Goal: Task Accomplishment & Management: Use online tool/utility

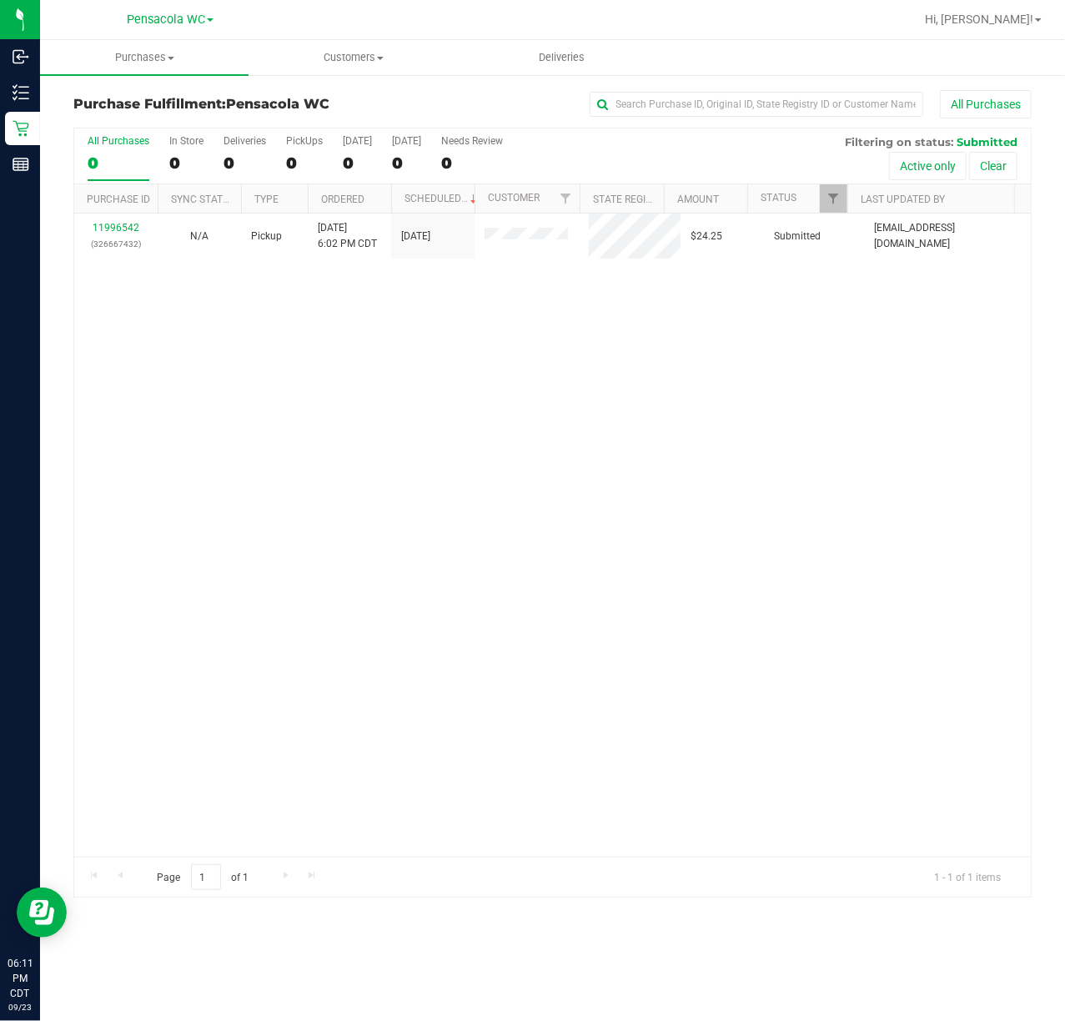
click at [428, 511] on div "11996542 (326667432) N/A Pickup 9/23/2025 6:02 PM CDT 9/23/2025 $24.25 Submitte…" at bounding box center [552, 535] width 957 height 643
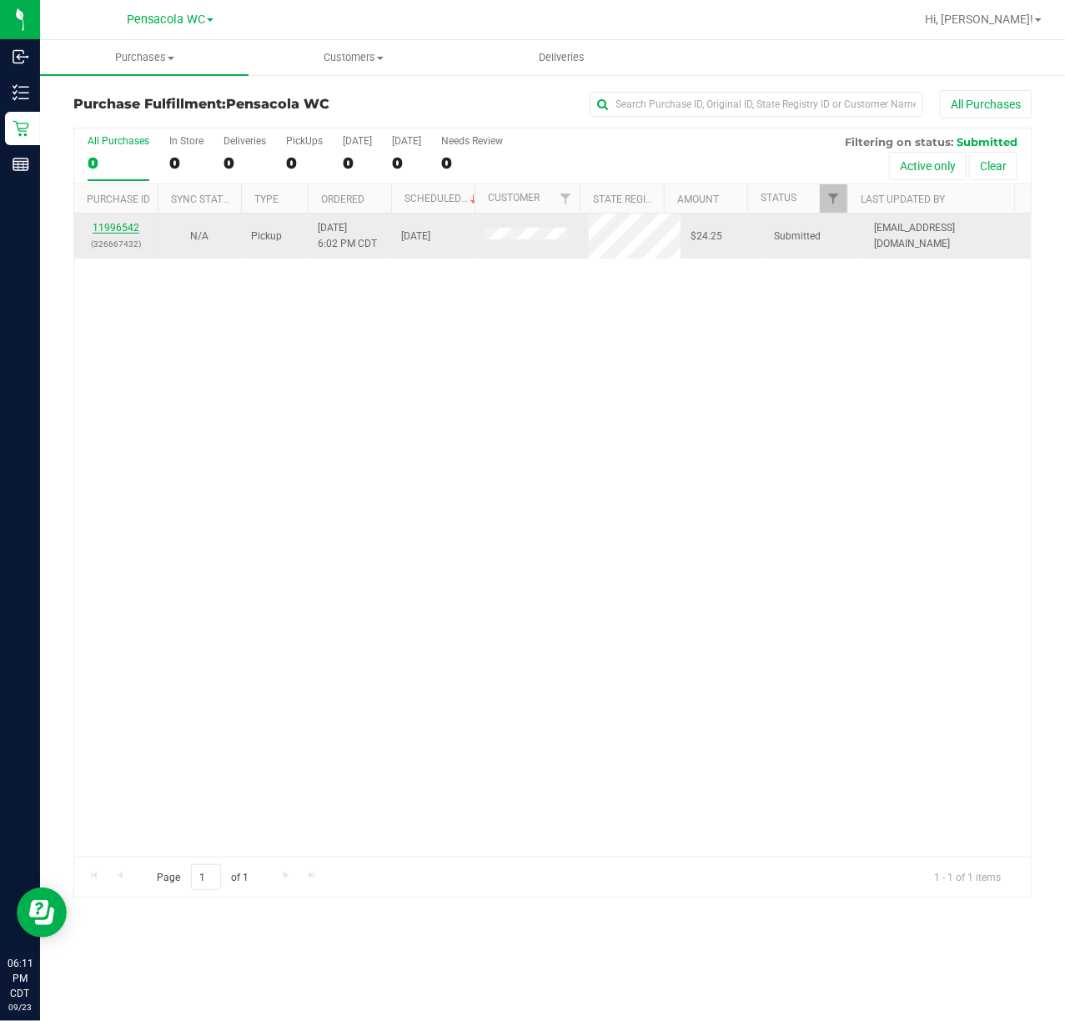
click at [117, 231] on link "11996542" at bounding box center [116, 228] width 47 height 12
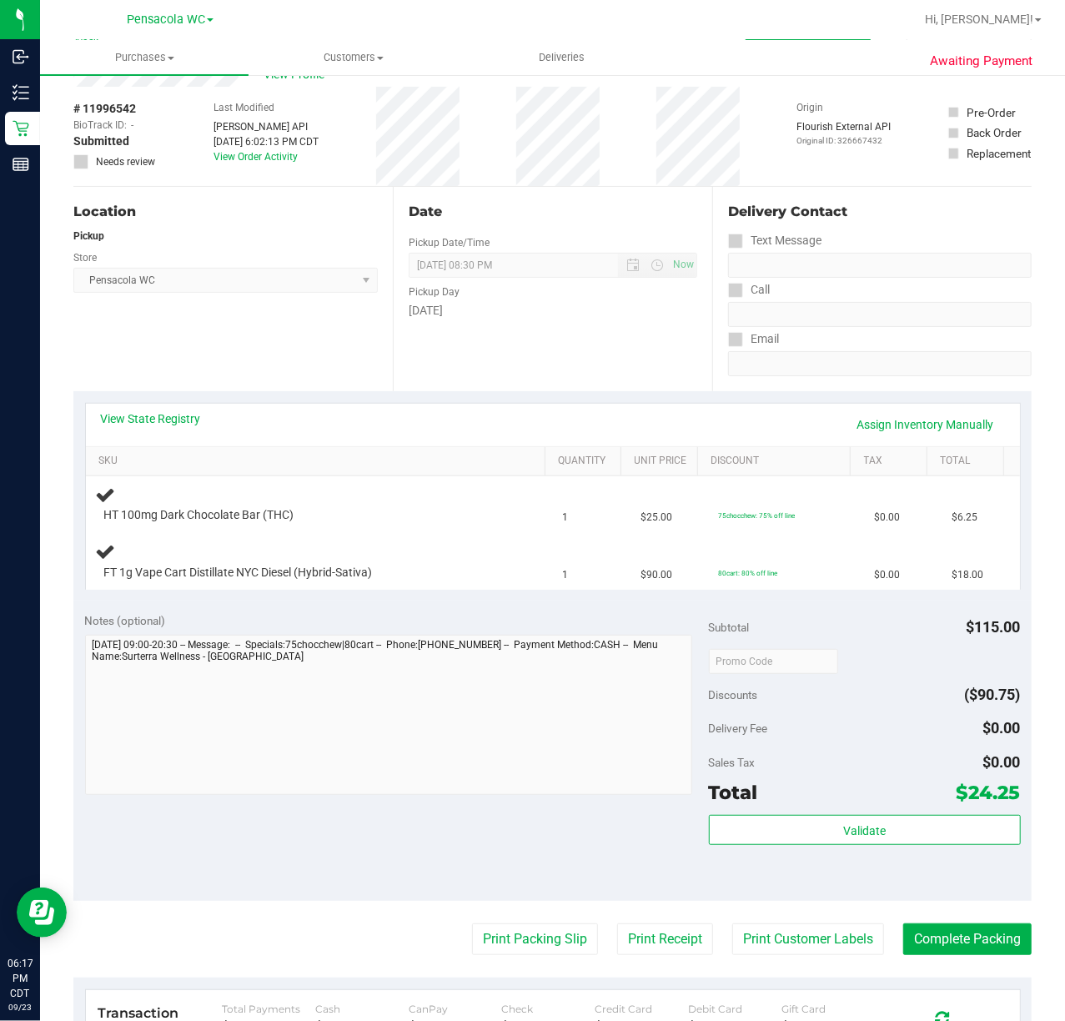
scroll to position [78, 0]
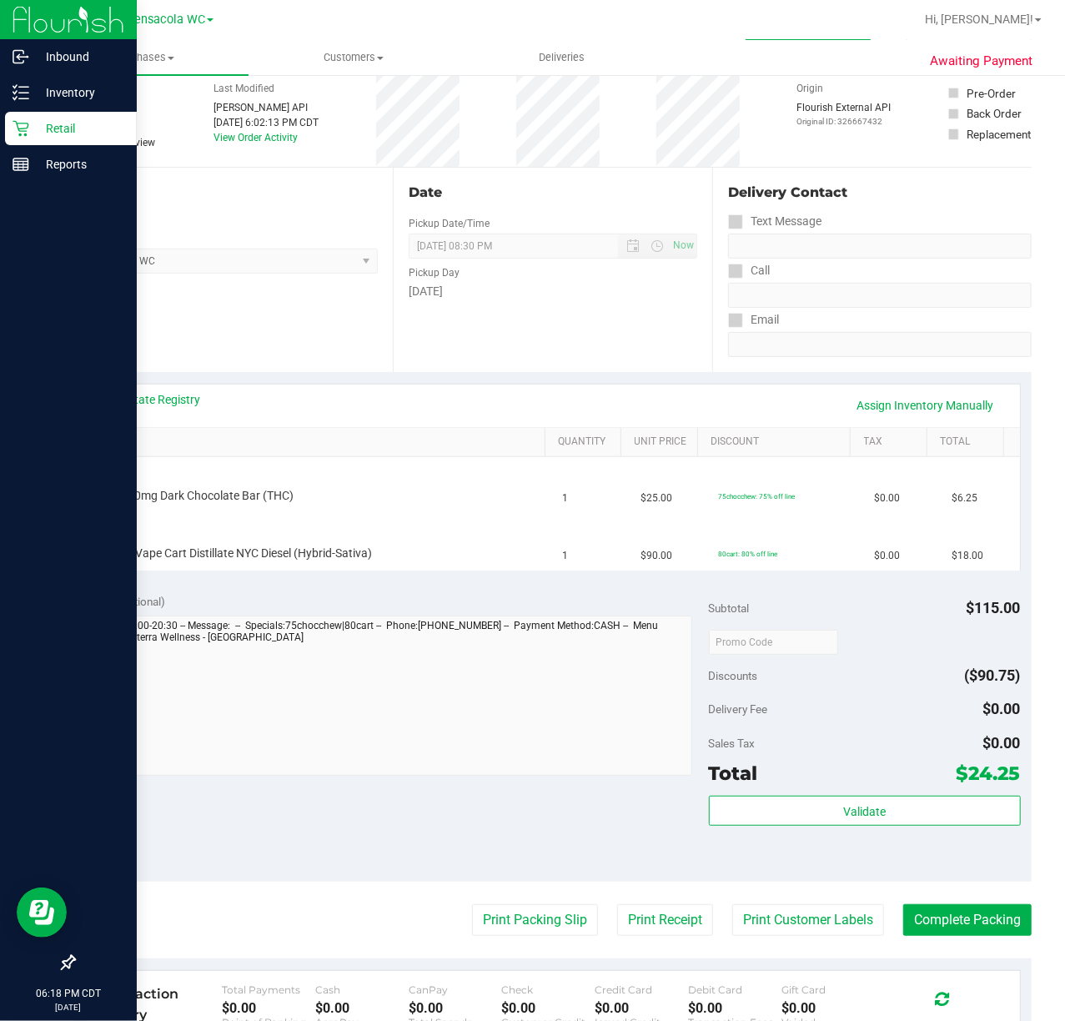
click at [21, 127] on icon at bounding box center [21, 128] width 17 height 17
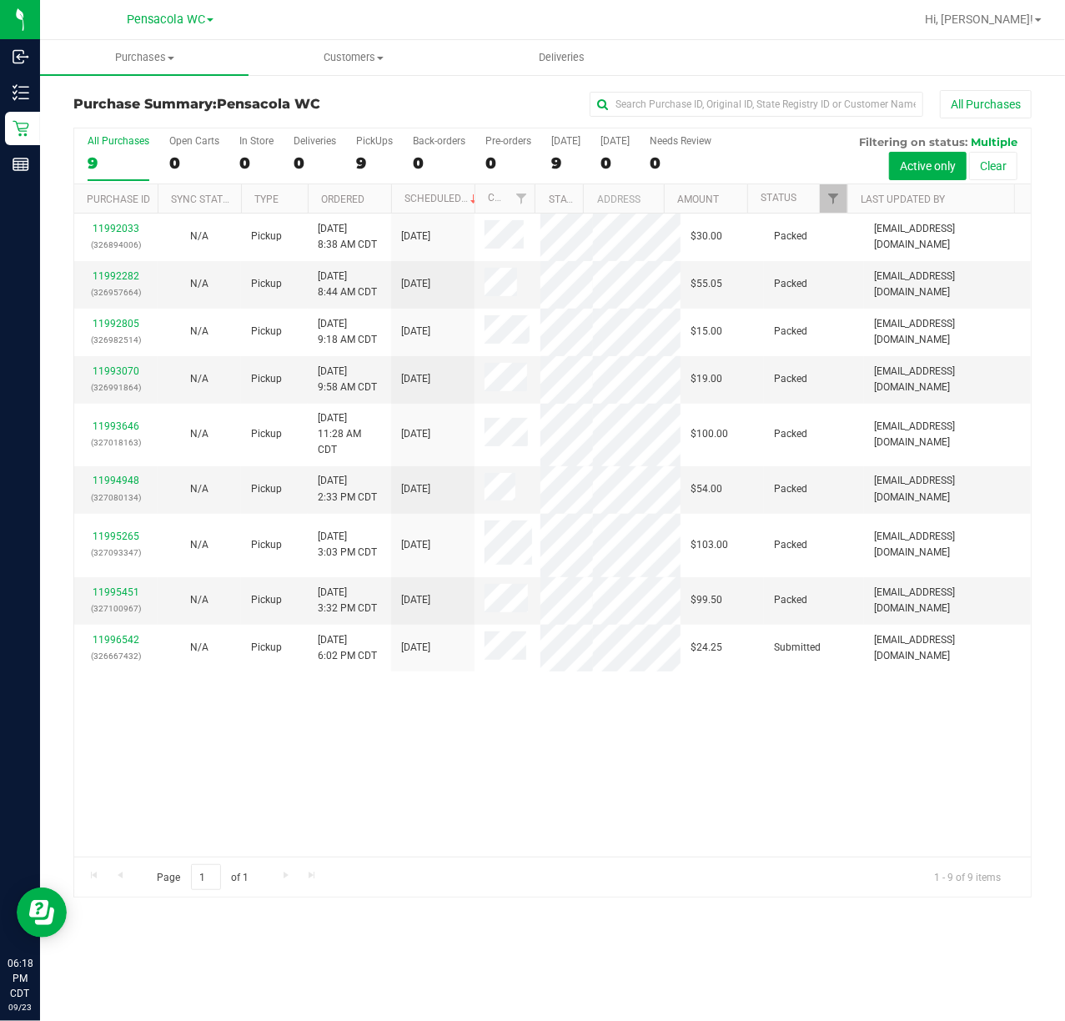
click at [345, 788] on div "11992033 (326894006) N/A Pickup 9/23/2025 8:38 AM CDT 9/23/2025 $30.00 Packed k…" at bounding box center [552, 535] width 957 height 643
click at [108, 646] on link "11996542" at bounding box center [116, 640] width 47 height 12
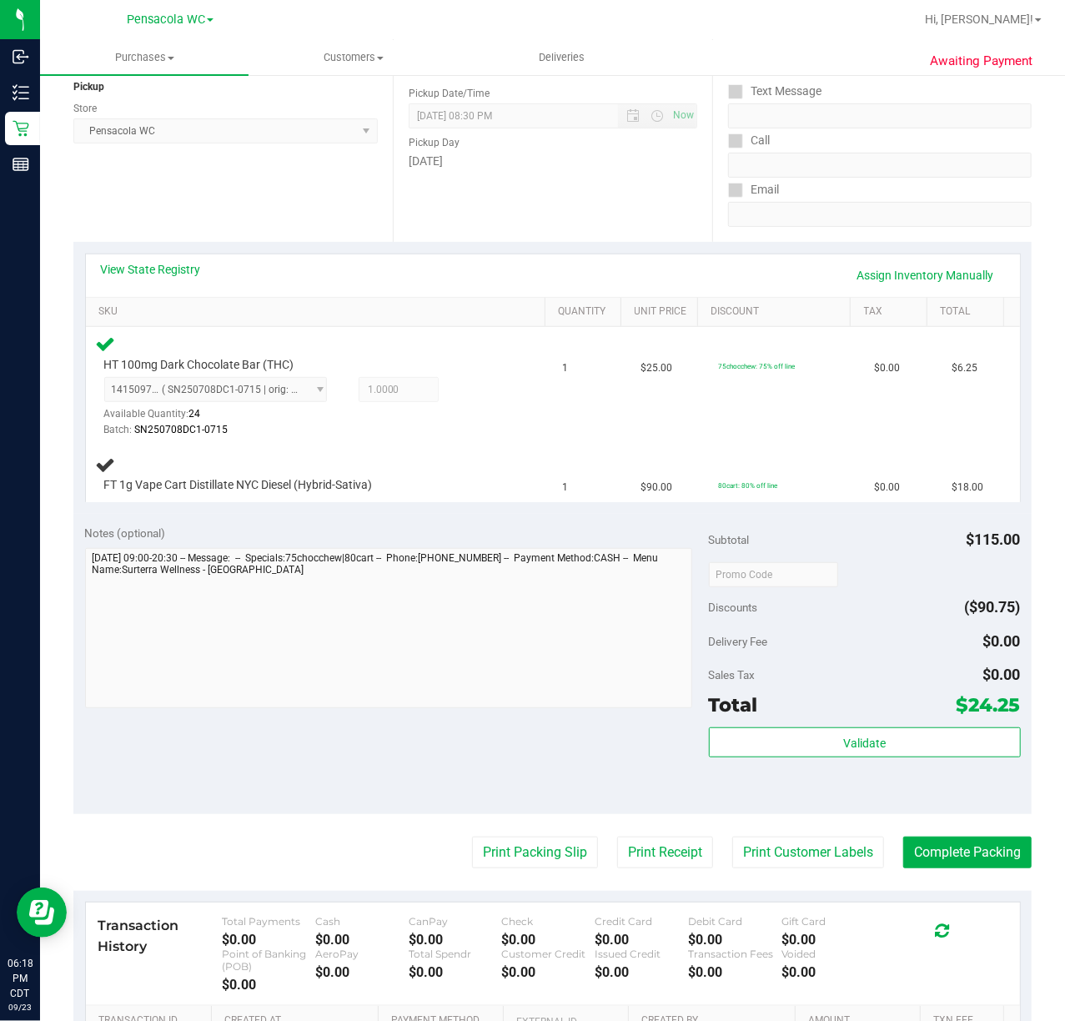
scroll to position [207, 0]
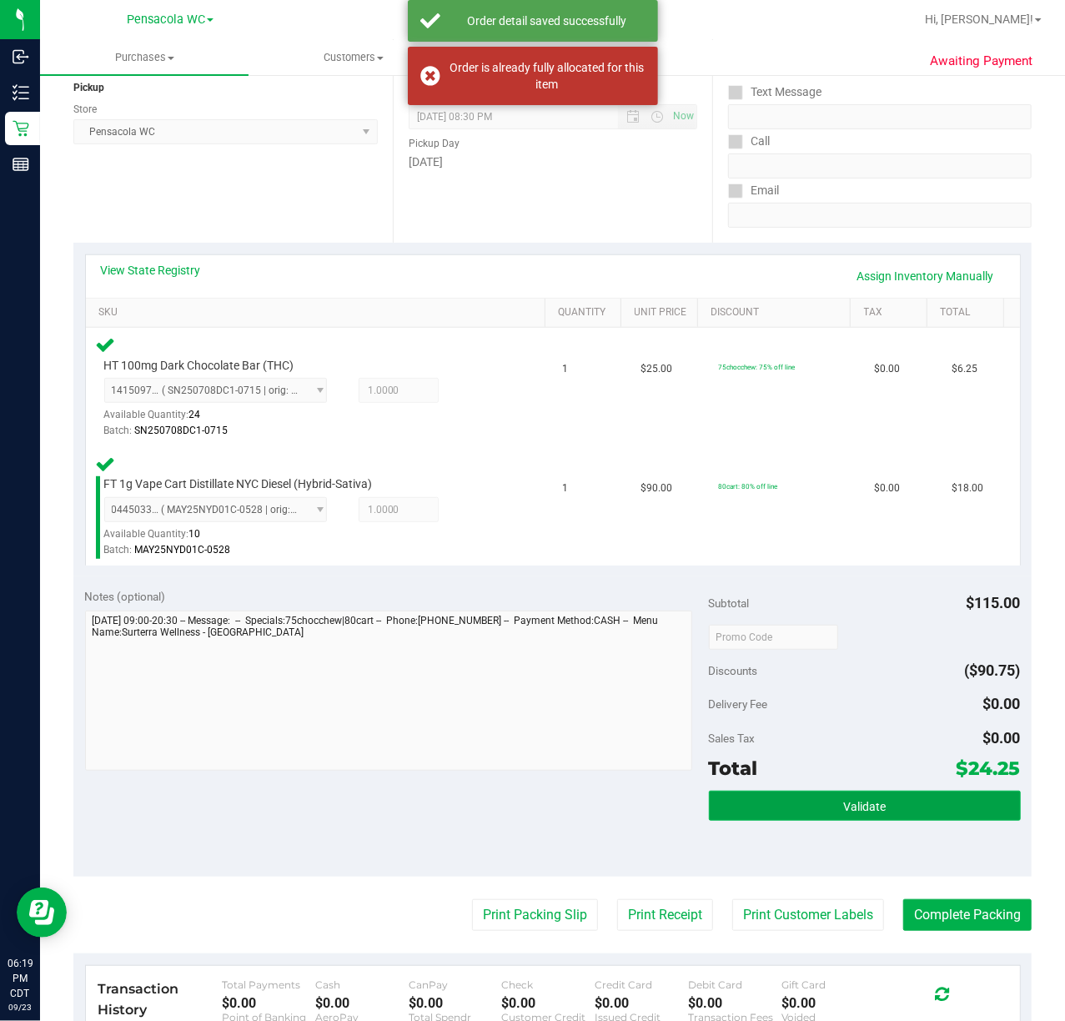
click at [858, 808] on span "Validate" at bounding box center [864, 806] width 43 height 13
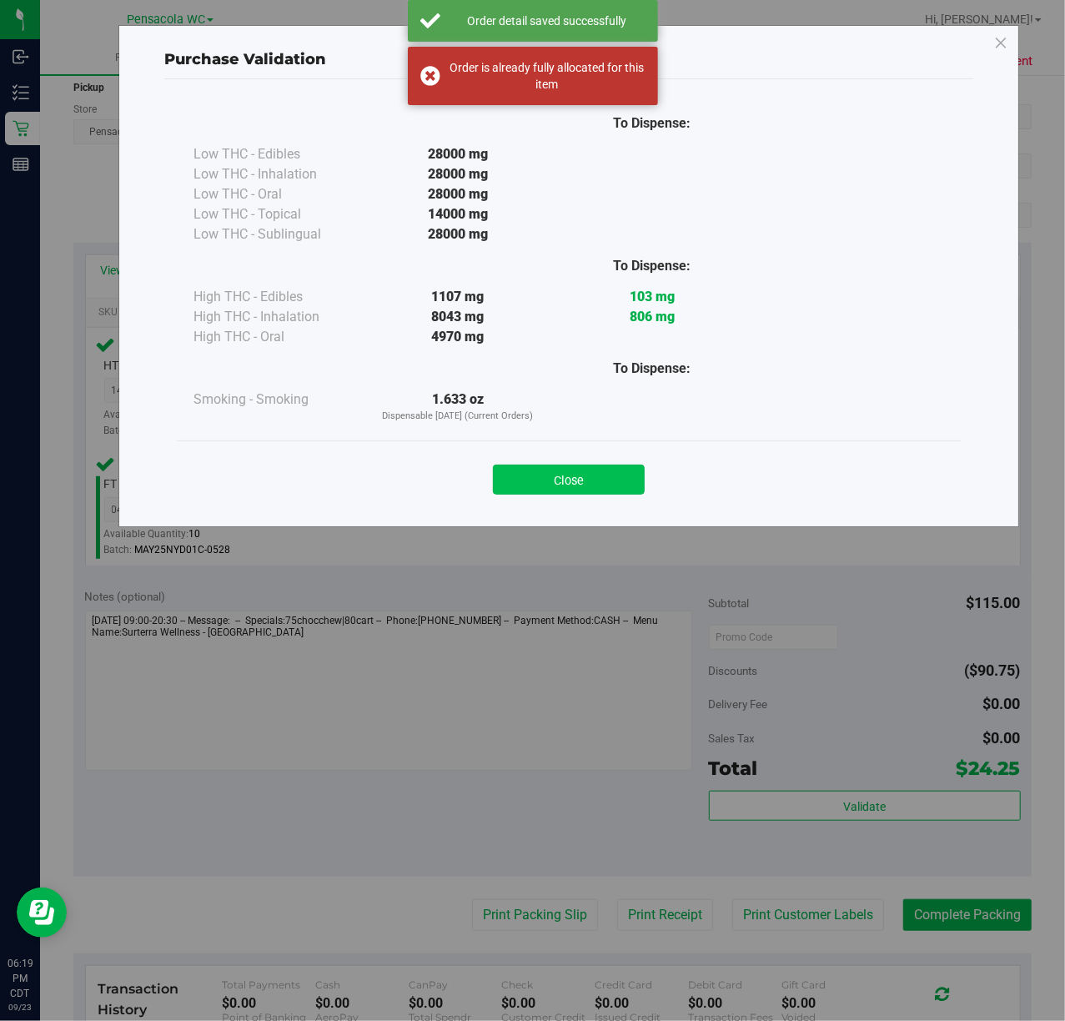
click at [567, 481] on button "Close" at bounding box center [569, 480] width 152 height 30
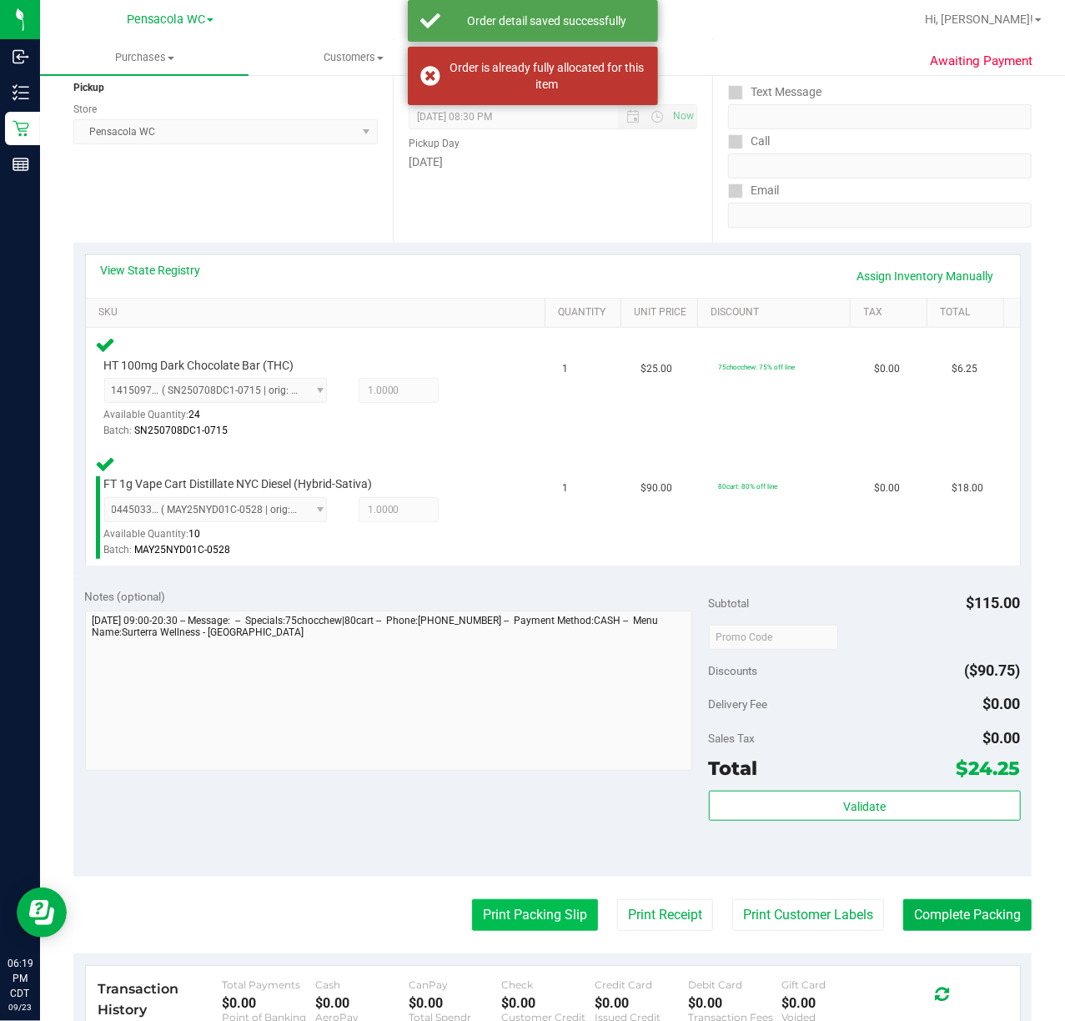
click at [517, 919] on button "Print Packing Slip" at bounding box center [535, 915] width 126 height 32
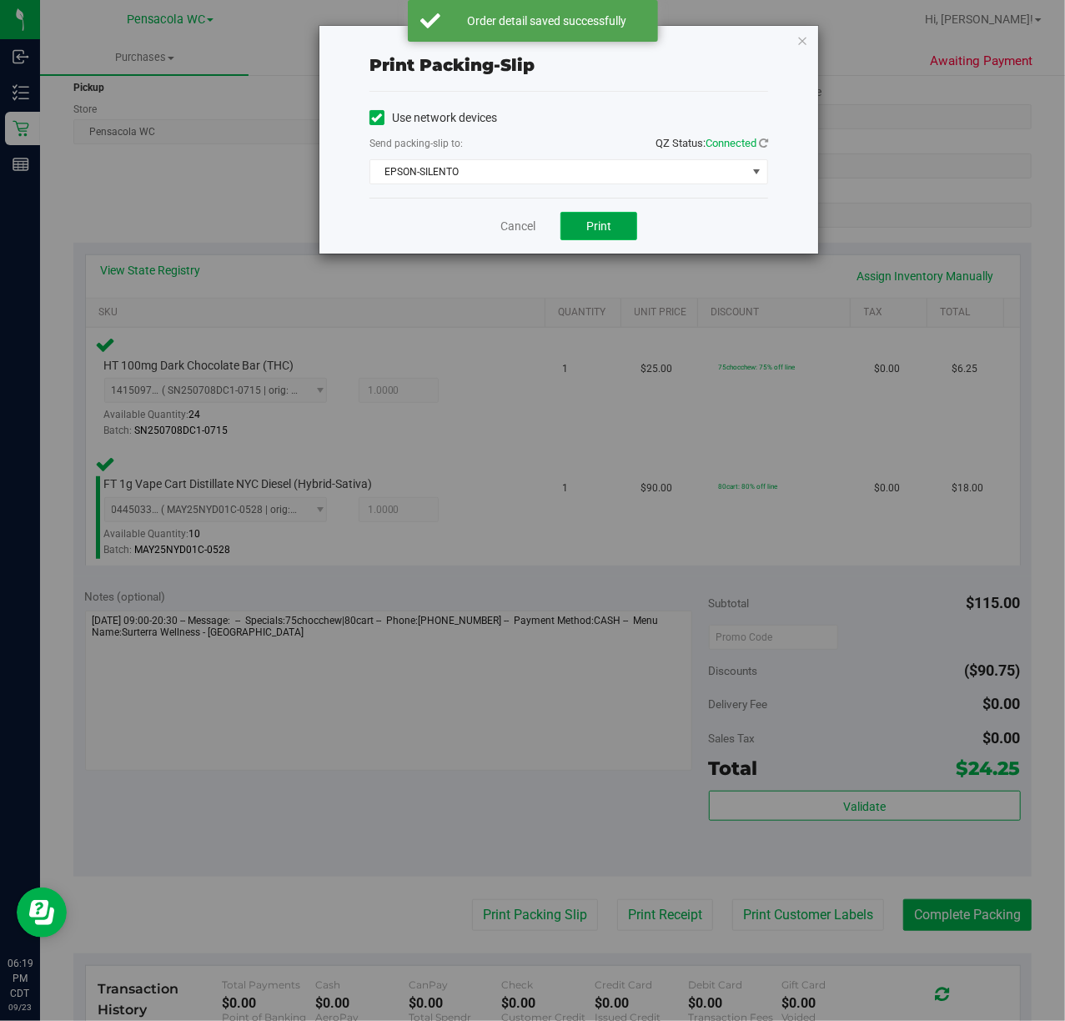
click at [598, 234] on button "Print" at bounding box center [599, 226] width 77 height 28
click at [804, 38] on icon "button" at bounding box center [803, 40] width 12 height 20
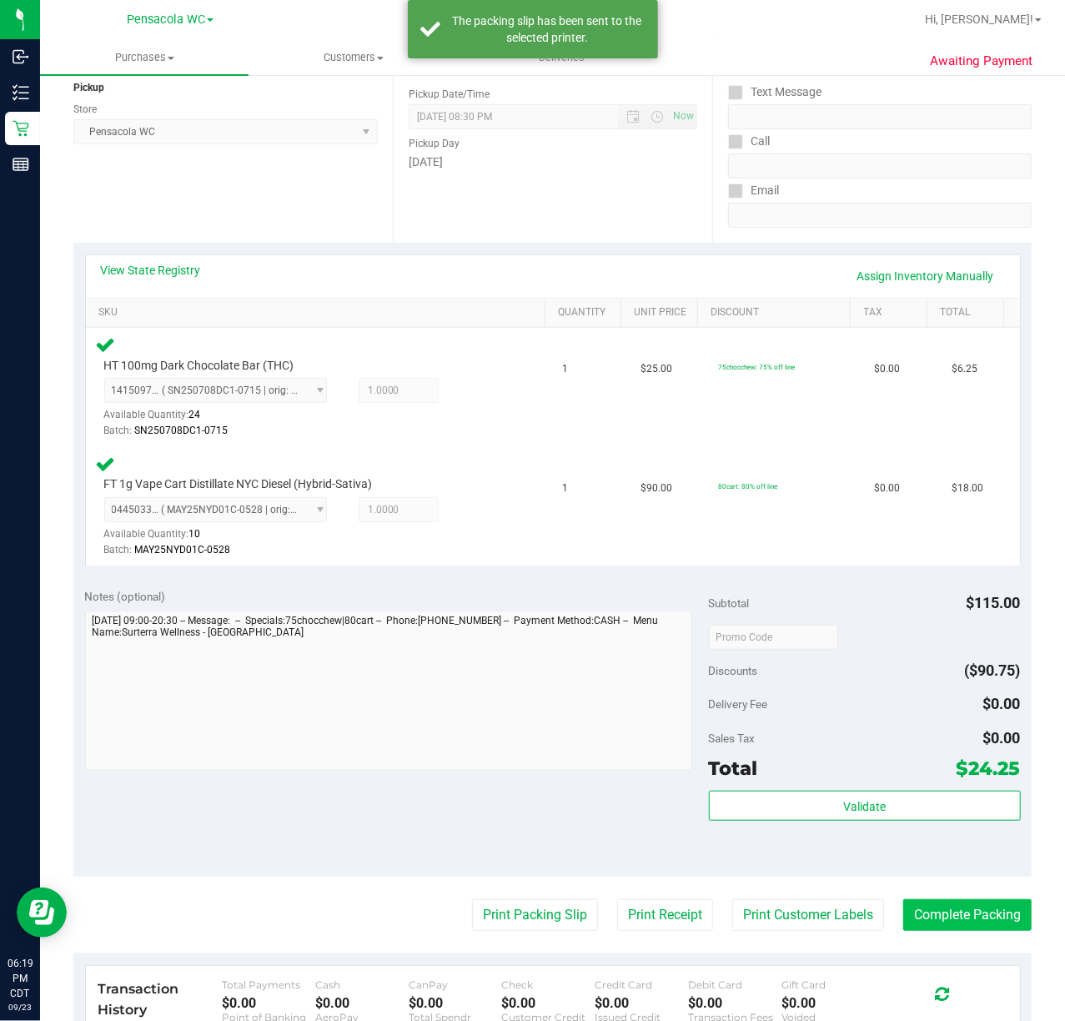
click at [983, 922] on button "Complete Packing" at bounding box center [968, 915] width 128 height 32
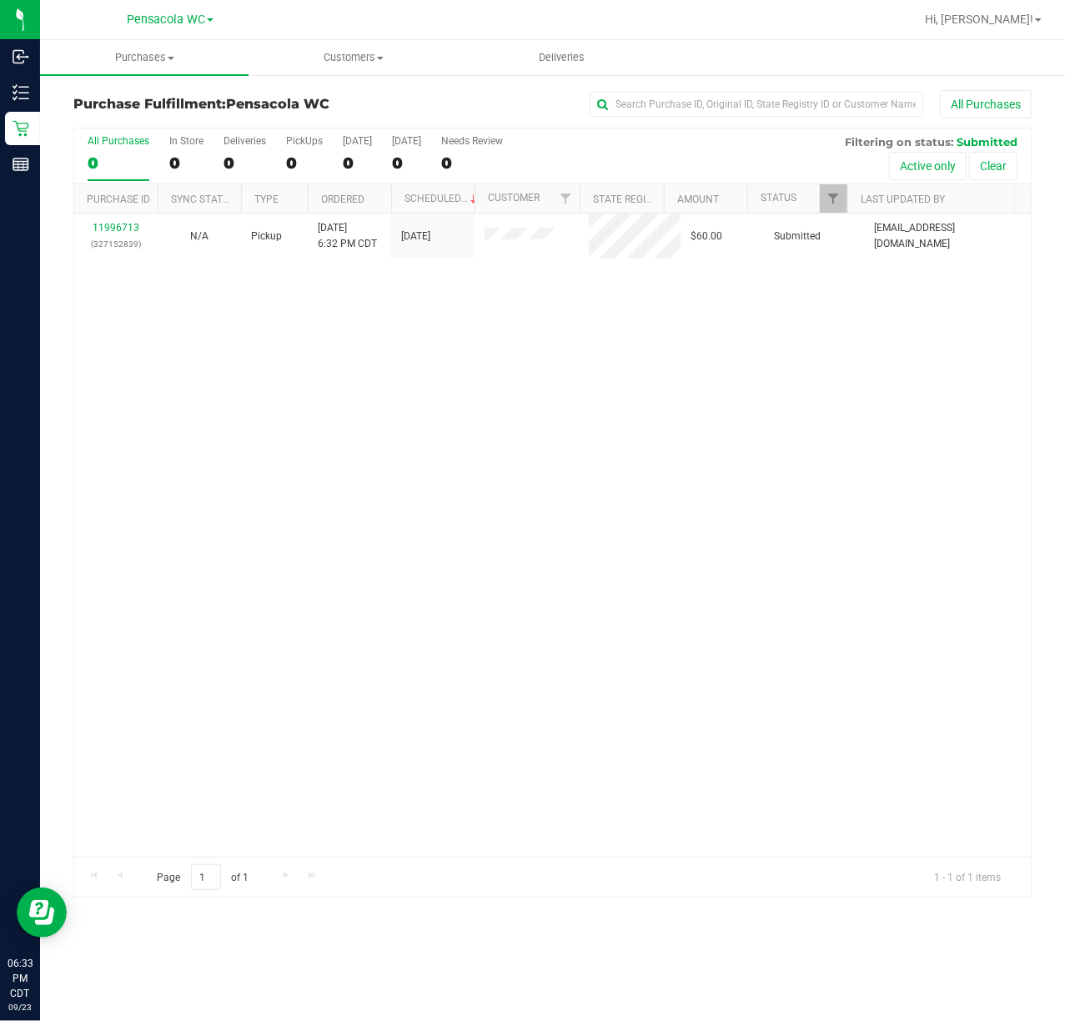
click at [514, 518] on div "11996713 (327152839) N/A Pickup 9/23/2025 6:32 PM CDT 9/23/2025 $60.00 Submitte…" at bounding box center [552, 535] width 957 height 643
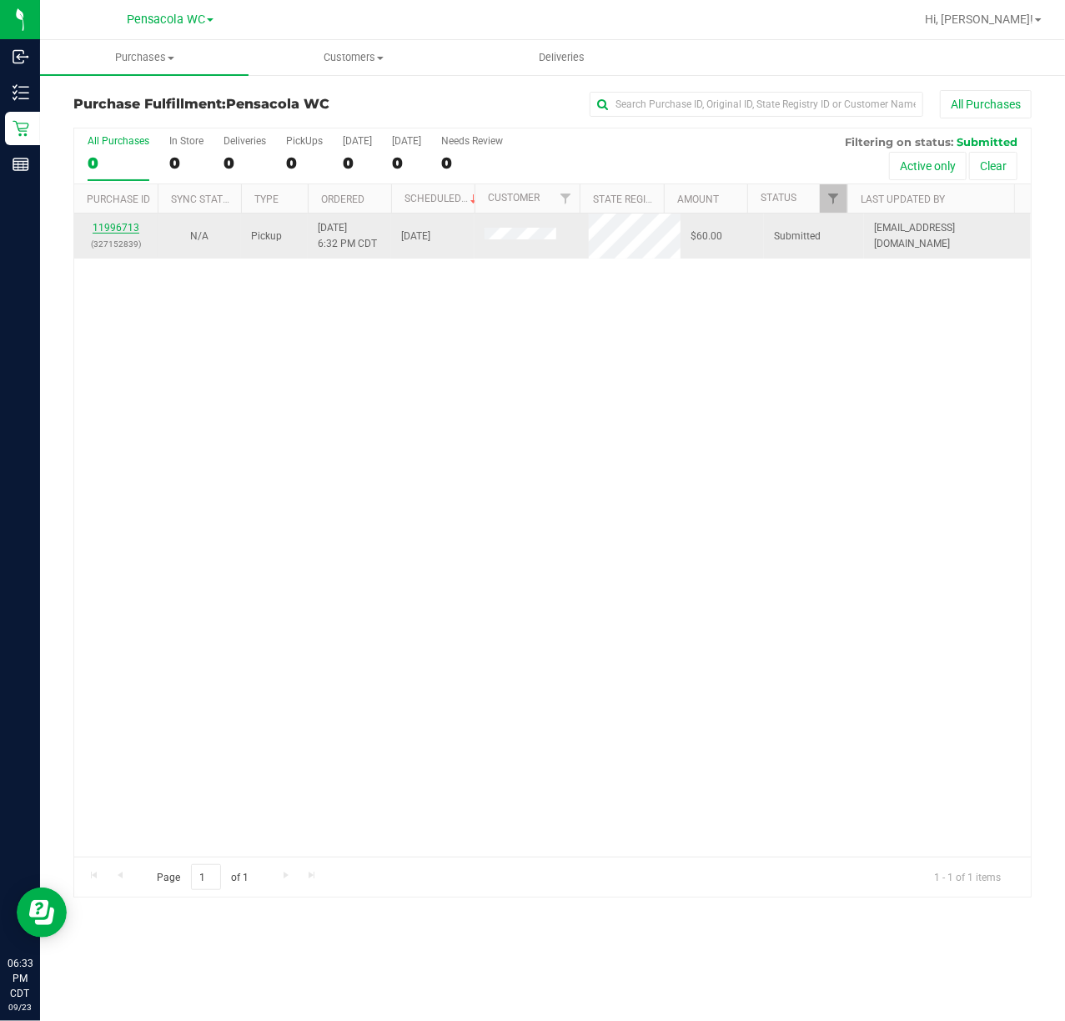
click at [102, 234] on link "11996713" at bounding box center [116, 228] width 47 height 12
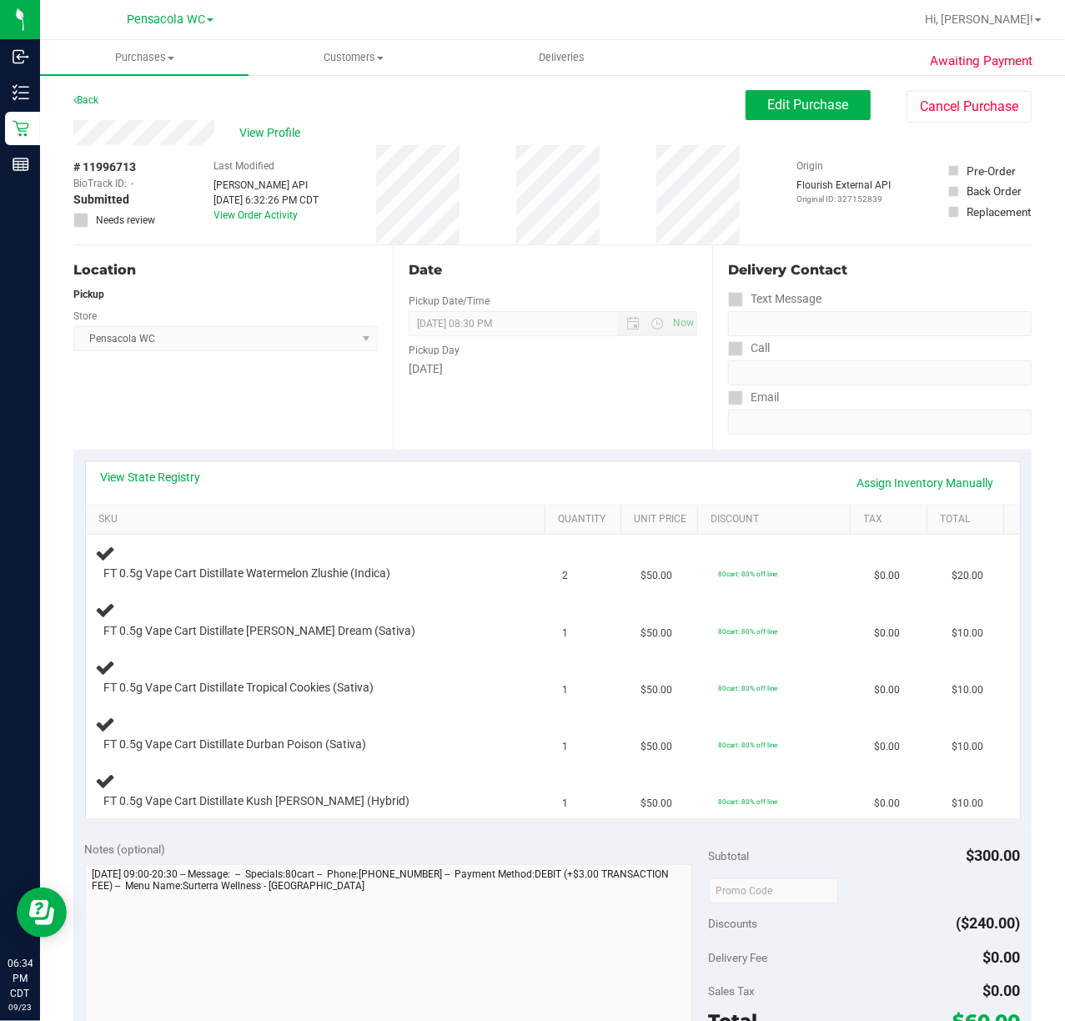
click at [162, 471] on link "View State Registry" at bounding box center [151, 477] width 100 height 17
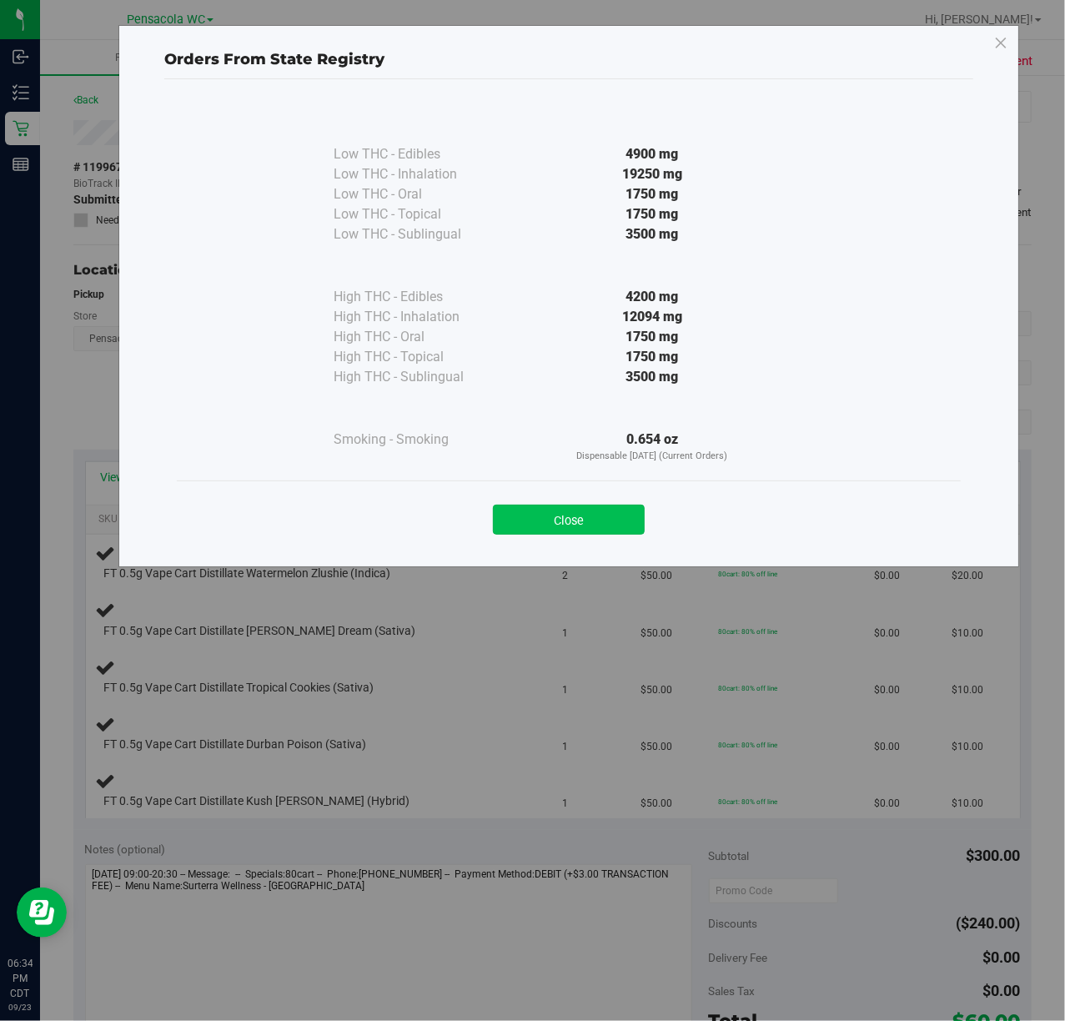
click at [584, 529] on button "Close" at bounding box center [569, 520] width 152 height 30
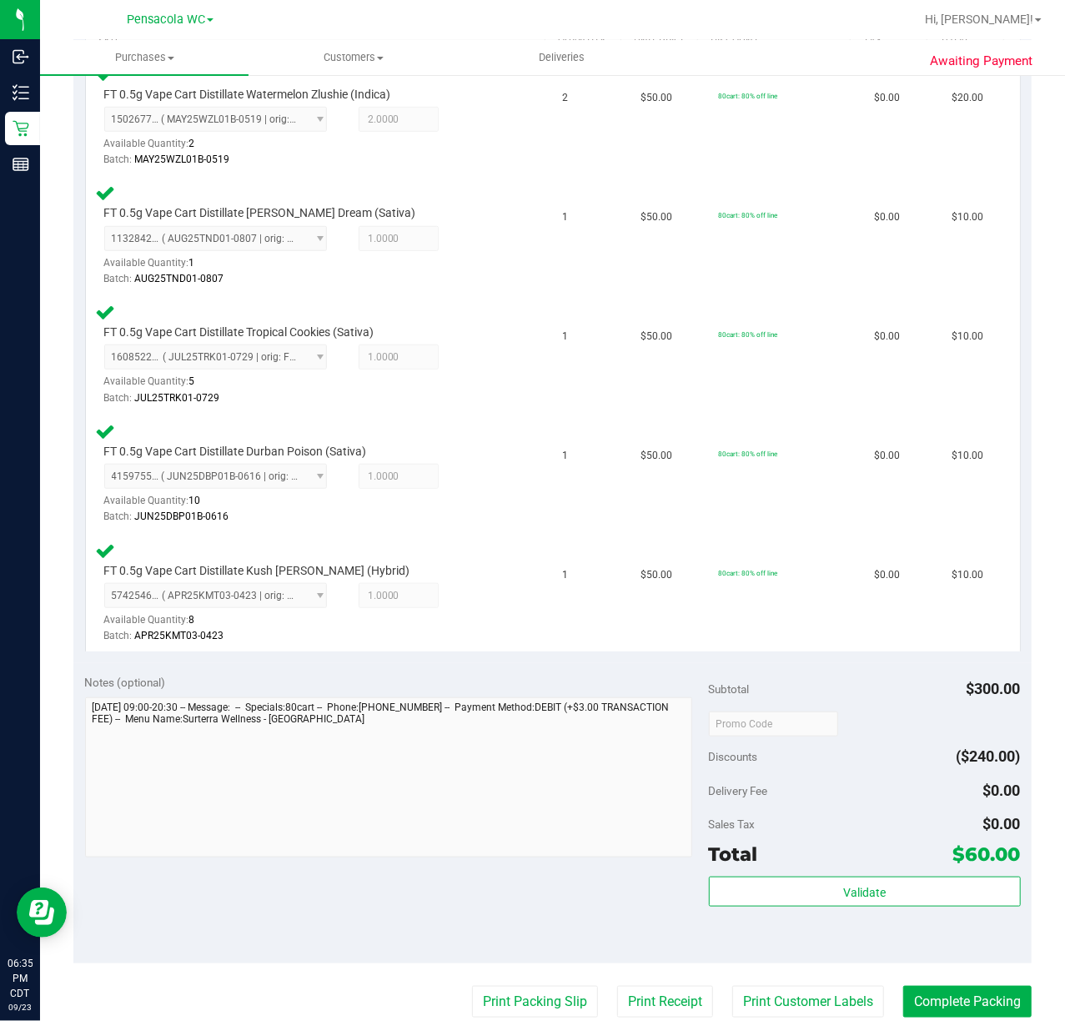
scroll to position [549, 0]
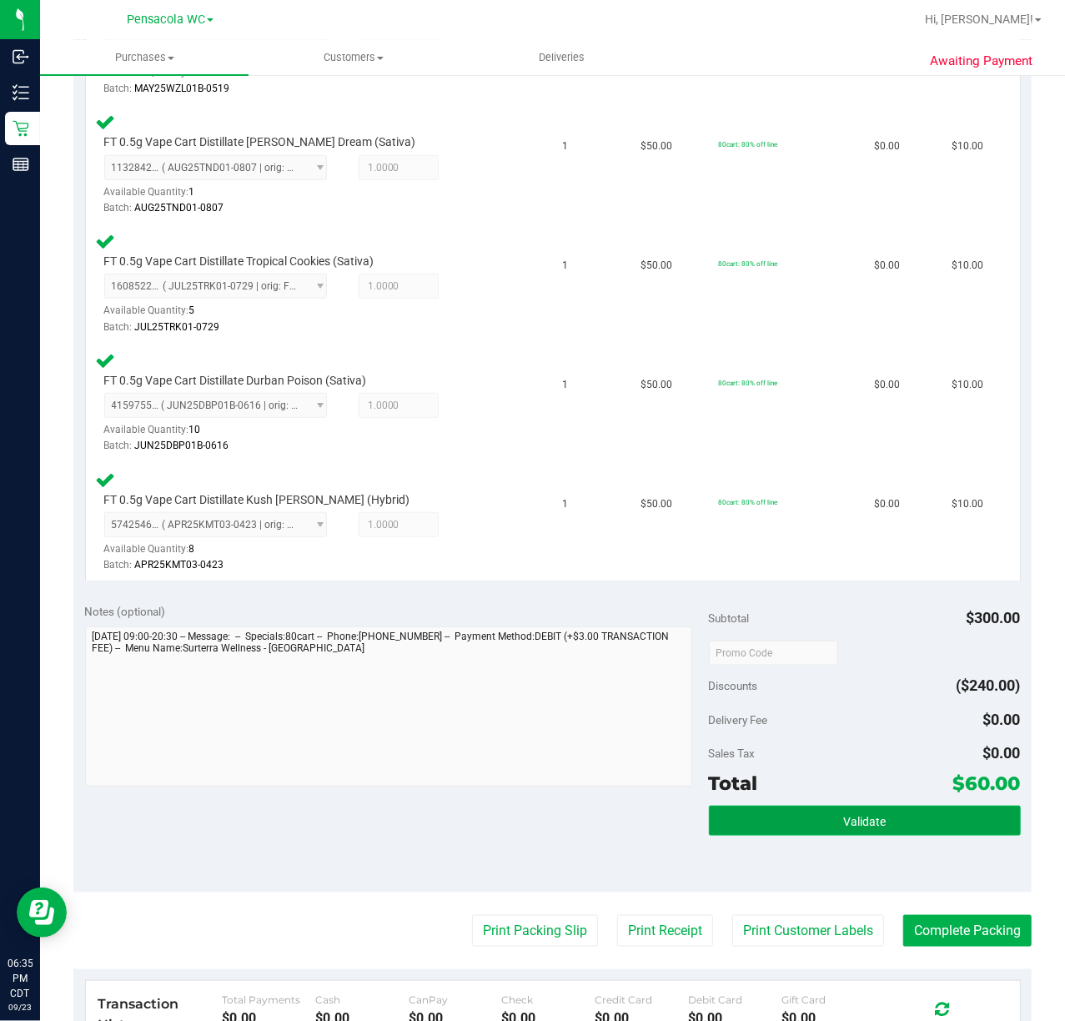
click at [801, 816] on button "Validate" at bounding box center [865, 821] width 312 height 30
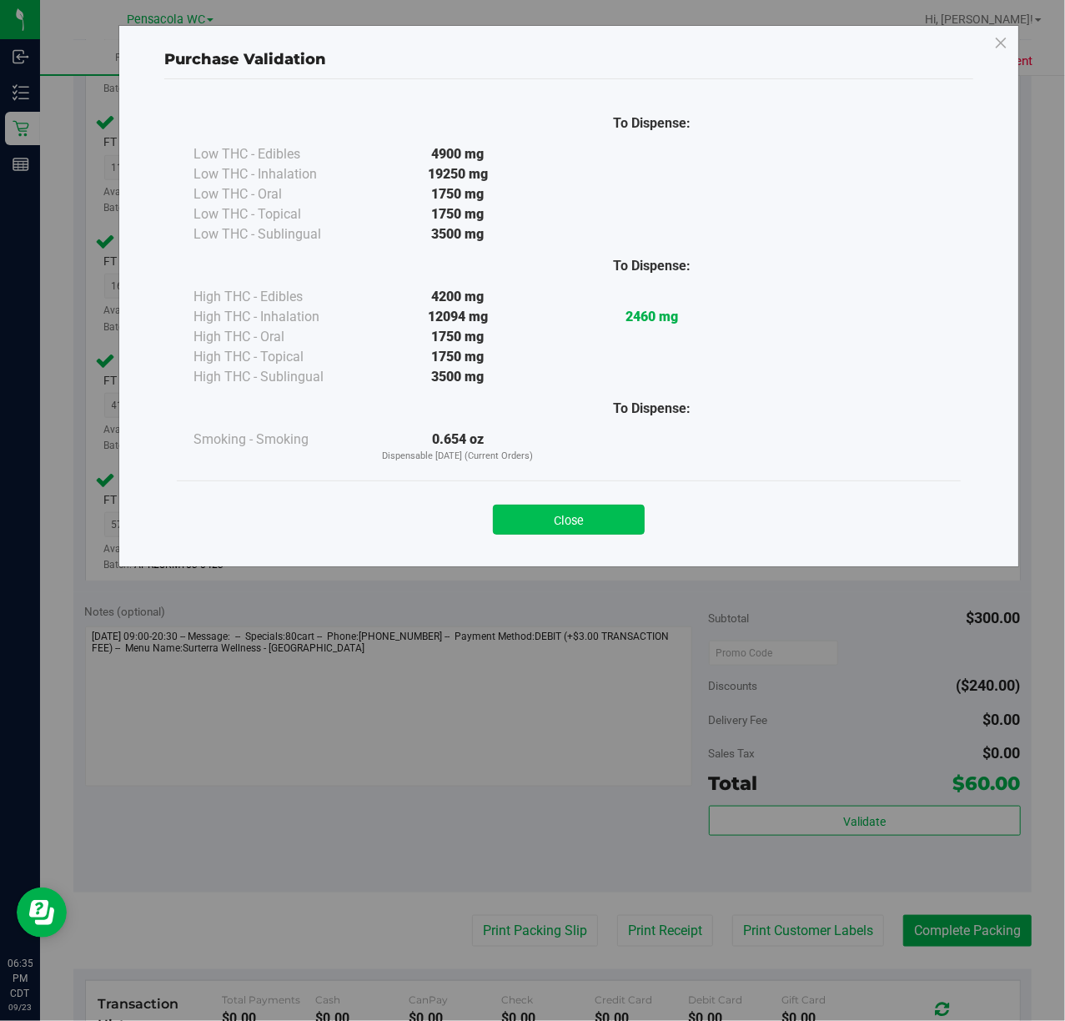
click at [601, 518] on button "Close" at bounding box center [569, 520] width 152 height 30
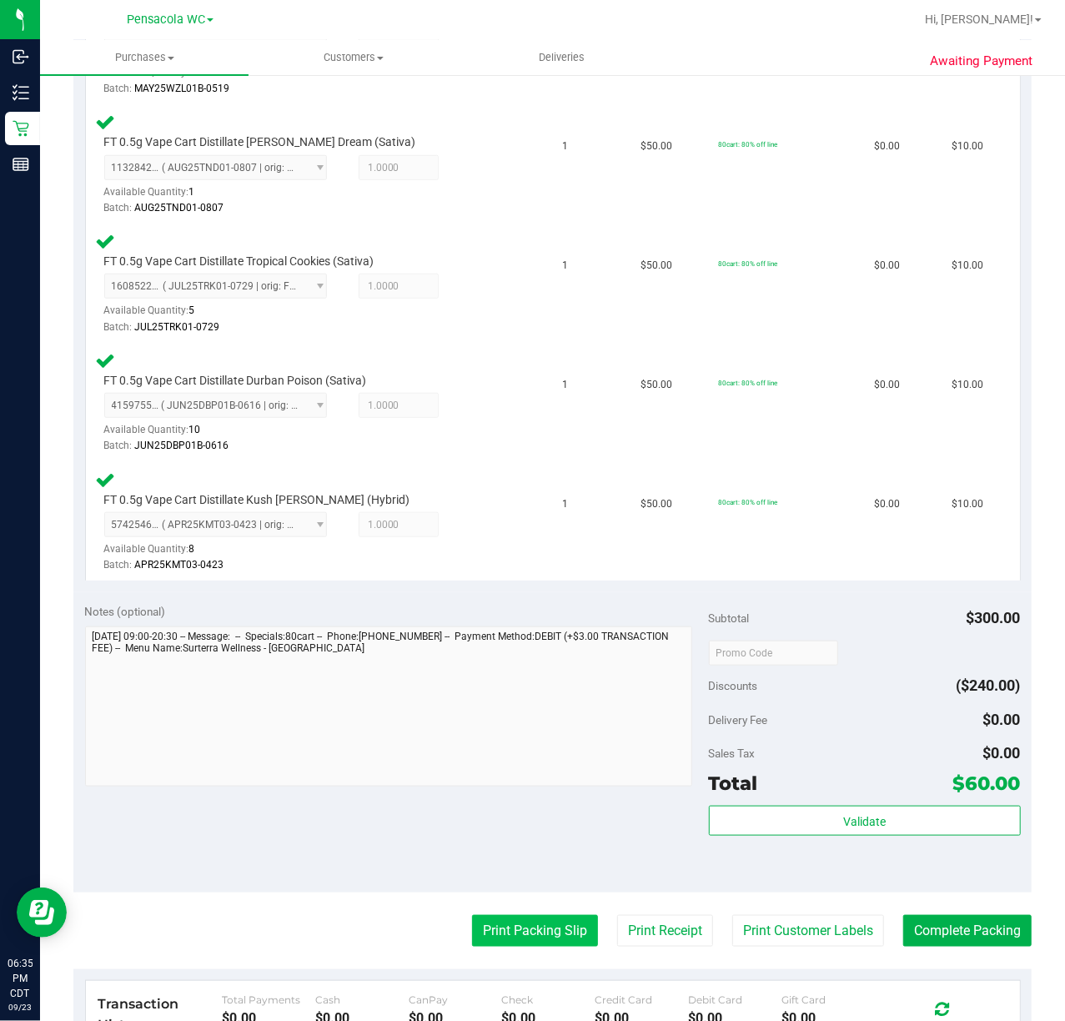
click at [496, 932] on button "Print Packing Slip" at bounding box center [535, 931] width 126 height 32
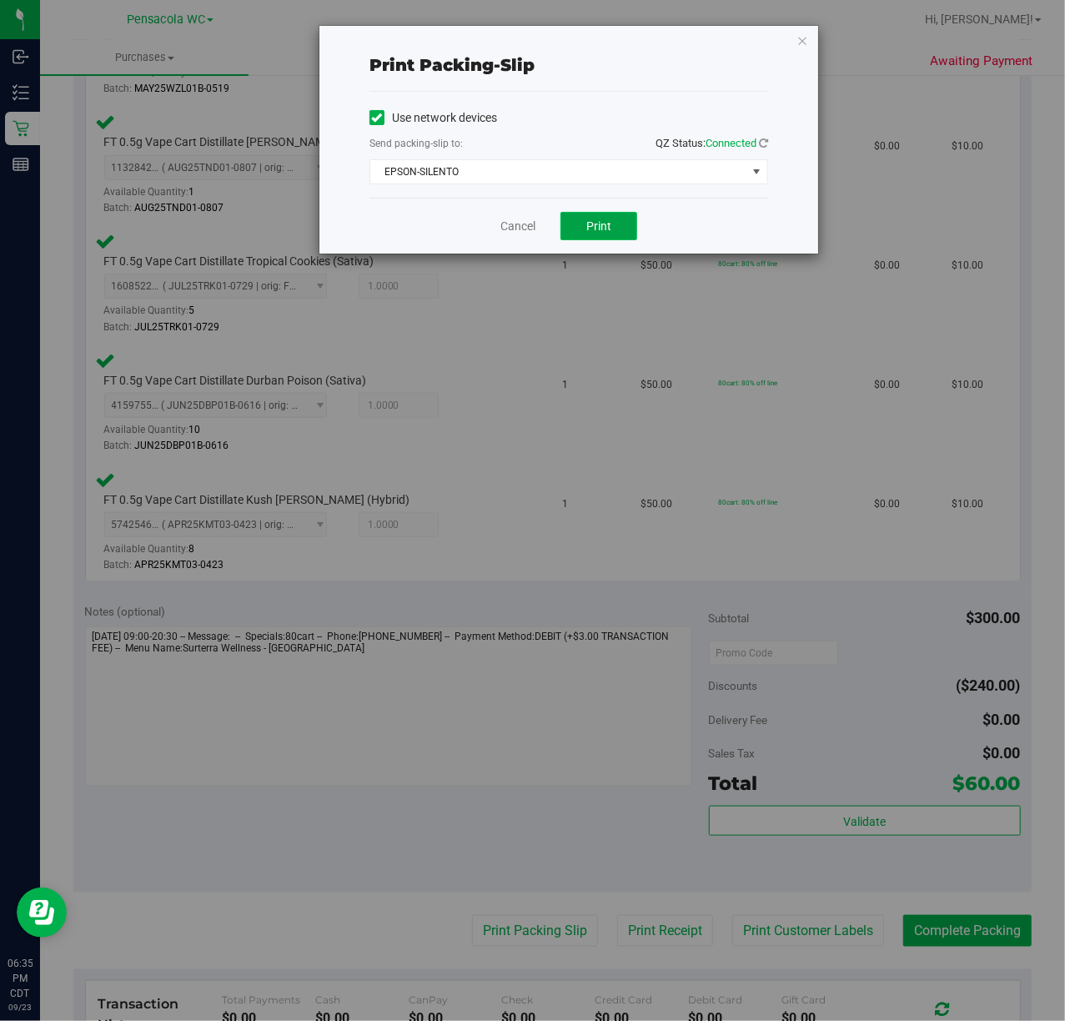
click at [609, 238] on button "Print" at bounding box center [599, 226] width 77 height 28
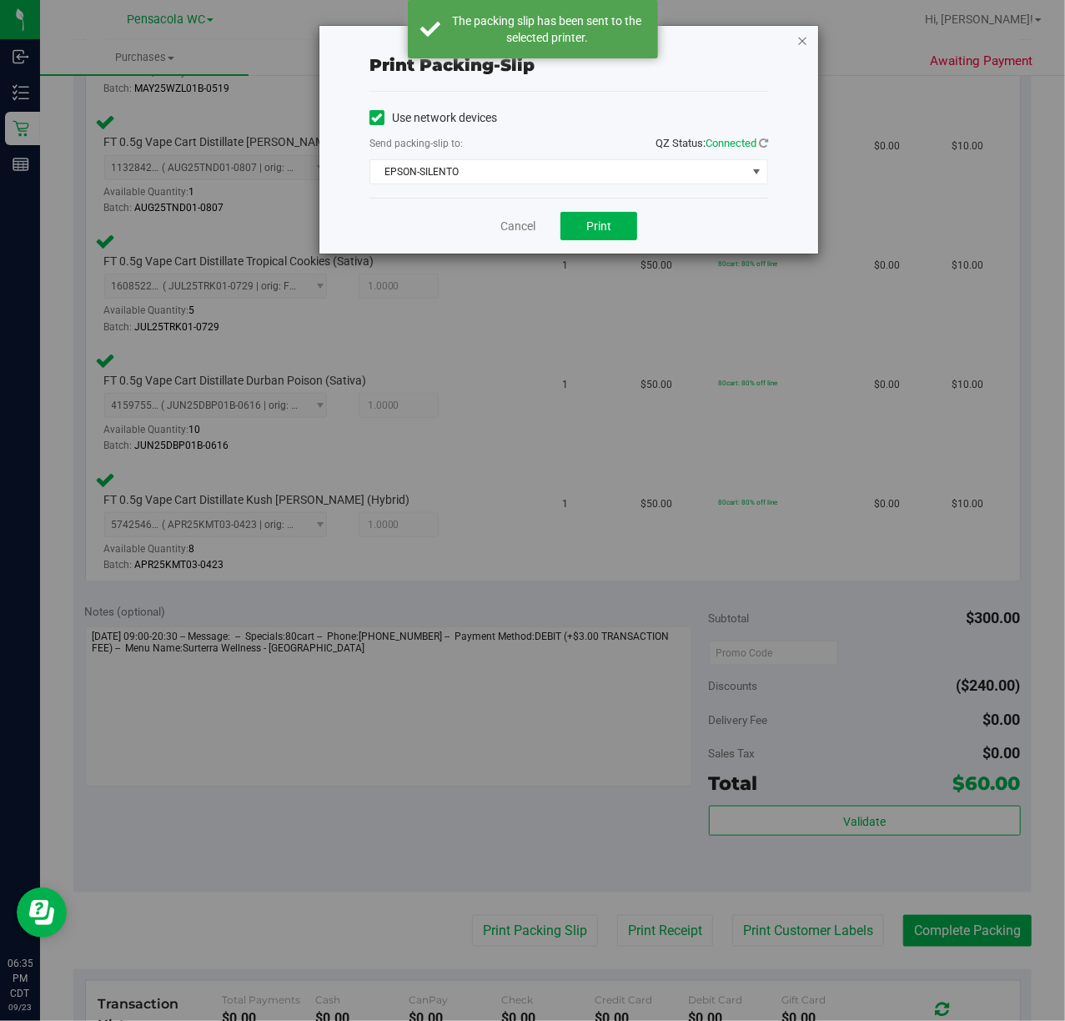
click at [805, 41] on icon "button" at bounding box center [803, 40] width 12 height 20
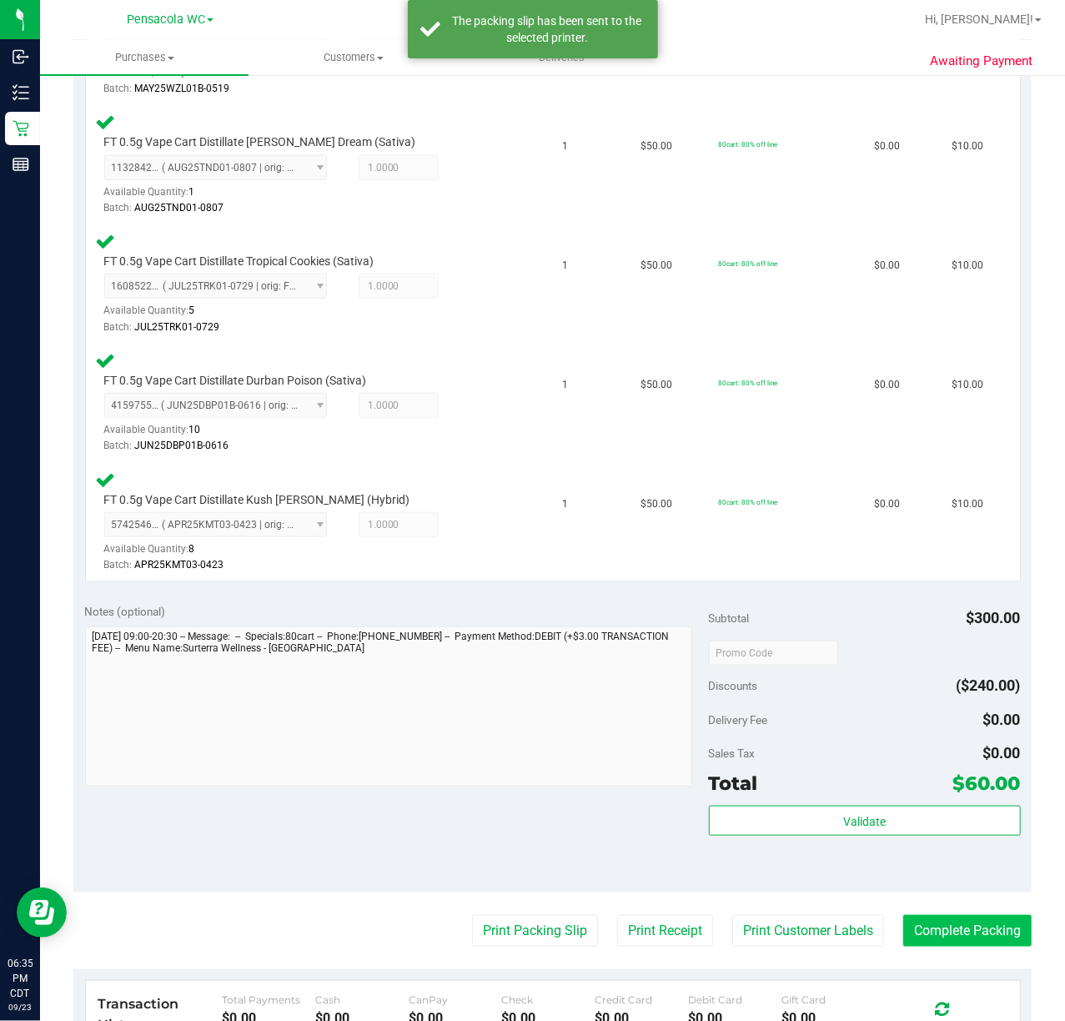
click at [954, 928] on button "Complete Packing" at bounding box center [968, 931] width 128 height 32
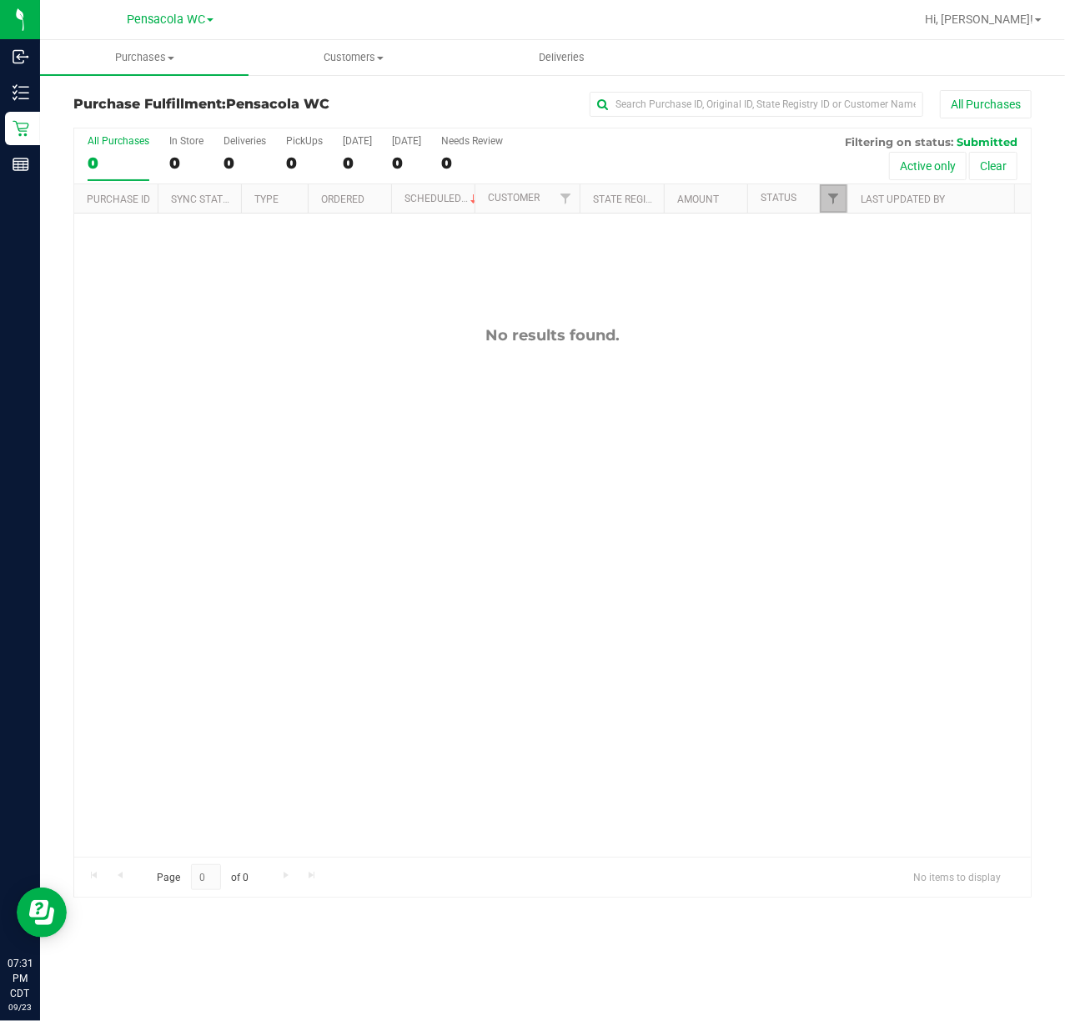
click at [848, 204] on div at bounding box center [847, 198] width 8 height 29
click at [836, 205] on span "Filter" at bounding box center [833, 198] width 13 height 13
click at [855, 269] on span "Select All" at bounding box center [875, 270] width 41 height 10
click at [848, 269] on input "Select All" at bounding box center [842, 270] width 11 height 11
checkbox input "true"
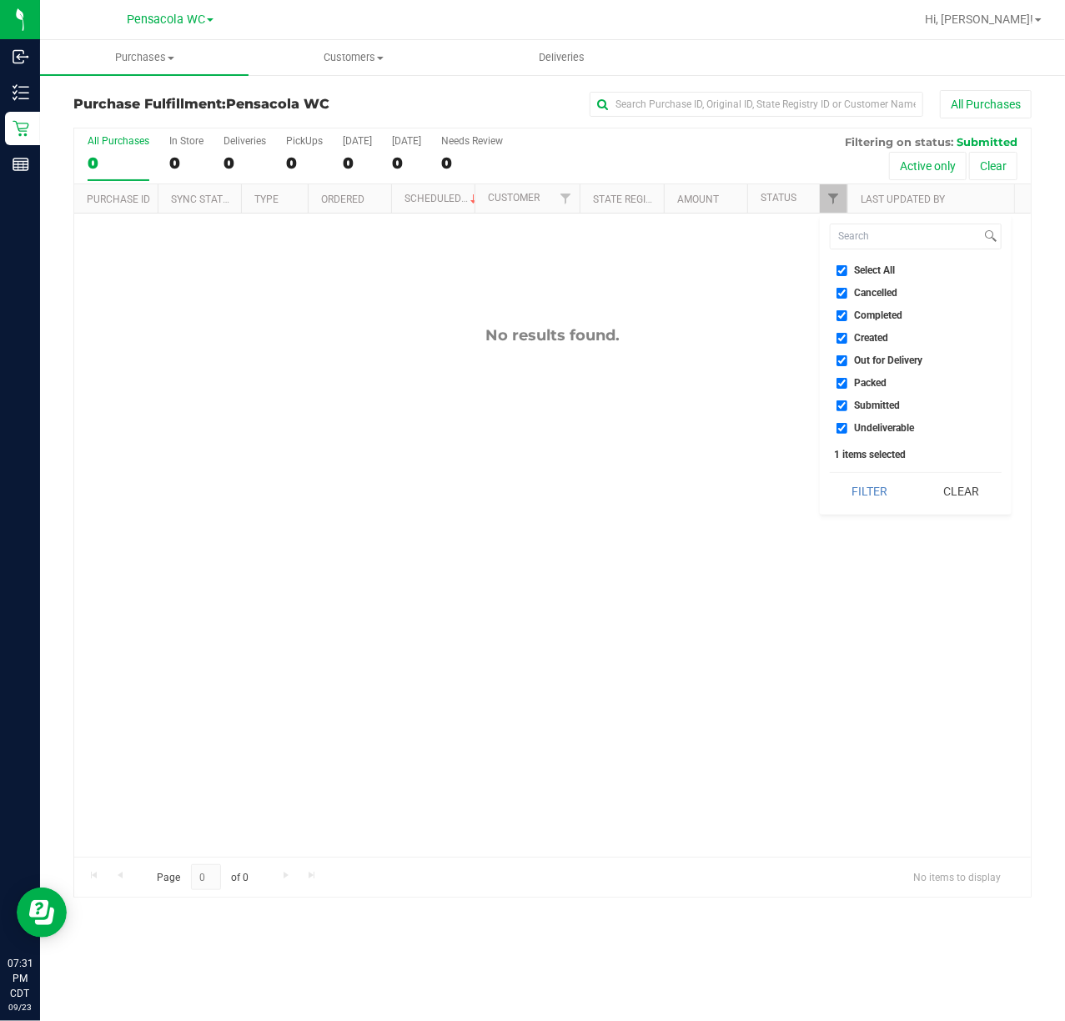
checkbox input "true"
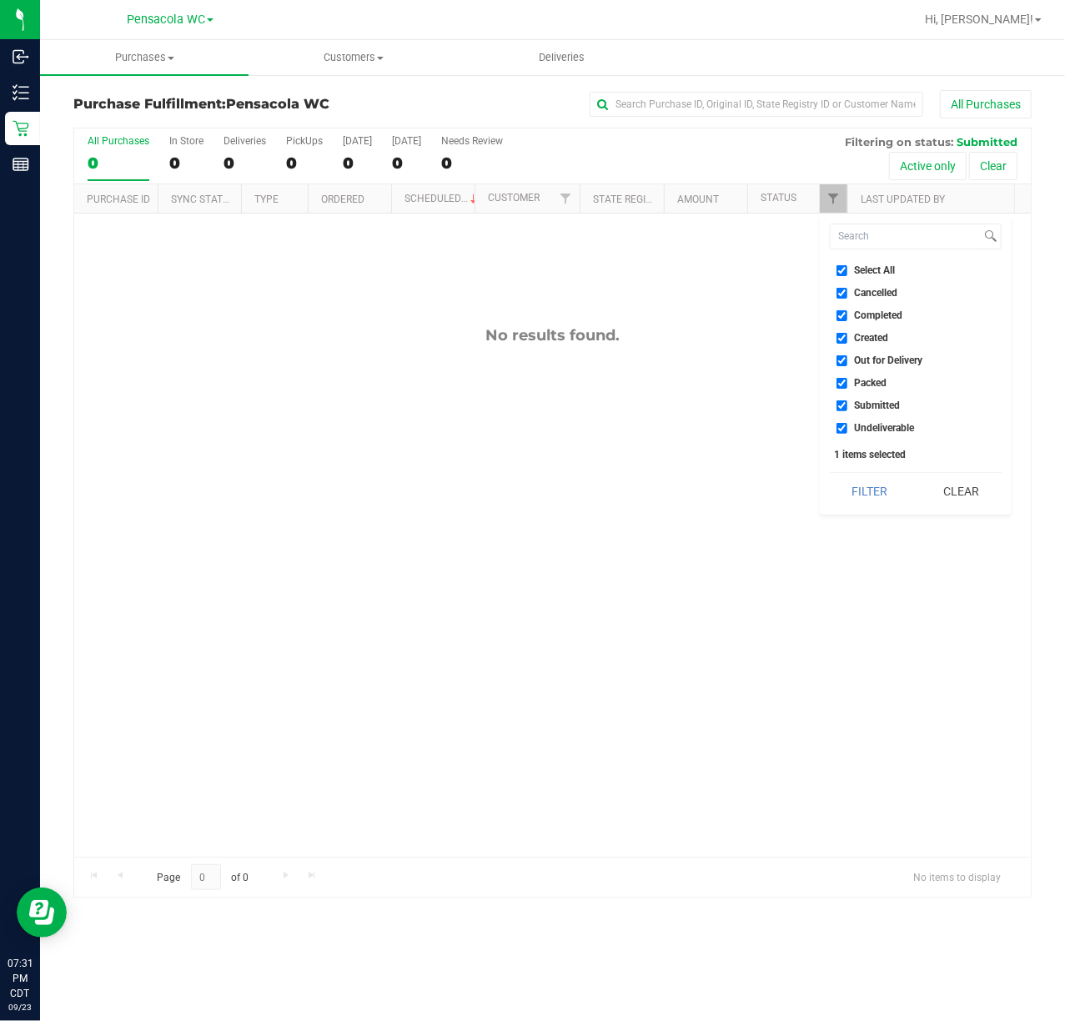
checkbox input "true"
click at [855, 269] on span "Select All" at bounding box center [875, 270] width 41 height 10
click at [848, 269] on input "Select All" at bounding box center [842, 270] width 11 height 11
checkbox input "false"
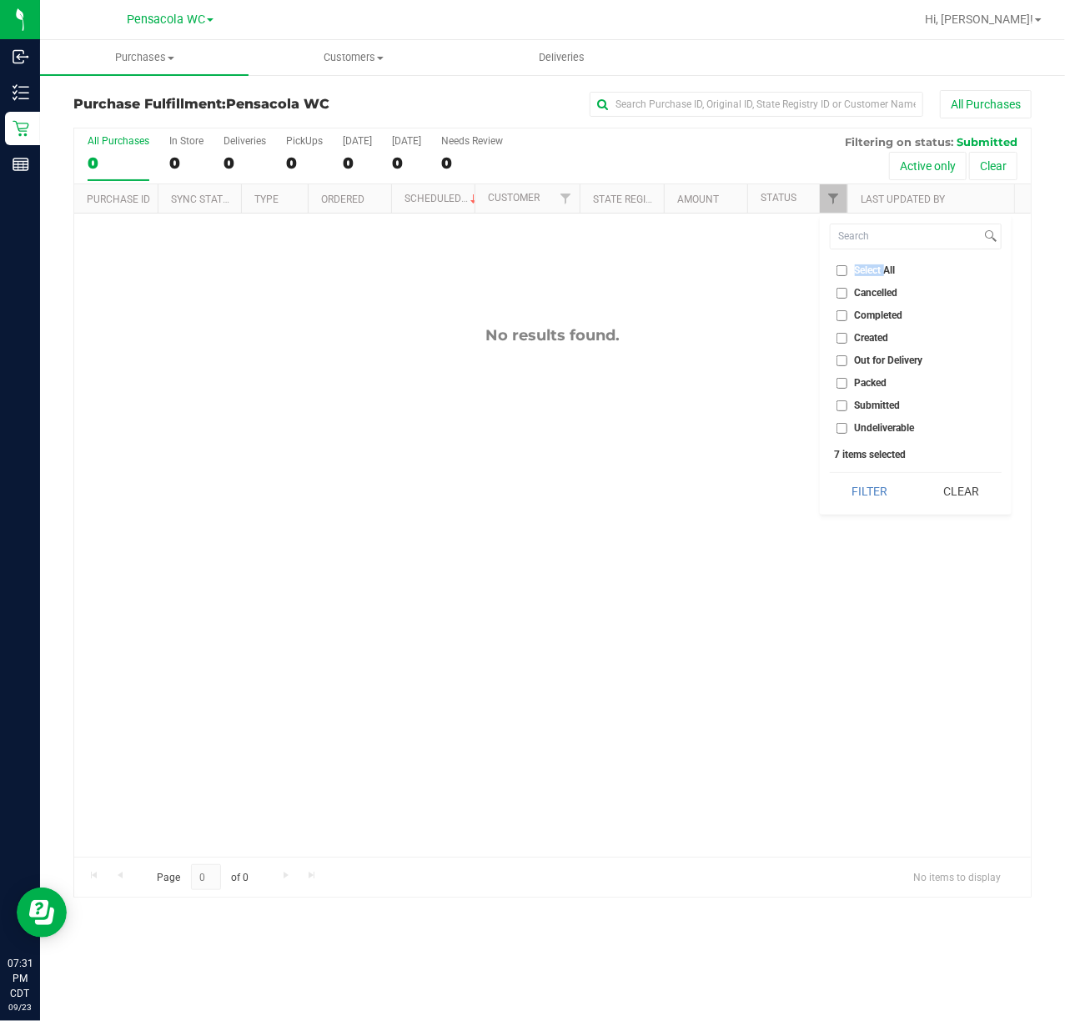
checkbox input "false"
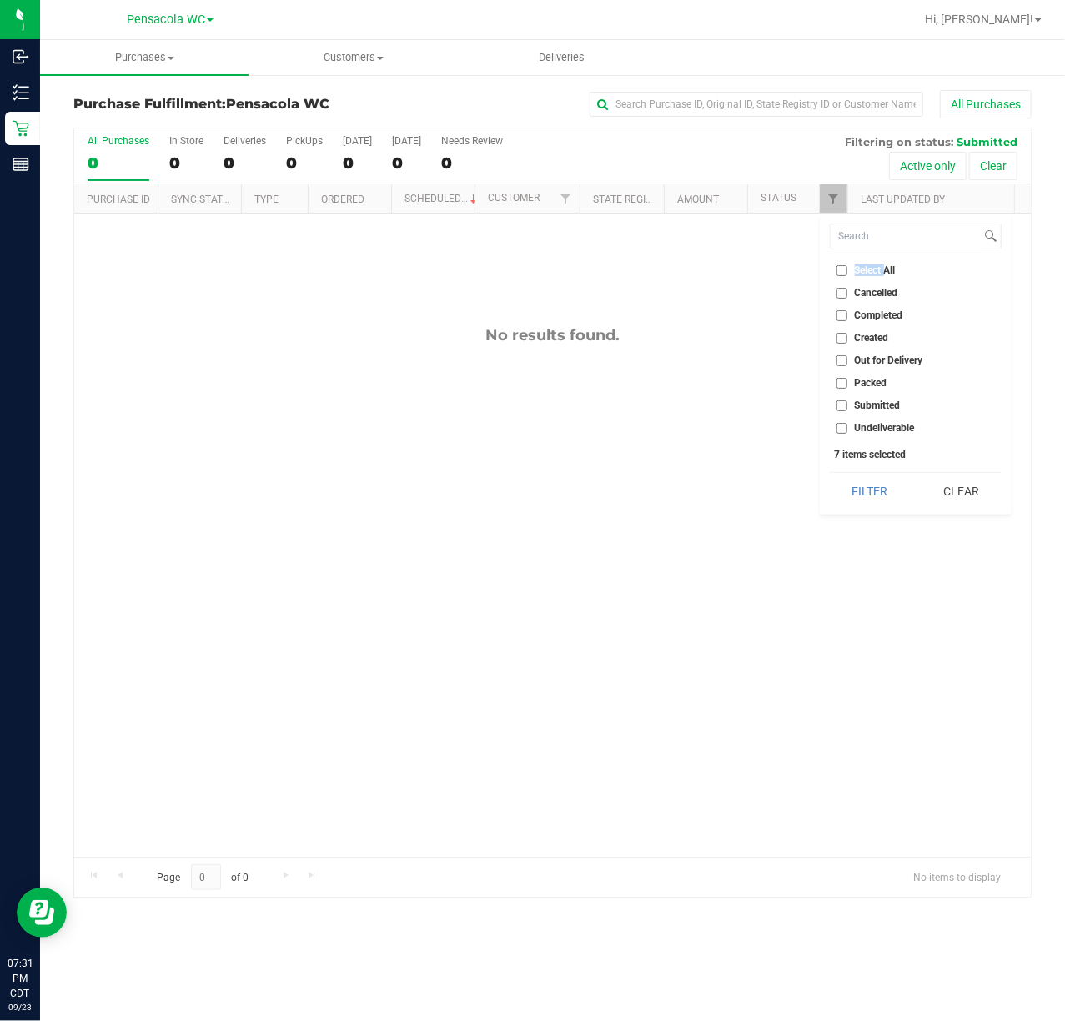
checkbox input "false"
click at [879, 388] on span "Packed" at bounding box center [871, 383] width 33 height 10
click at [848, 388] on input "Packed" at bounding box center [842, 383] width 11 height 11
checkbox input "true"
click at [868, 407] on span "Submitted" at bounding box center [878, 405] width 46 height 10
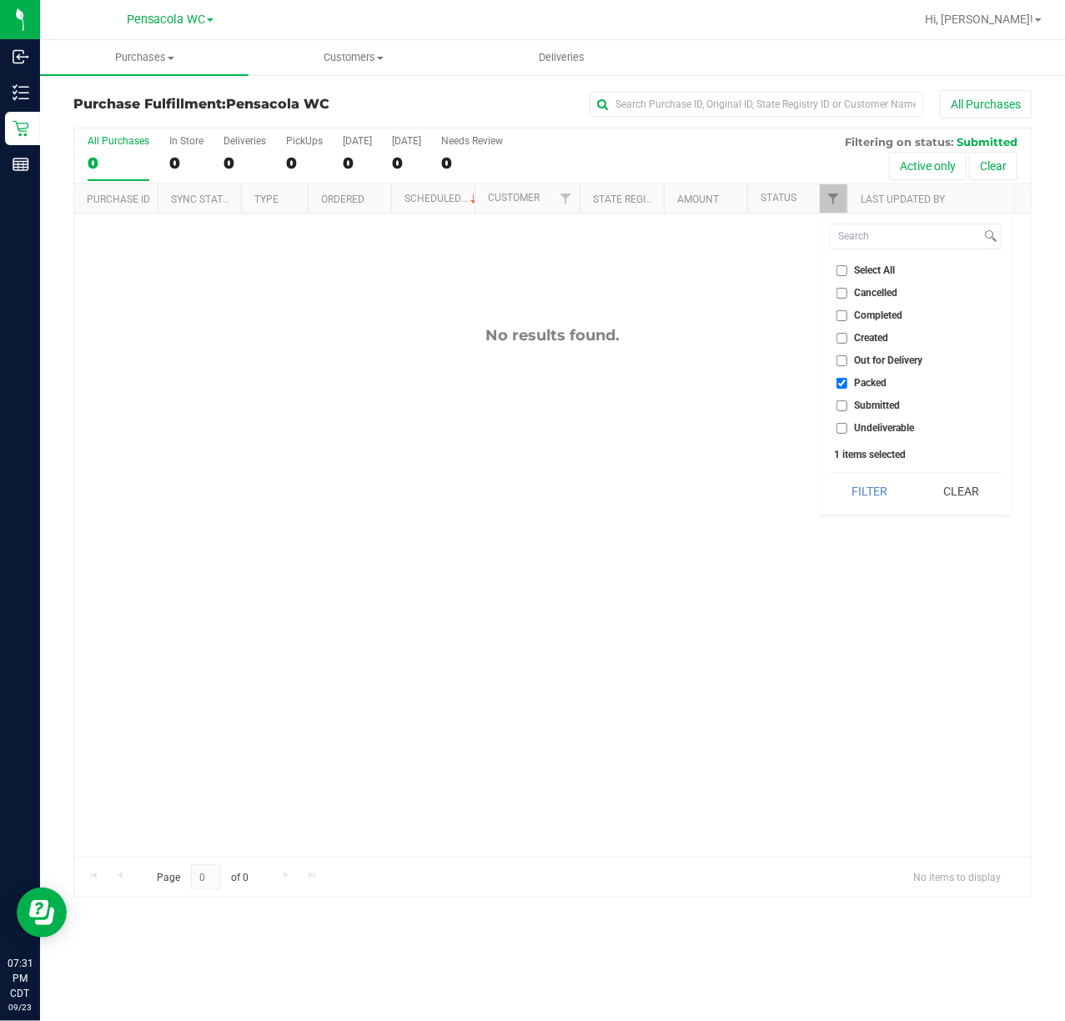
click at [848, 407] on input "Submitted" at bounding box center [842, 405] width 11 height 11
checkbox input "true"
click at [858, 491] on button "Filter" at bounding box center [870, 491] width 80 height 37
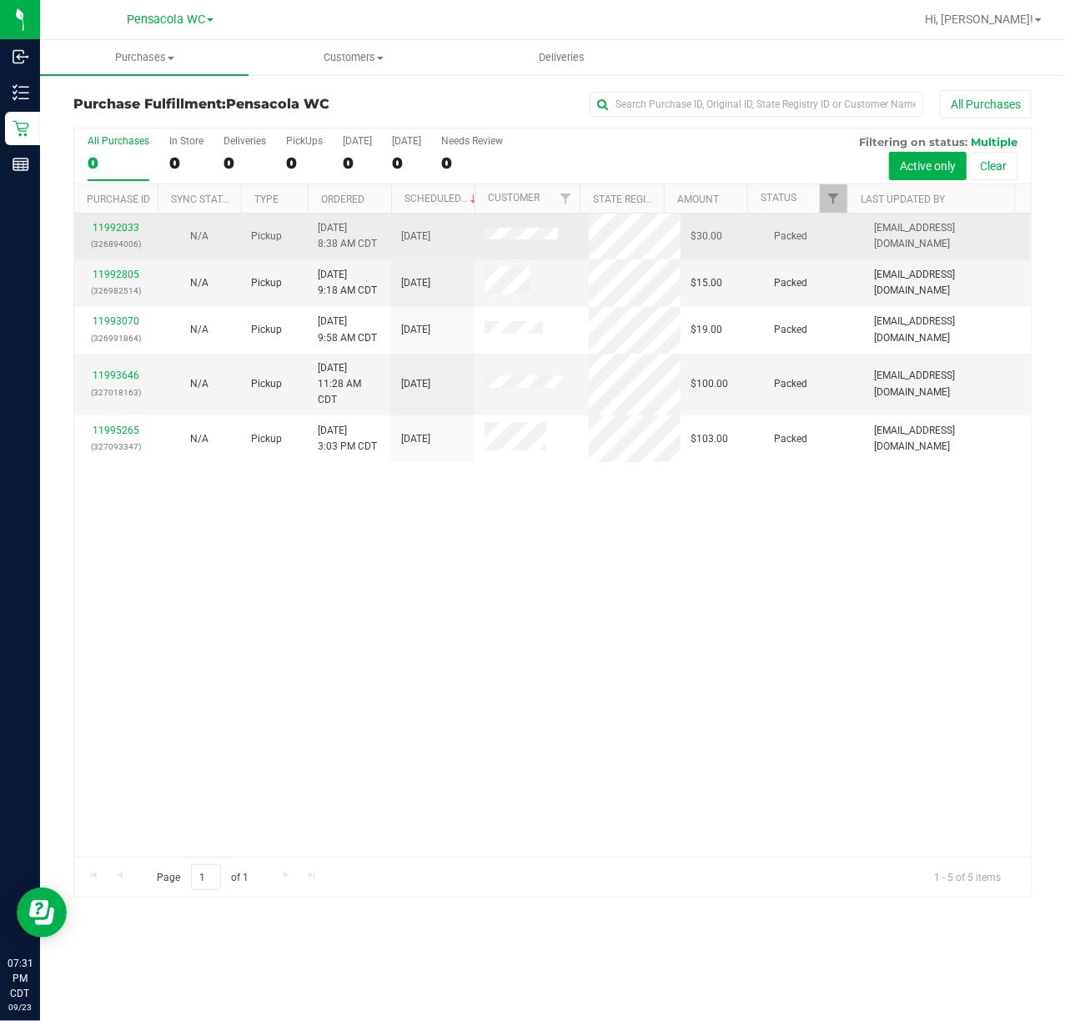
click at [124, 221] on div "11992033 (326894006)" at bounding box center [115, 236] width 63 height 32
click at [122, 224] on link "11992033" at bounding box center [116, 228] width 47 height 12
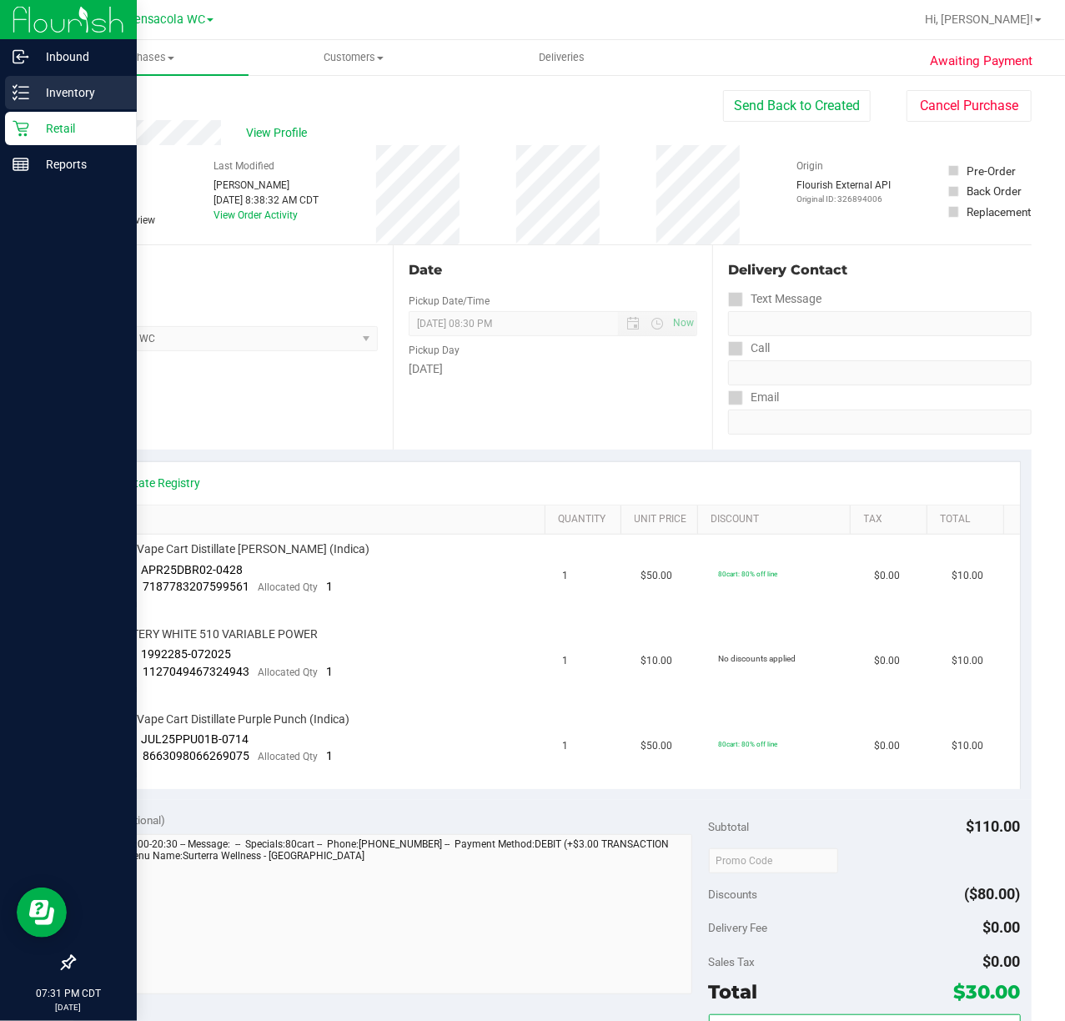
click at [23, 93] on line at bounding box center [23, 93] width 9 height 0
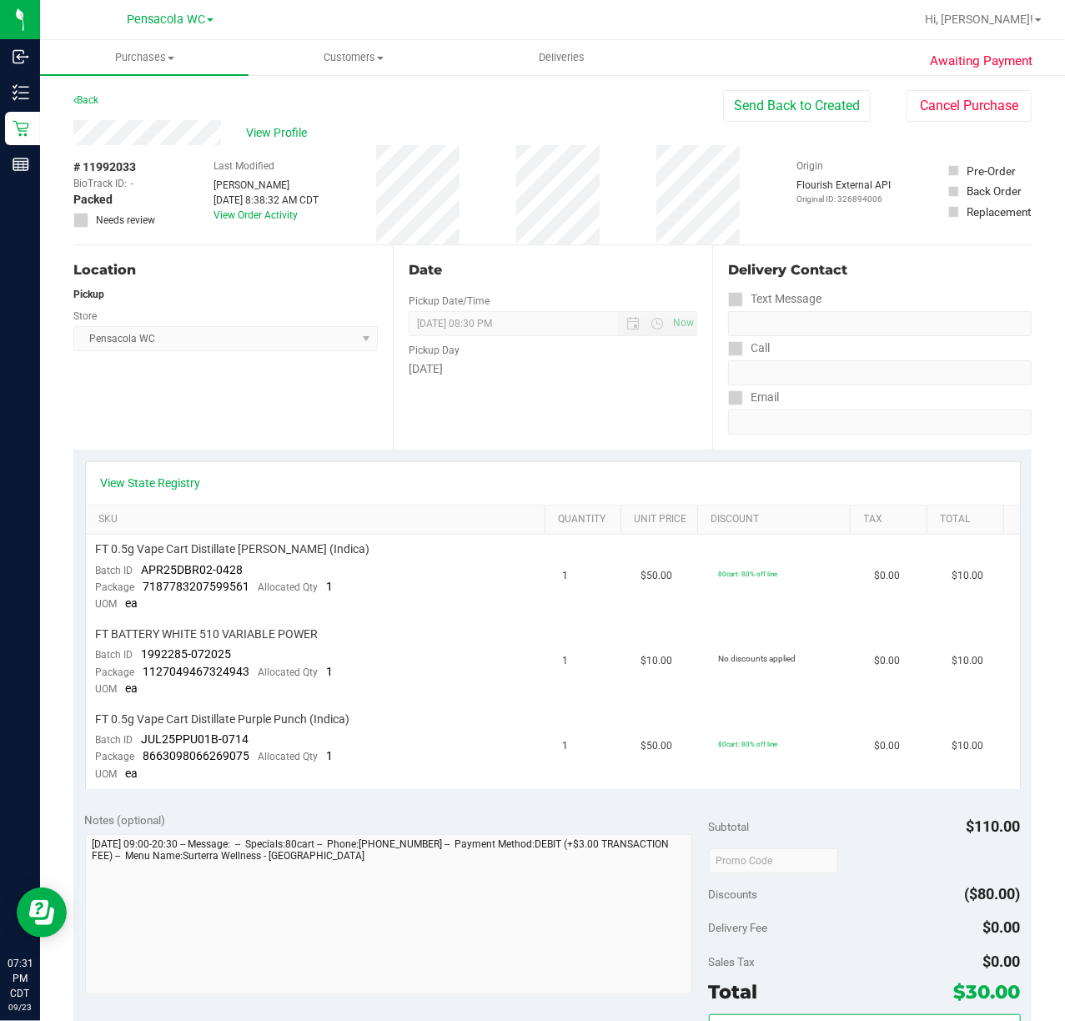
click at [181, 431] on div "Location Pickup Store Pensacola WC Select Store Bonita Springs WC Boynton Beach…" at bounding box center [233, 347] width 320 height 204
drag, startPoint x: 252, startPoint y: 572, endPoint x: 140, endPoint y: 568, distance: 111.9
click at [140, 568] on td "FT 0.5g Vape Cart Distillate Donny Burger (Indica) Batch ID APR25DBR02-0428 Pac…" at bounding box center [319, 577] width 467 height 85
copy span "APR25DBR02-0428"
drag, startPoint x: 249, startPoint y: 652, endPoint x: 138, endPoint y: 649, distance: 111.0
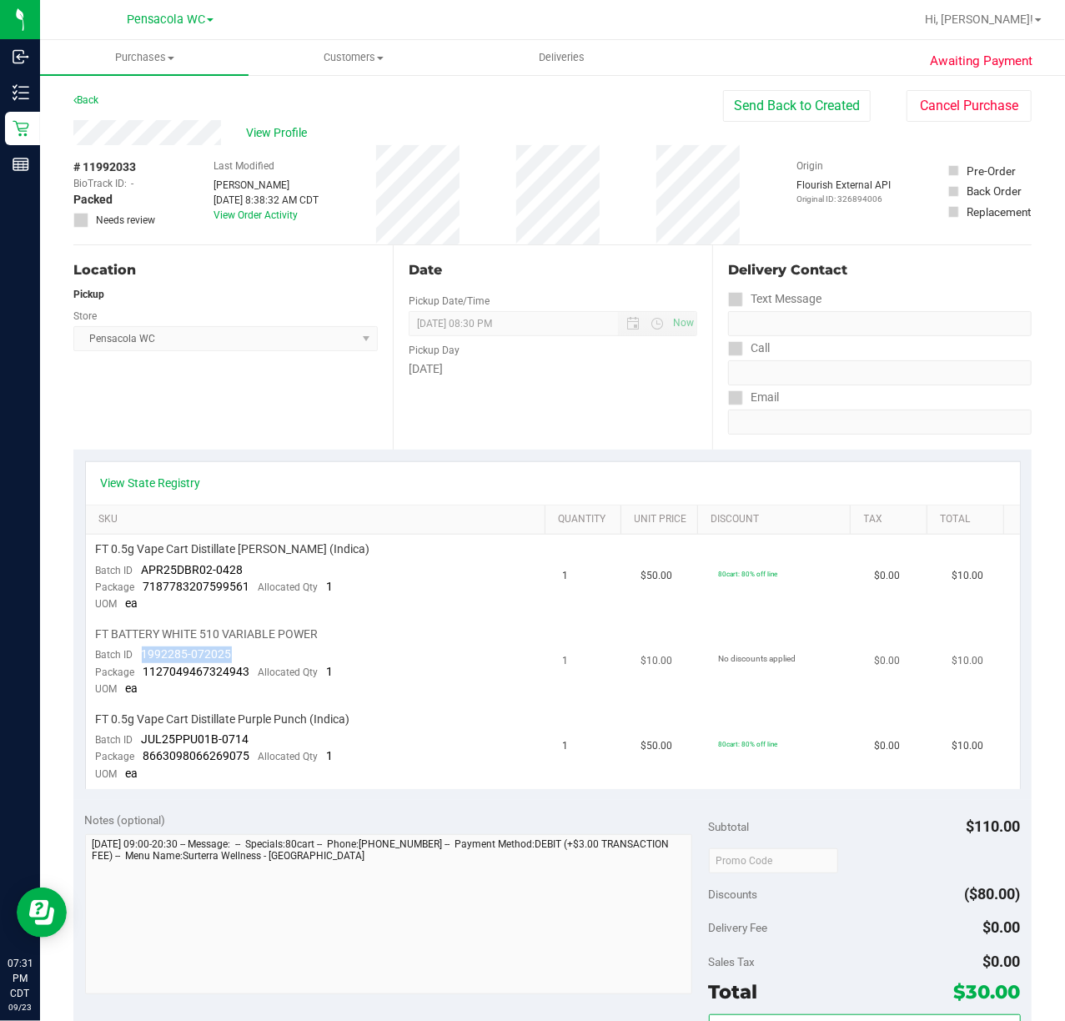
click at [138, 649] on td "FT BATTERY WHITE 510 VARIABLE POWER Batch ID 1992285-072025 Package 11270494673…" at bounding box center [319, 662] width 467 height 85
copy span "1992285-072025"
click at [265, 774] on td "FT 0.5g Vape Cart Distillate Purple Punch (Indica) Batch ID JUL25PPU01B-0714 Pa…" at bounding box center [319, 747] width 467 height 84
drag, startPoint x: 248, startPoint y: 748, endPoint x: 138, endPoint y: 751, distance: 110.2
click at [138, 751] on div "Package 8663098066269075 Allocated Qty 1" at bounding box center [215, 756] width 238 height 17
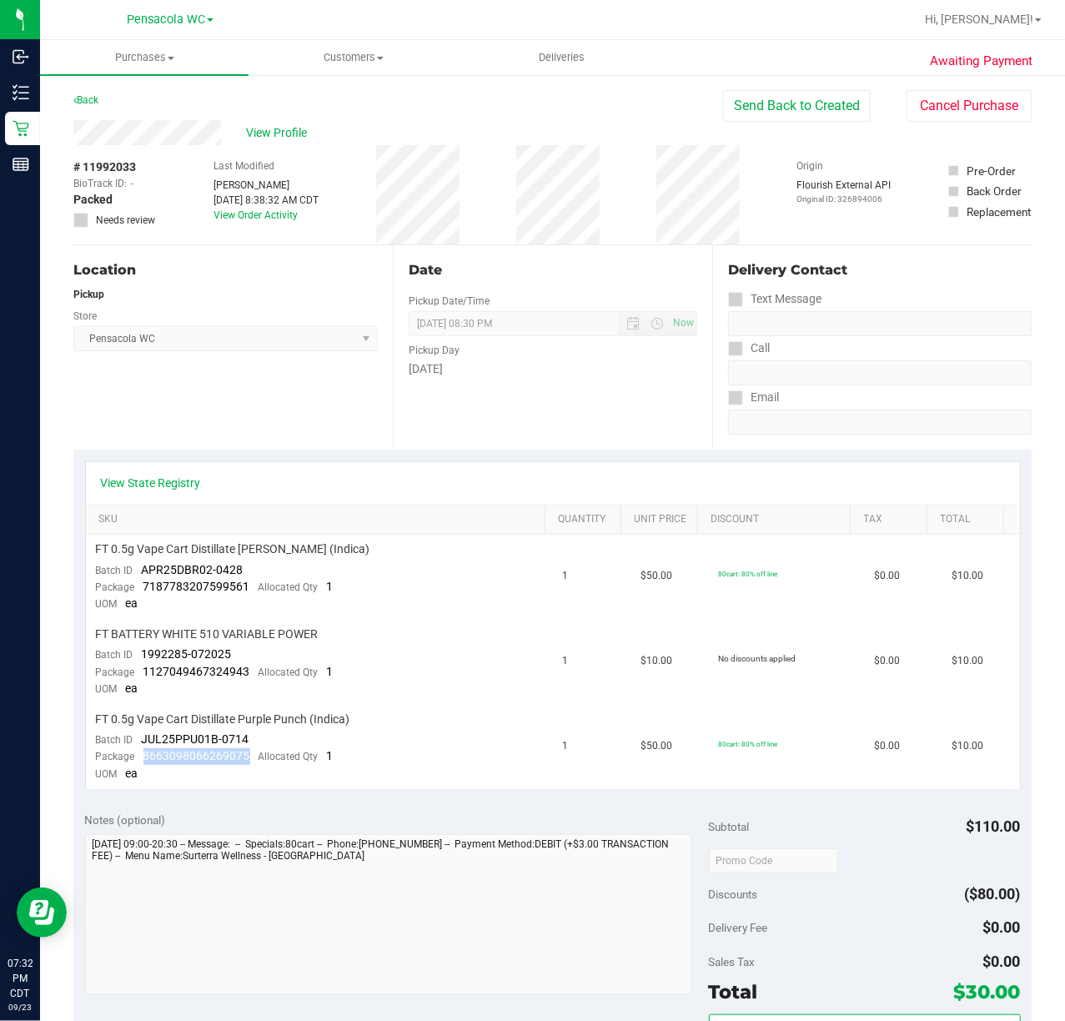
copy span "8663098066269075"
drag, startPoint x: 128, startPoint y: 405, endPoint x: 140, endPoint y: 330, distance: 76.1
click at [128, 405] on div "Location Pickup Store Pensacola WC Select Store Bonita Springs WC Boynton Beach…" at bounding box center [233, 347] width 320 height 204
click at [93, 102] on link "Back" at bounding box center [85, 100] width 25 height 12
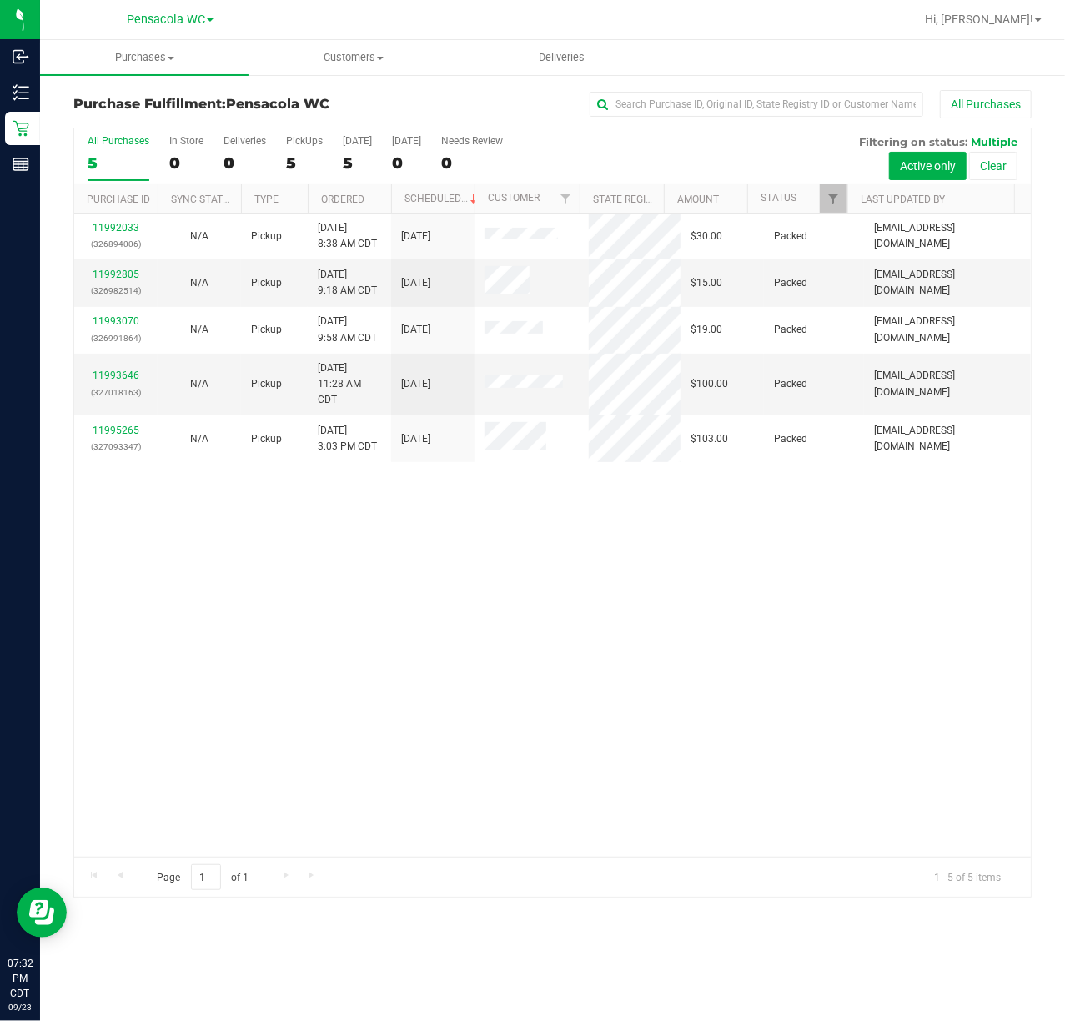
drag, startPoint x: 351, startPoint y: 751, endPoint x: 358, endPoint y: 715, distance: 36.5
click at [354, 748] on div "11992033 (326894006) N/A Pickup 9/23/2025 8:38 AM CDT 9/23/2025 $30.00 Packed k…" at bounding box center [552, 535] width 957 height 643
click at [122, 274] on link "11992805" at bounding box center [116, 275] width 47 height 12
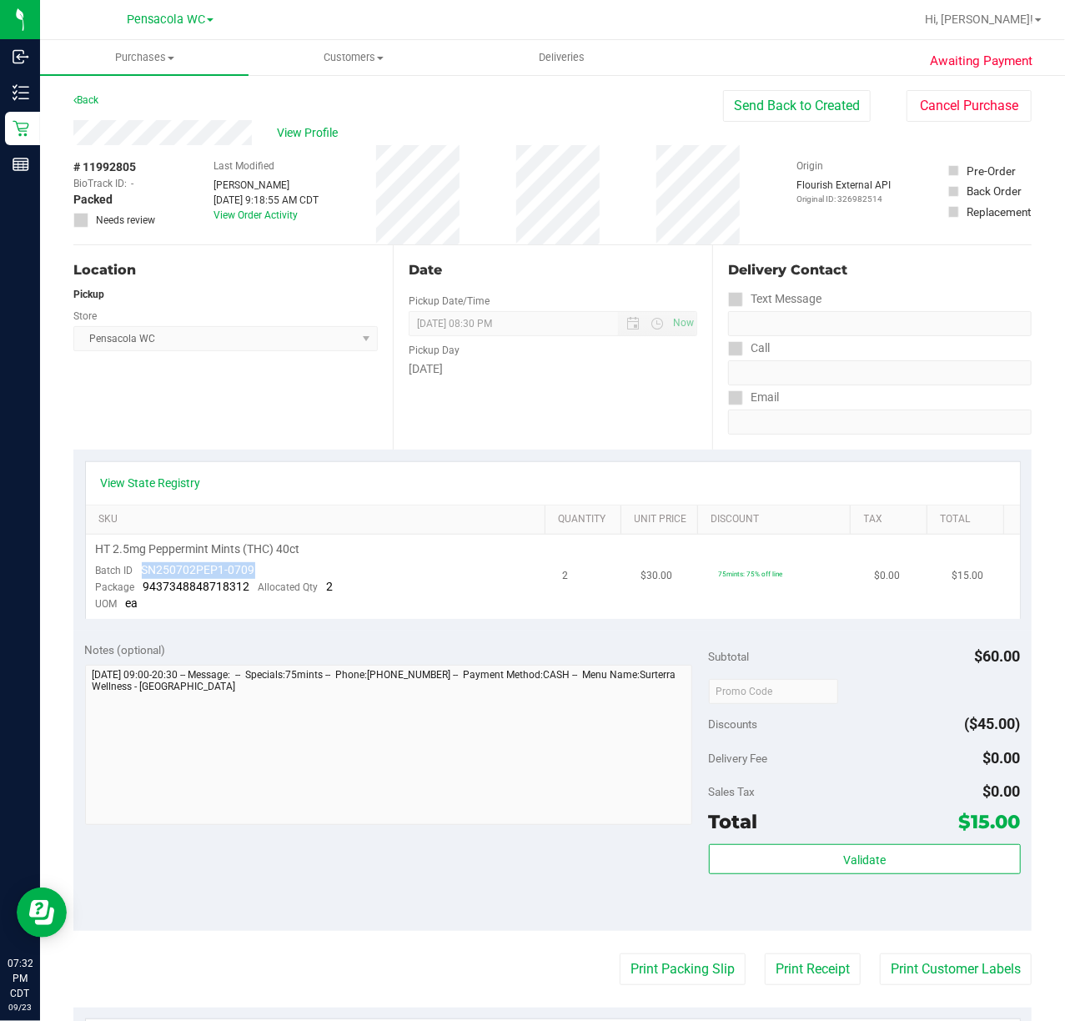
drag, startPoint x: 274, startPoint y: 568, endPoint x: 144, endPoint y: 572, distance: 130.2
click at [144, 572] on td "HT 2.5mg Peppermint Mints (THC) 40ct Batch ID SN250702PEP1-0709 Package 9437348…" at bounding box center [319, 577] width 467 height 84
copy span "SN250702PEP1-0709"
click at [87, 105] on div "Back" at bounding box center [85, 100] width 25 height 20
click at [87, 98] on link "Back" at bounding box center [85, 100] width 25 height 12
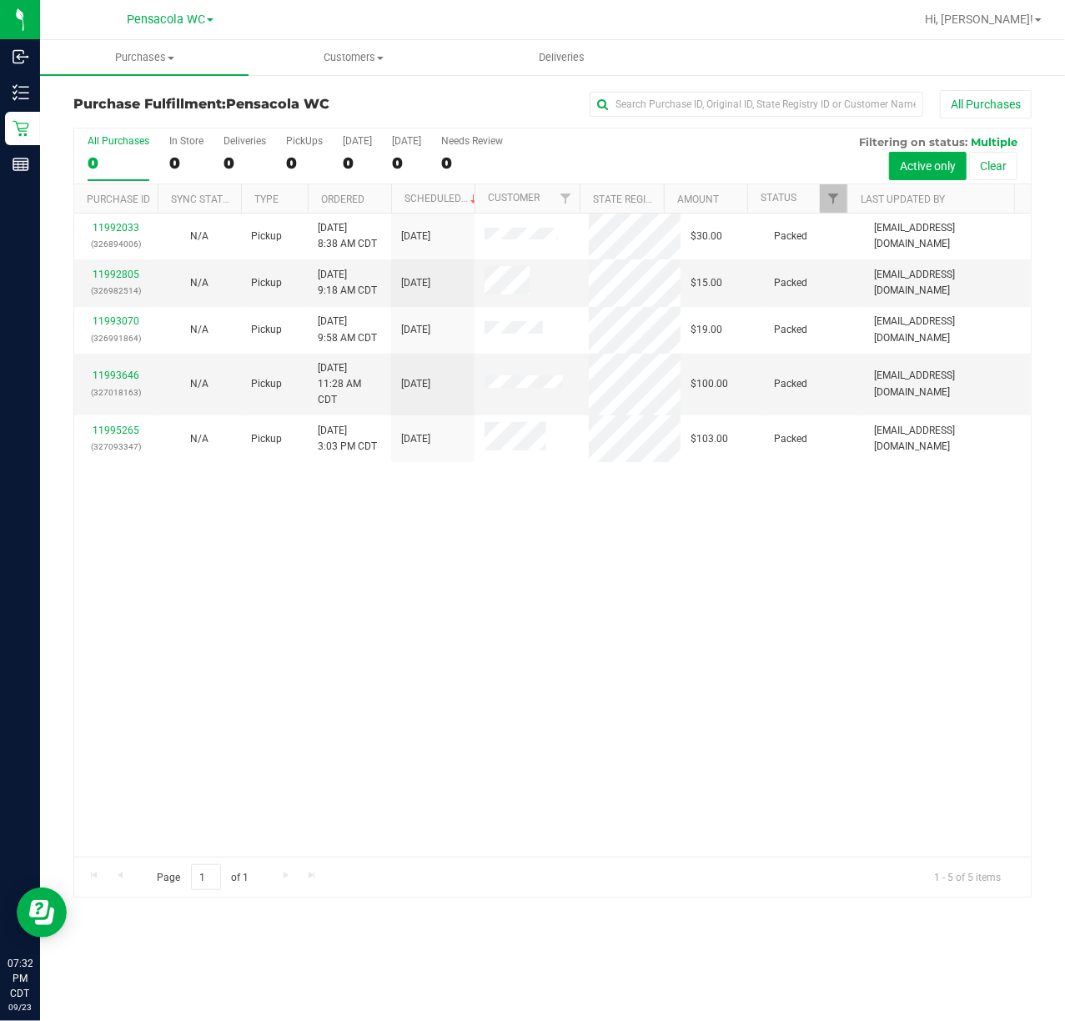
drag, startPoint x: 716, startPoint y: 799, endPoint x: 706, endPoint y: 748, distance: 51.9
click at [716, 796] on div "11992033 (326894006) N/A Pickup 9/23/2025 8:38 AM CDT 9/23/2025 $30.00 Packed k…" at bounding box center [552, 535] width 957 height 643
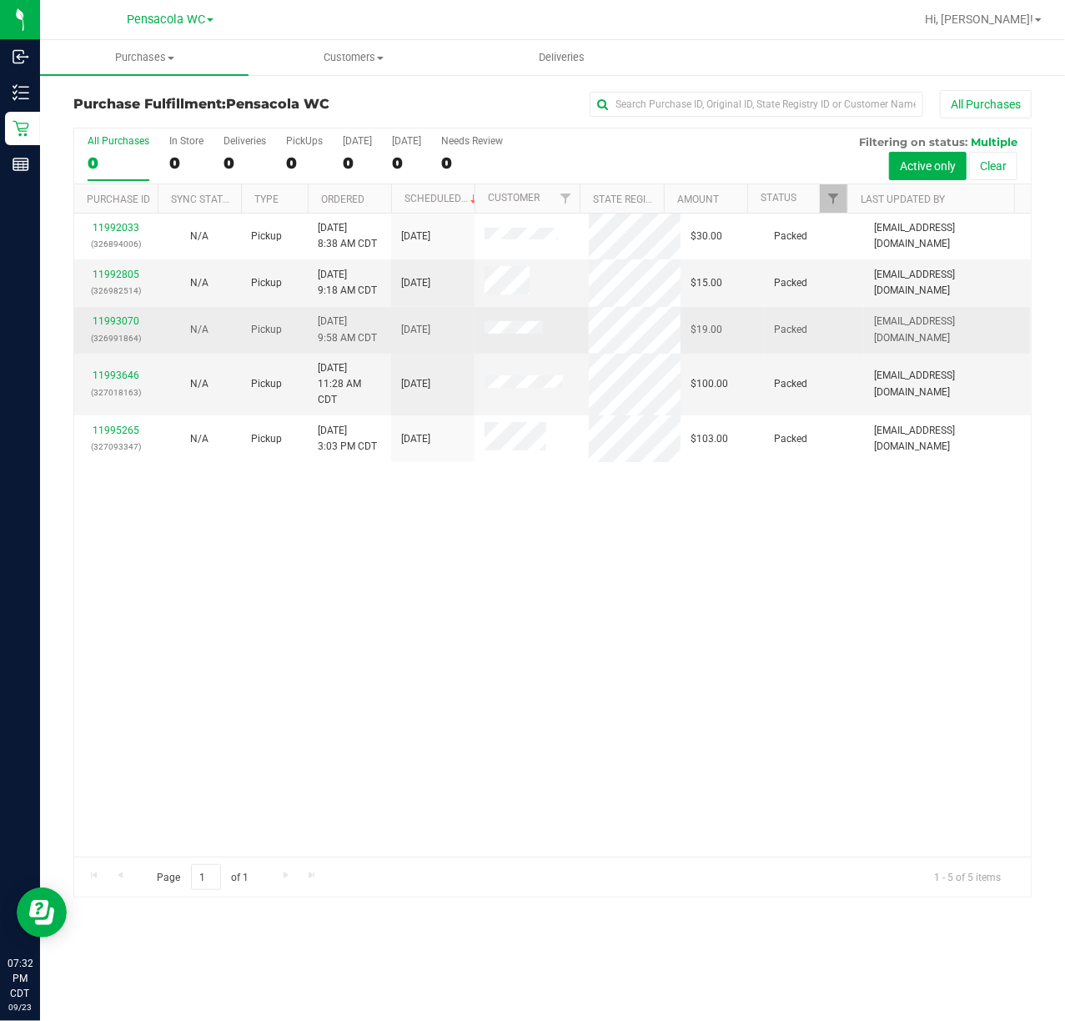
click at [103, 329] on div "11993070 (326991864)" at bounding box center [115, 330] width 63 height 32
click at [107, 320] on link "11993070" at bounding box center [116, 321] width 47 height 12
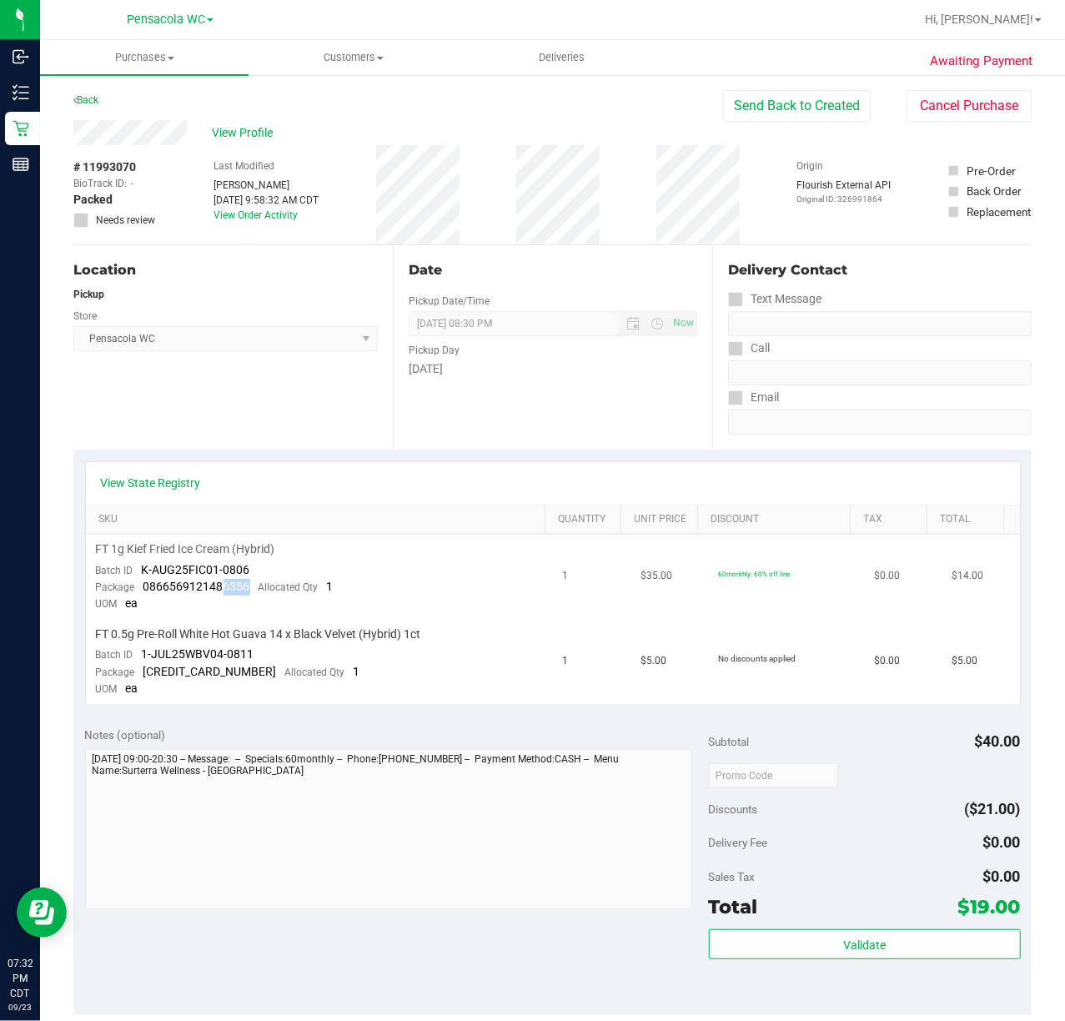
drag, startPoint x: 254, startPoint y: 586, endPoint x: 219, endPoint y: 591, distance: 36.2
click at [219, 591] on div "Package 0866569121486356 Allocated Qty 1" at bounding box center [215, 587] width 238 height 17
click at [250, 566] on td "FT 1g Kief Fried Ice Cream (Hybrid) Batch ID K-AUG25FIC01-0806 Package 08665691…" at bounding box center [319, 577] width 467 height 85
drag, startPoint x: 264, startPoint y: 564, endPoint x: 144, endPoint y: 574, distance: 120.6
click at [144, 574] on td "FT 1g Kief Fried Ice Cream (Hybrid) Batch ID K-AUG25FIC01-0806 Package 08665691…" at bounding box center [319, 577] width 467 height 85
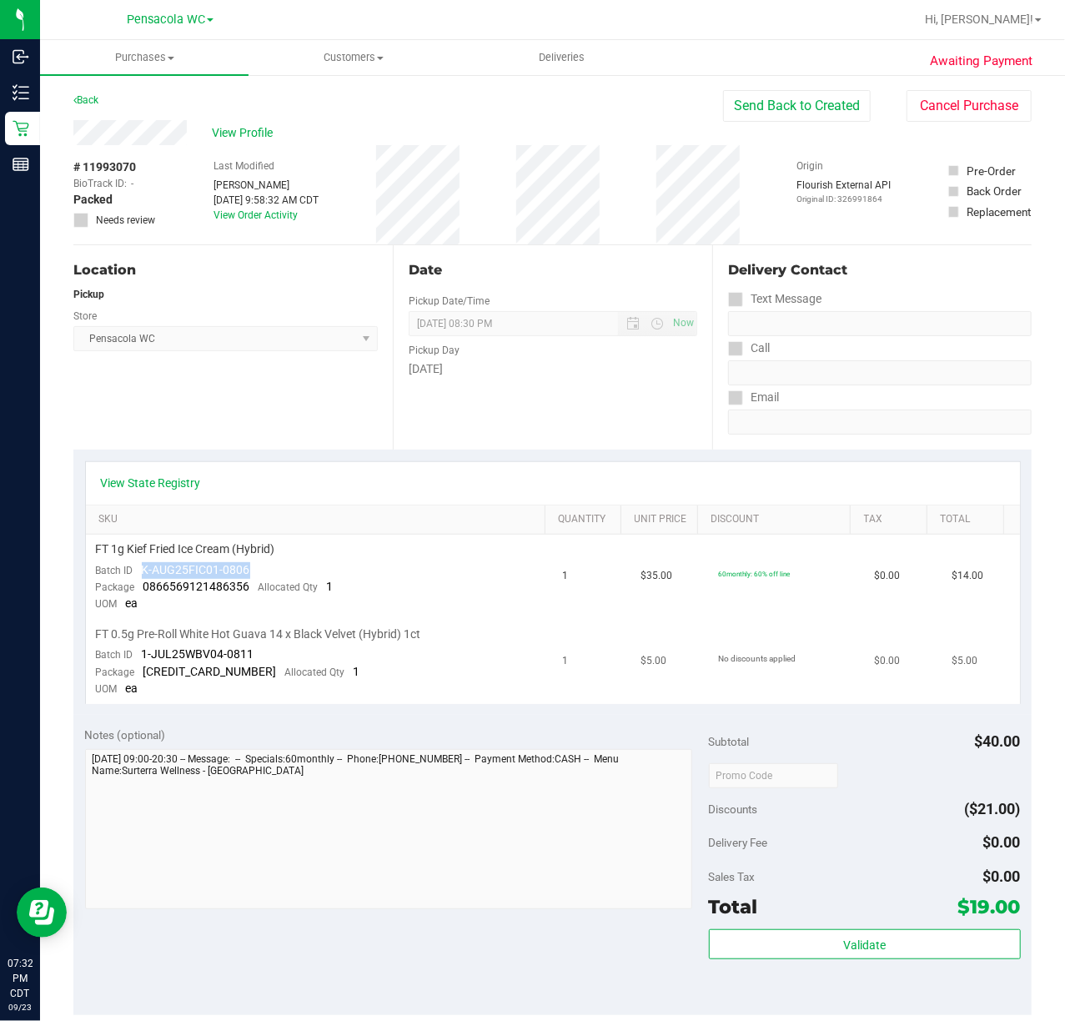
copy span "K-AUG25FIC01-0806"
drag, startPoint x: 267, startPoint y: 648, endPoint x: 140, endPoint y: 648, distance: 126.8
click at [140, 648] on td "FT 0.5g Pre-Roll White Hot Guava 14 x Black Velvet (Hybrid) 1ct Batch ID 1-JUL2…" at bounding box center [319, 662] width 467 height 84
copy span "1-JUL25WBV04-0811"
click at [420, 369] on div "Tuesday" at bounding box center [553, 369] width 289 height 18
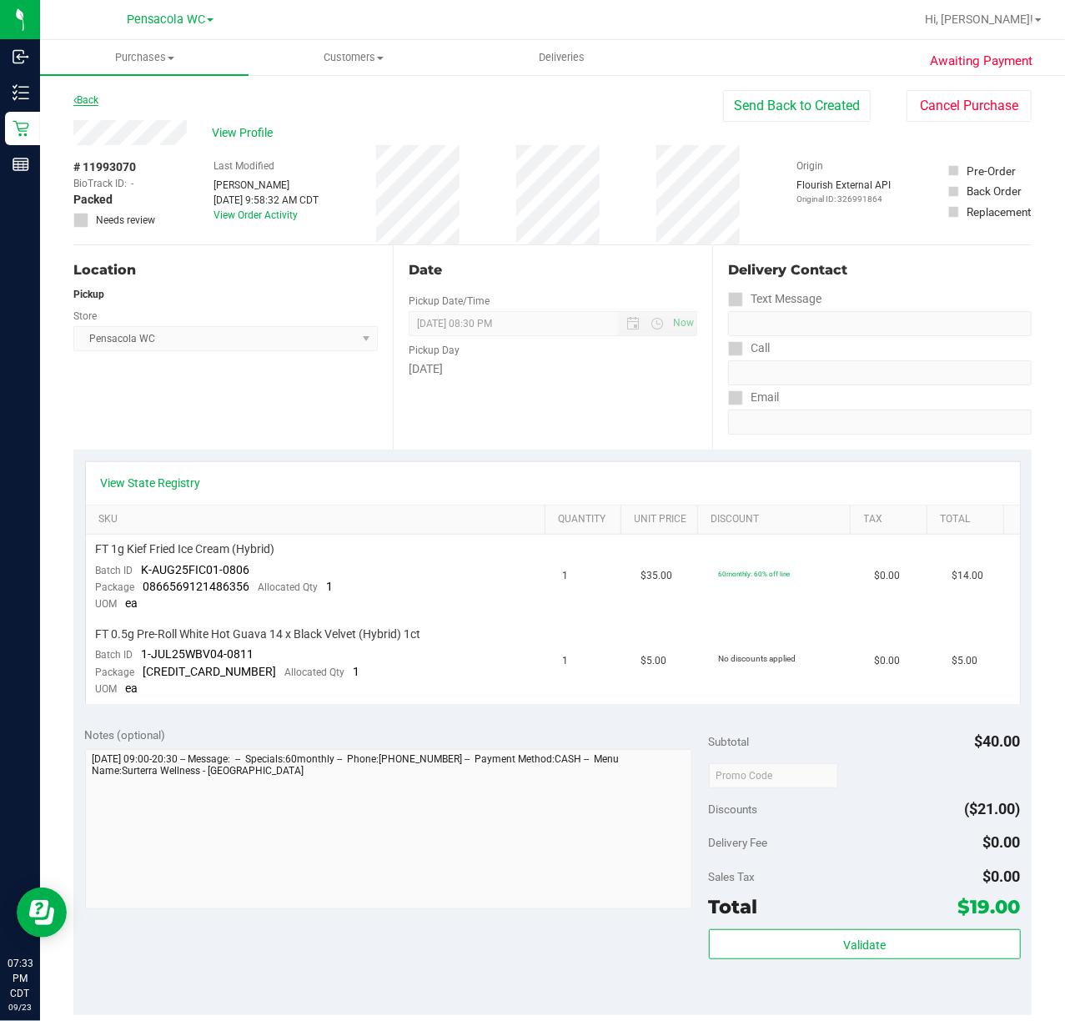
drag, startPoint x: 107, startPoint y: 101, endPoint x: 98, endPoint y: 100, distance: 8.4
click at [105, 100] on div "Back Send Back to Created Cancel Purchase" at bounding box center [552, 105] width 959 height 30
click at [97, 101] on link "Back" at bounding box center [85, 100] width 25 height 12
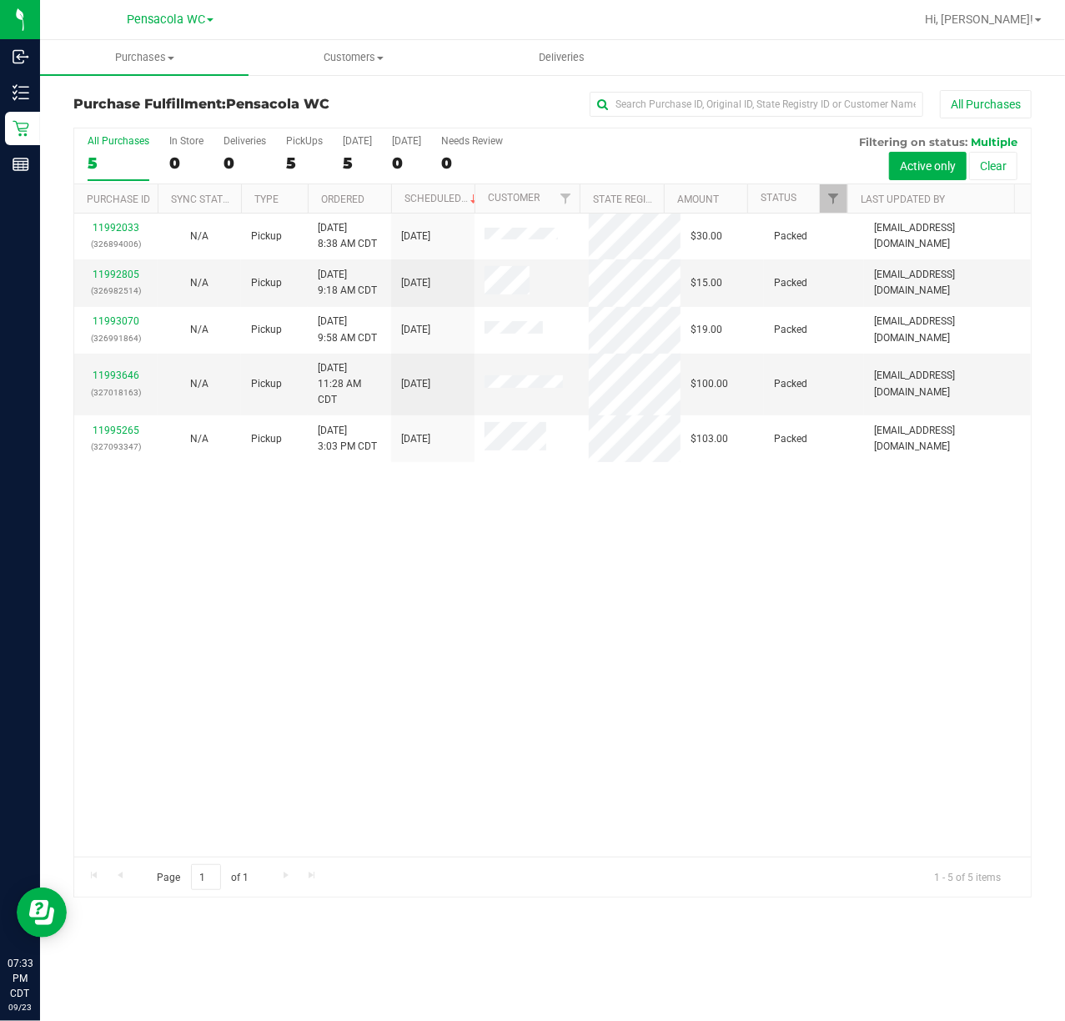
click at [561, 544] on div "11992033 (326894006) N/A Pickup 9/23/2025 8:38 AM CDT 9/23/2025 $30.00 Packed k…" at bounding box center [552, 535] width 957 height 643
click at [104, 375] on link "11993646" at bounding box center [116, 376] width 47 height 12
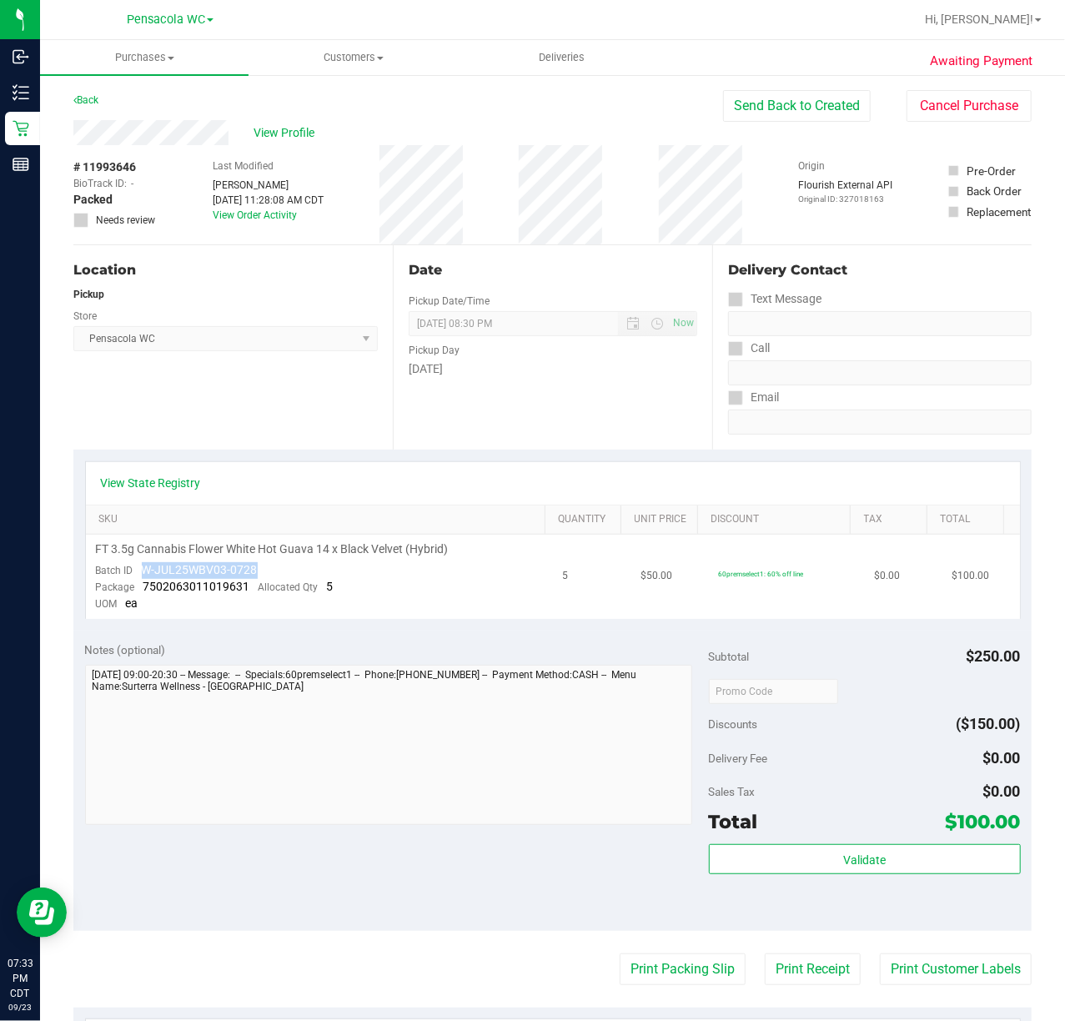
drag, startPoint x: 260, startPoint y: 559, endPoint x: 151, endPoint y: 567, distance: 109.6
click at [150, 567] on td "FT 3.5g Cannabis Flower White Hot Guava 14 x Black Velvet (Hybrid) Batch ID W-J…" at bounding box center [319, 577] width 467 height 84
copy span "-JUL25WBV03-0728"
drag, startPoint x: 285, startPoint y: 648, endPoint x: 259, endPoint y: 521, distance: 130.4
click at [288, 645] on div "Notes (optional)" at bounding box center [397, 650] width 624 height 17
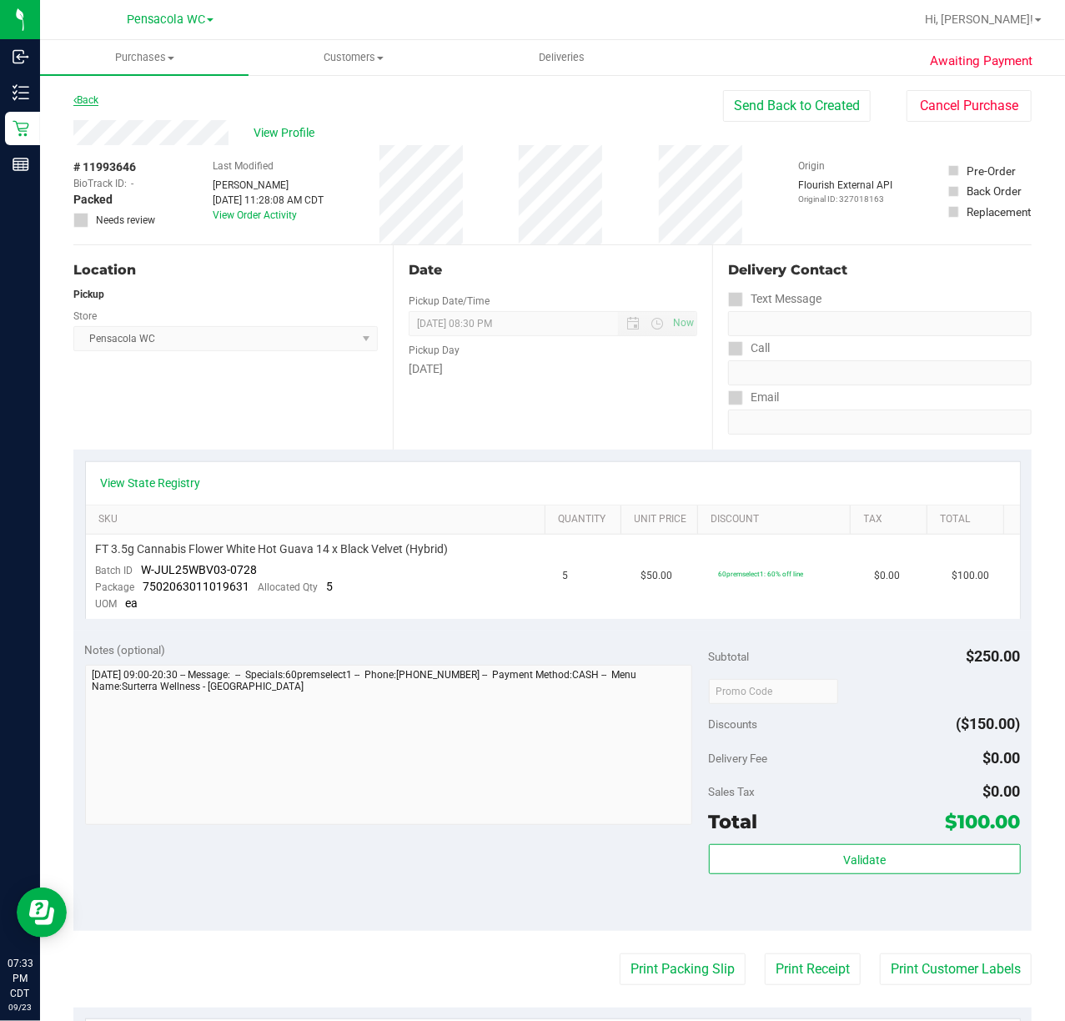
click at [98, 100] on link "Back" at bounding box center [85, 100] width 25 height 12
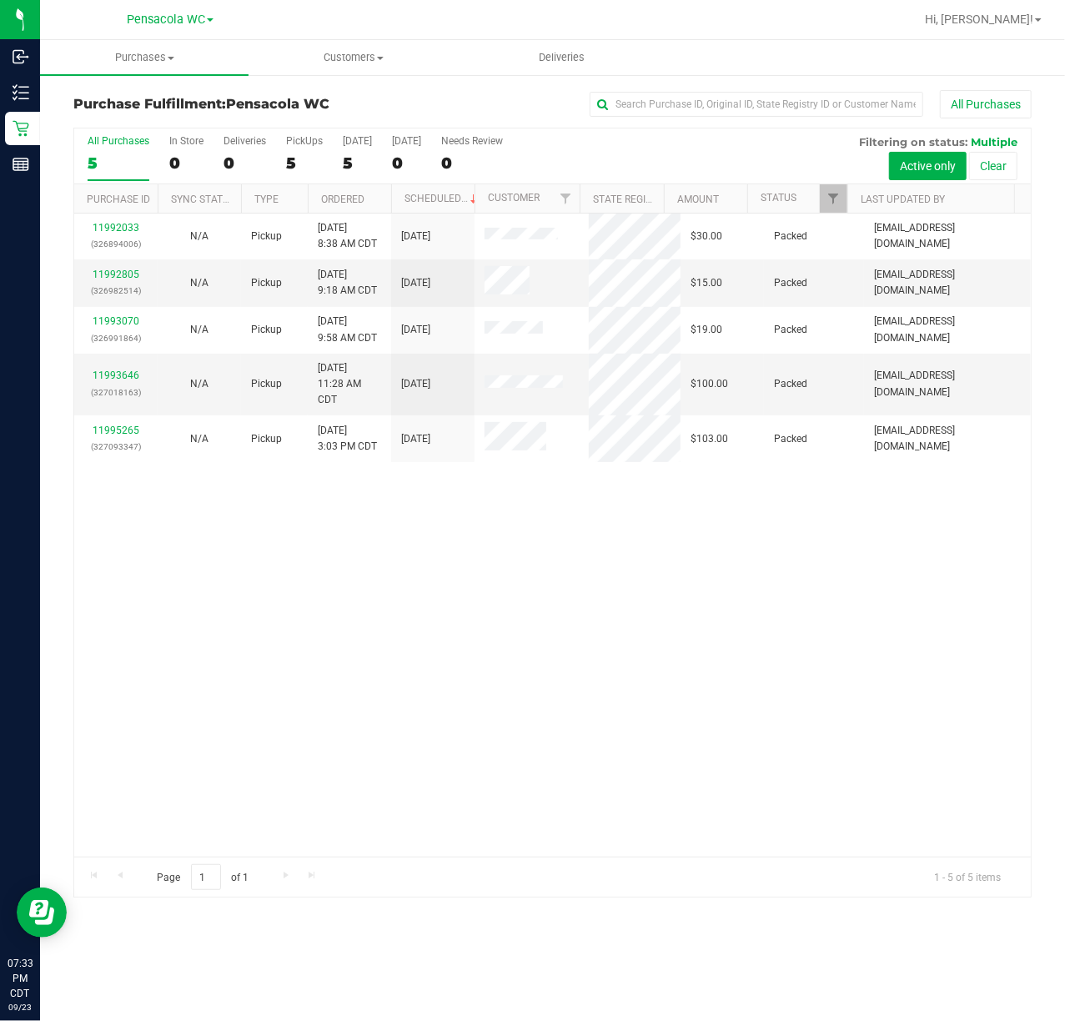
click at [481, 654] on div "11992033 (326894006) N/A Pickup 9/23/2025 8:38 AM CDT 9/23/2025 $30.00 Packed k…" at bounding box center [552, 535] width 957 height 643
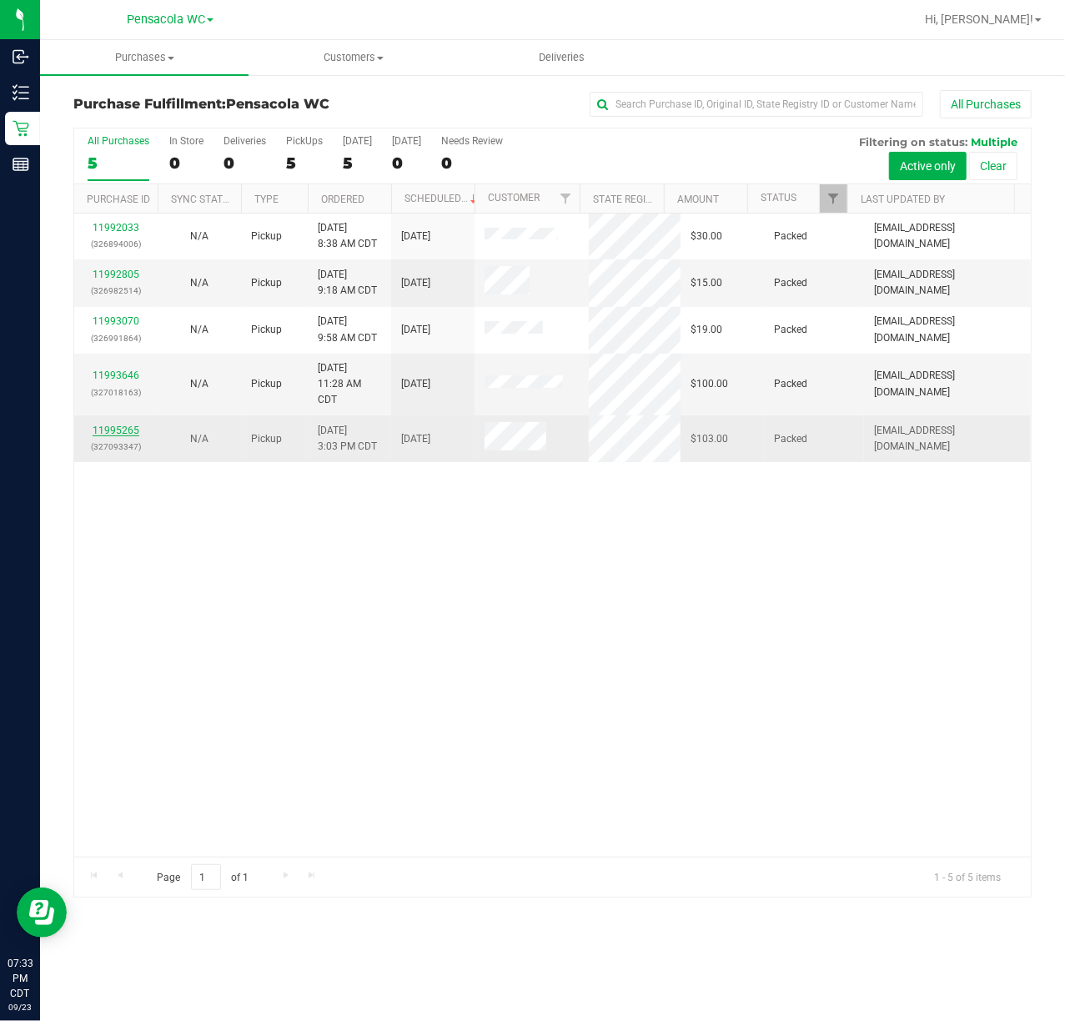
click at [118, 434] on link "11995265" at bounding box center [116, 431] width 47 height 12
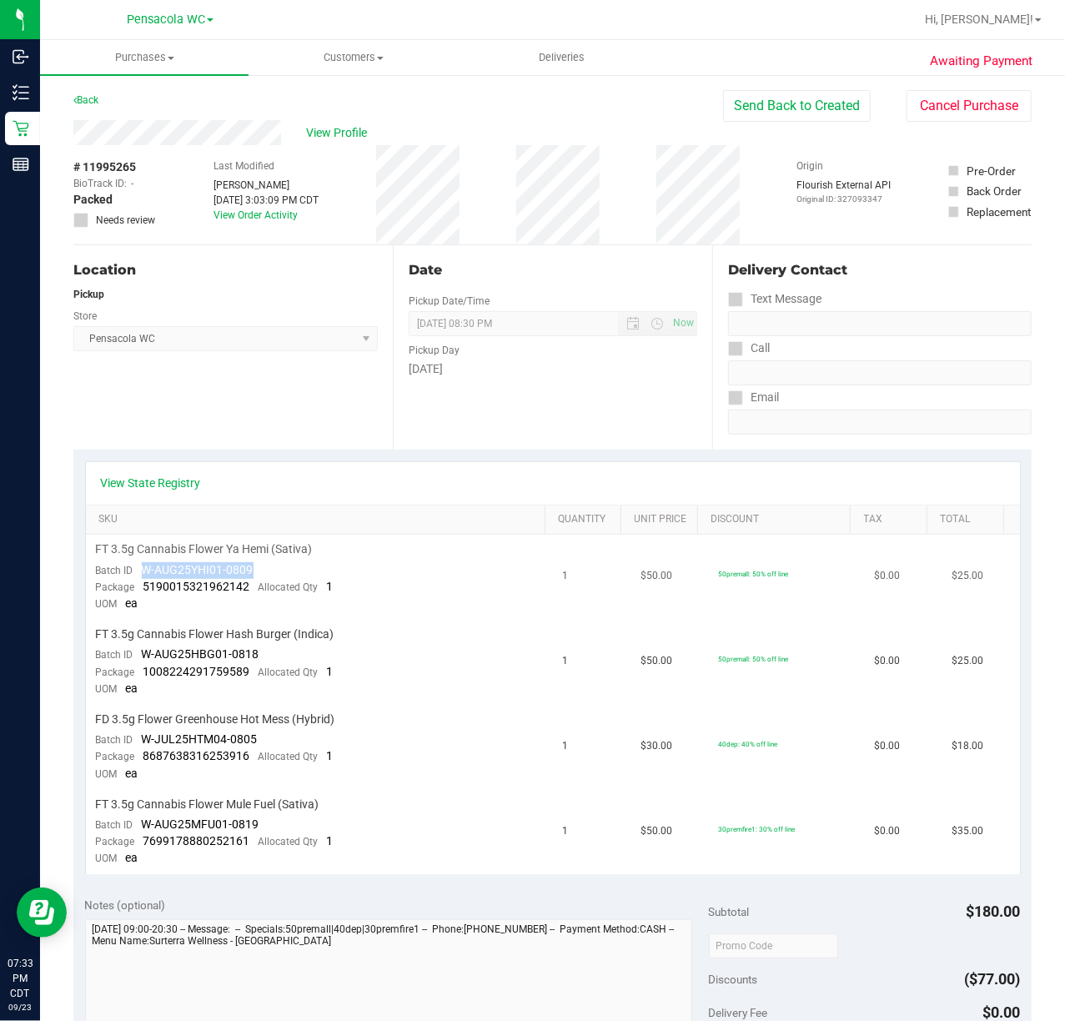
drag, startPoint x: 258, startPoint y: 565, endPoint x: 138, endPoint y: 571, distance: 119.4
click at [138, 571] on td "FT 3.5g Cannabis Flower Ya Hemi (Sativa) Batch ID W-AUG25YHI01-0809 Package 519…" at bounding box center [319, 577] width 467 height 85
copy span "W-AUG25YHI01-0809"
drag, startPoint x: 269, startPoint y: 656, endPoint x: 144, endPoint y: 655, distance: 124.3
click at [144, 655] on td "FT 3.5g Cannabis Flower Hash Burger (Indica) Batch ID W-AUG25HBG01-0818 Package…" at bounding box center [319, 662] width 467 height 85
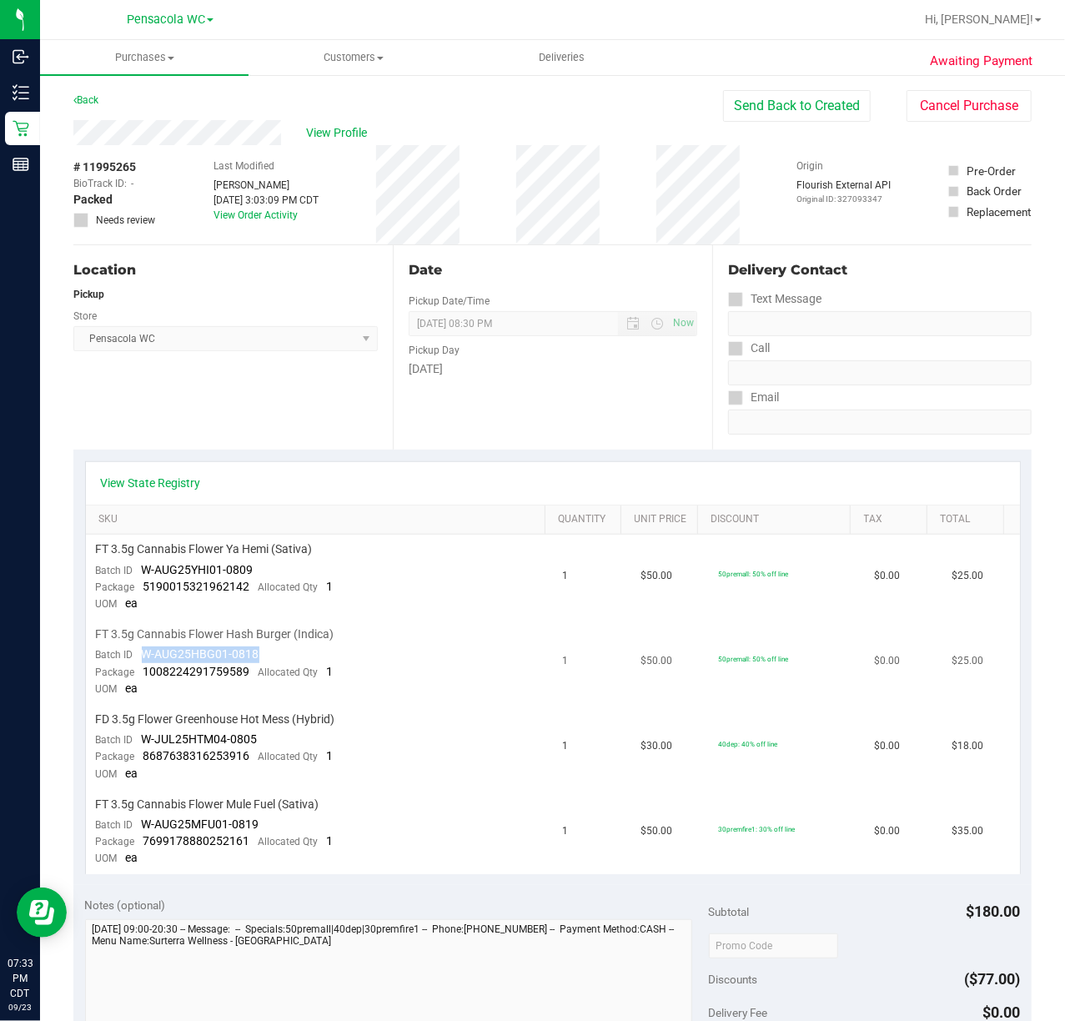
copy span "W-AUG25HBG01-0818"
drag, startPoint x: 281, startPoint y: 729, endPoint x: 171, endPoint y: 724, distance: 110.2
click at [171, 724] on td "FD 3.5g Flower Greenhouse Hot Mess (Hybrid) Batch ID W-JUL25HTM04-0805 Package …" at bounding box center [319, 747] width 467 height 85
click at [264, 742] on td "FD 3.5g Flower Greenhouse Hot Mess (Hybrid) Batch ID W-JUL25HTM04-0805 Package …" at bounding box center [319, 747] width 467 height 85
drag, startPoint x: 270, startPoint y: 732, endPoint x: 138, endPoint y: 732, distance: 132.6
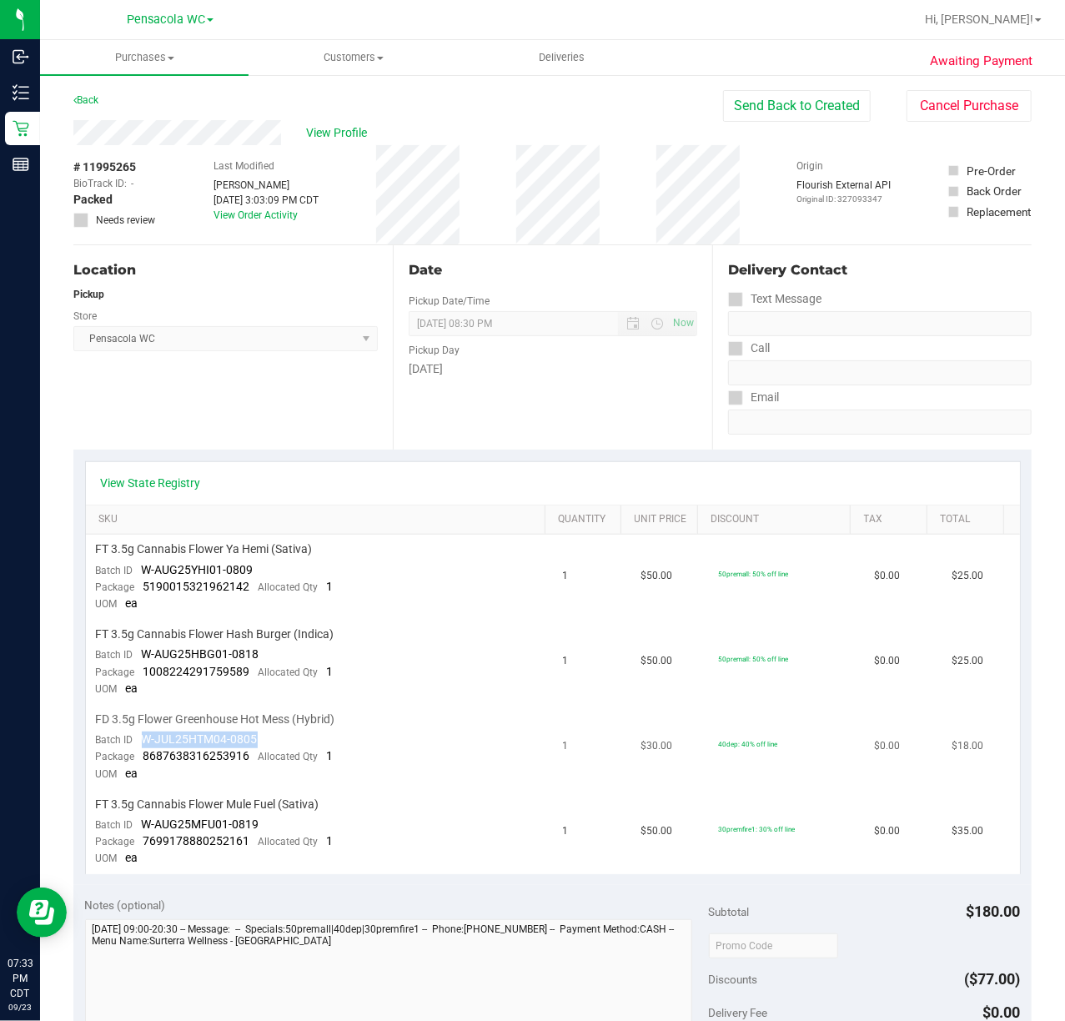
click at [138, 732] on td "FD 3.5g Flower Greenhouse Hot Mess (Hybrid) Batch ID W-JUL25HTM04-0805 Package …" at bounding box center [319, 747] width 467 height 85
copy span "W-JUL25HTM04-0805"
drag, startPoint x: 291, startPoint y: 819, endPoint x: 138, endPoint y: 816, distance: 152.7
click at [138, 816] on td "FT 3.5g Cannabis Flower Mule Fuel (Sativa) Batch ID W-AUG25MFU01-0819 Package 7…" at bounding box center [319, 832] width 467 height 84
drag, startPoint x: 192, startPoint y: 404, endPoint x: 174, endPoint y: 419, distance: 23.1
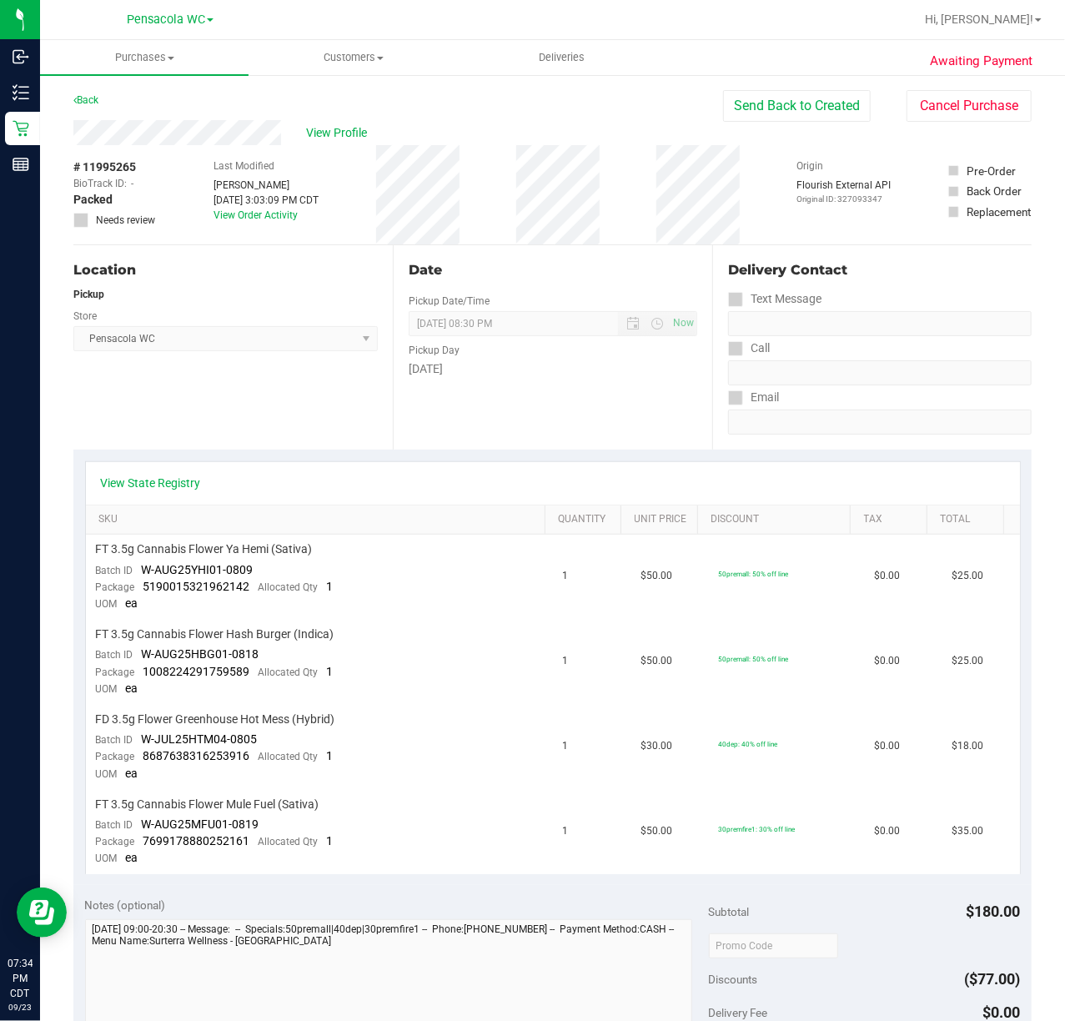
click at [192, 404] on div "Location Pickup Store Pensacola WC Select Store Bonita Springs WC Boynton Beach…" at bounding box center [233, 347] width 320 height 204
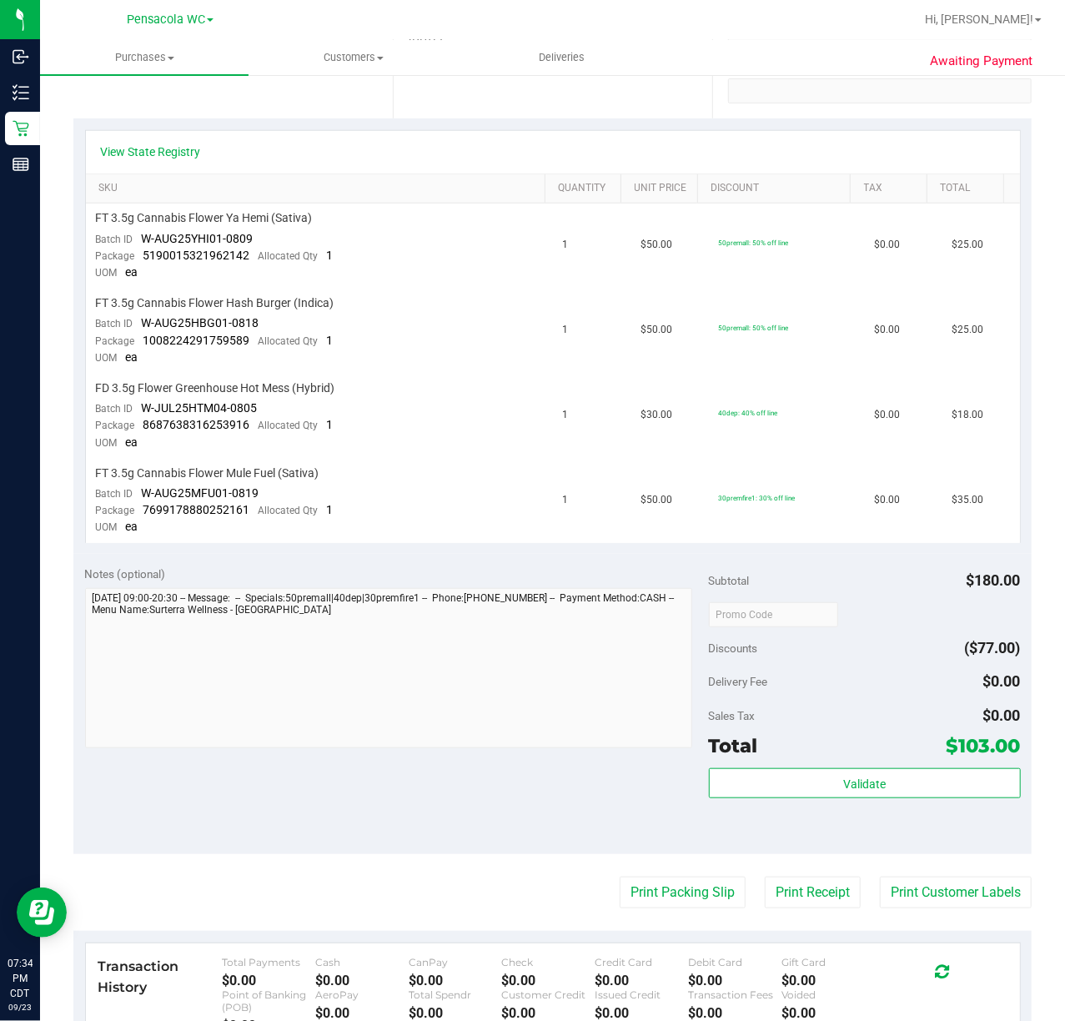
scroll to position [334, 0]
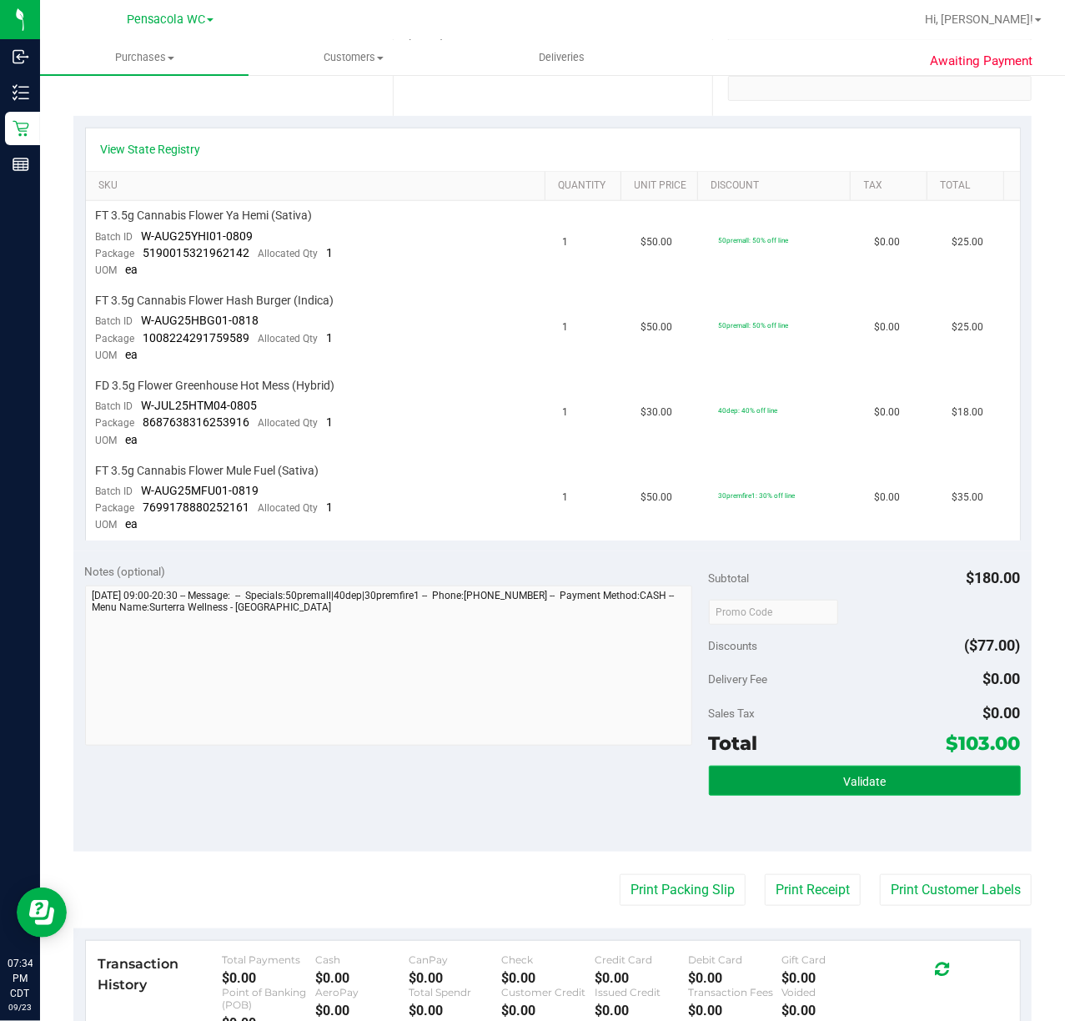
click at [913, 788] on button "Validate" at bounding box center [865, 781] width 312 height 30
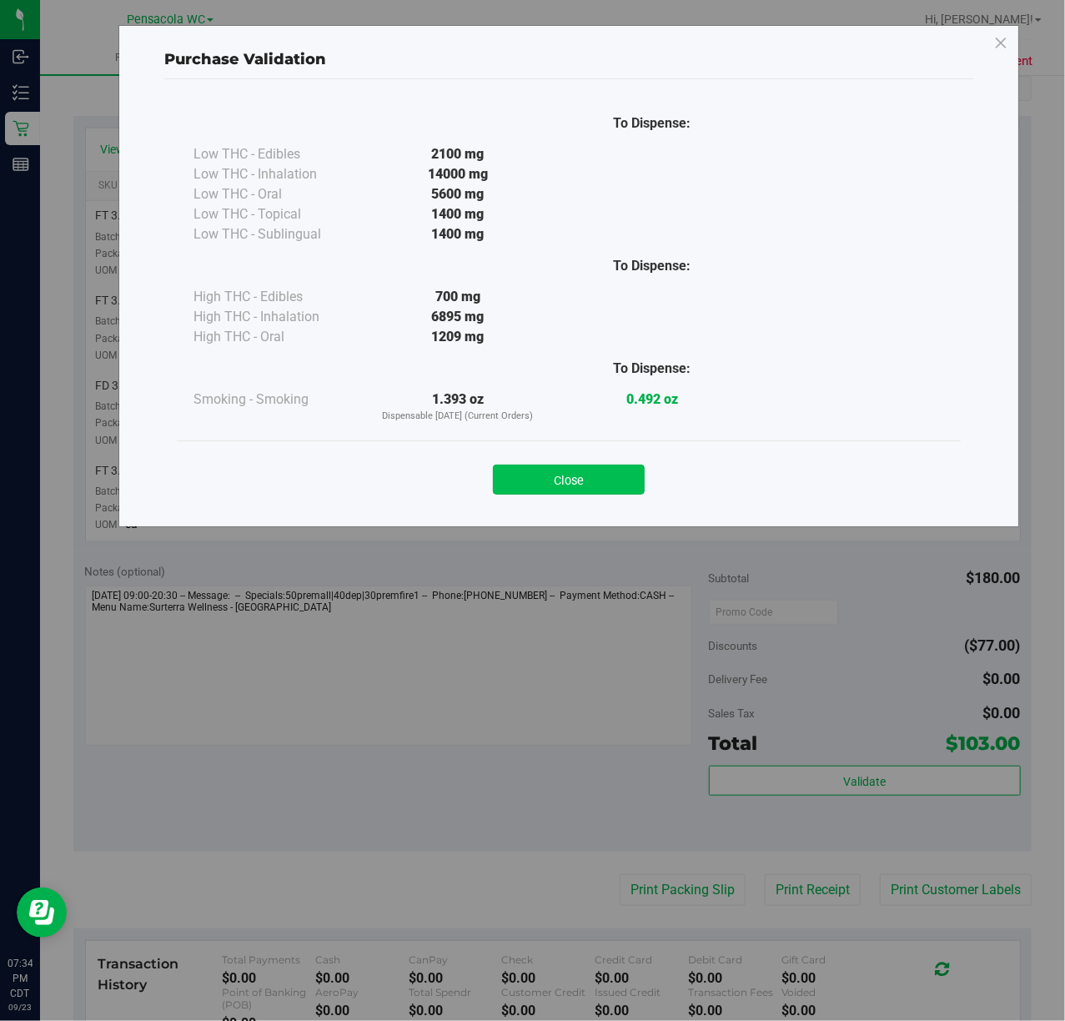
click at [518, 481] on button "Close" at bounding box center [569, 480] width 152 height 30
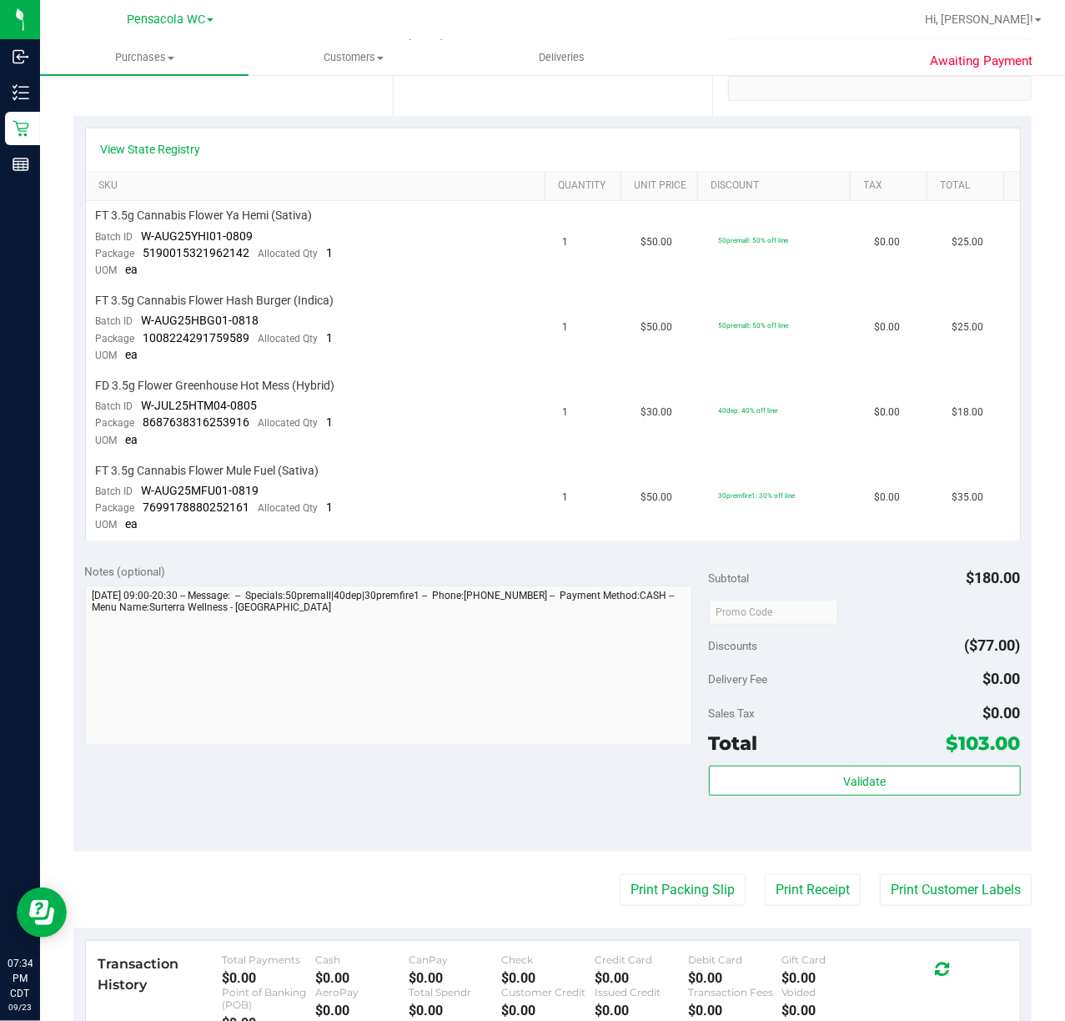
scroll to position [0, 0]
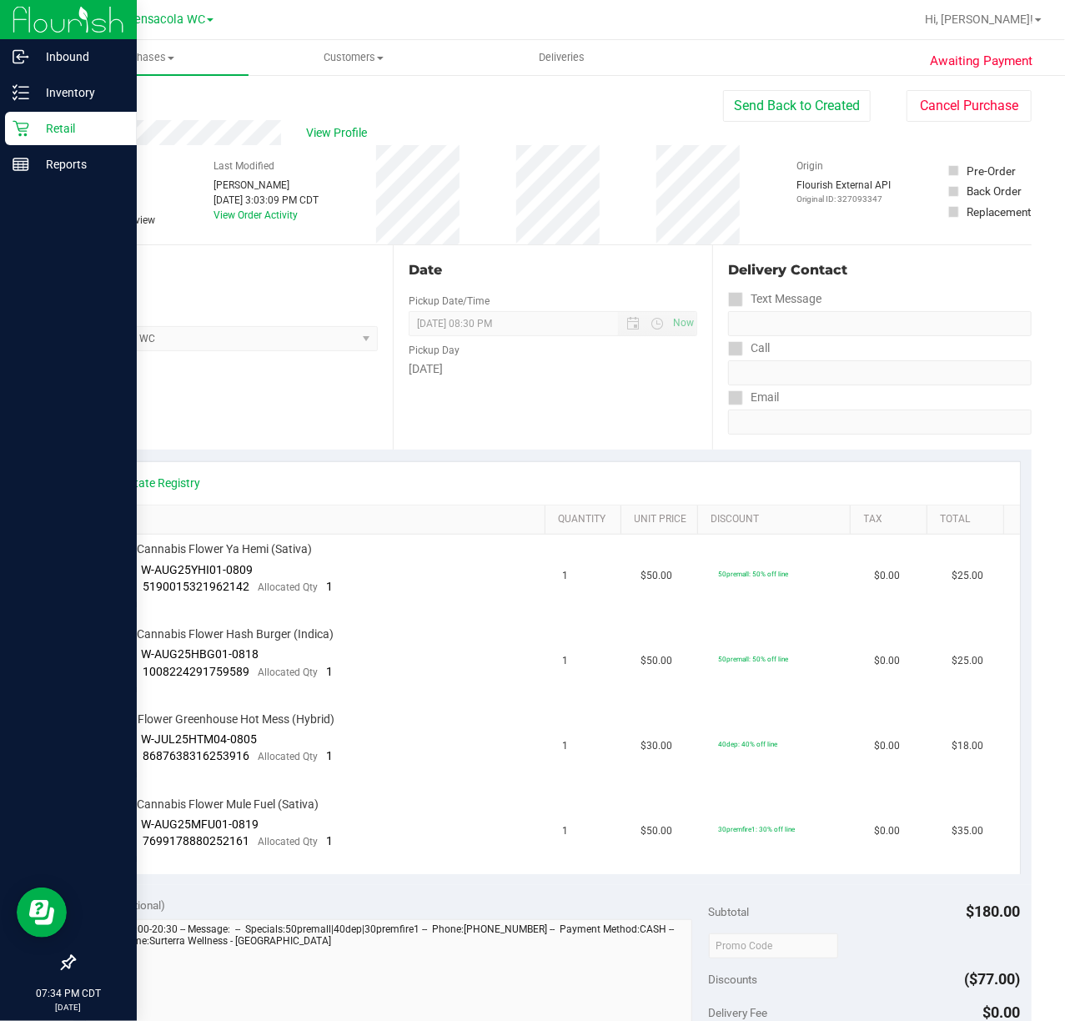
click at [21, 133] on icon at bounding box center [21, 128] width 17 height 17
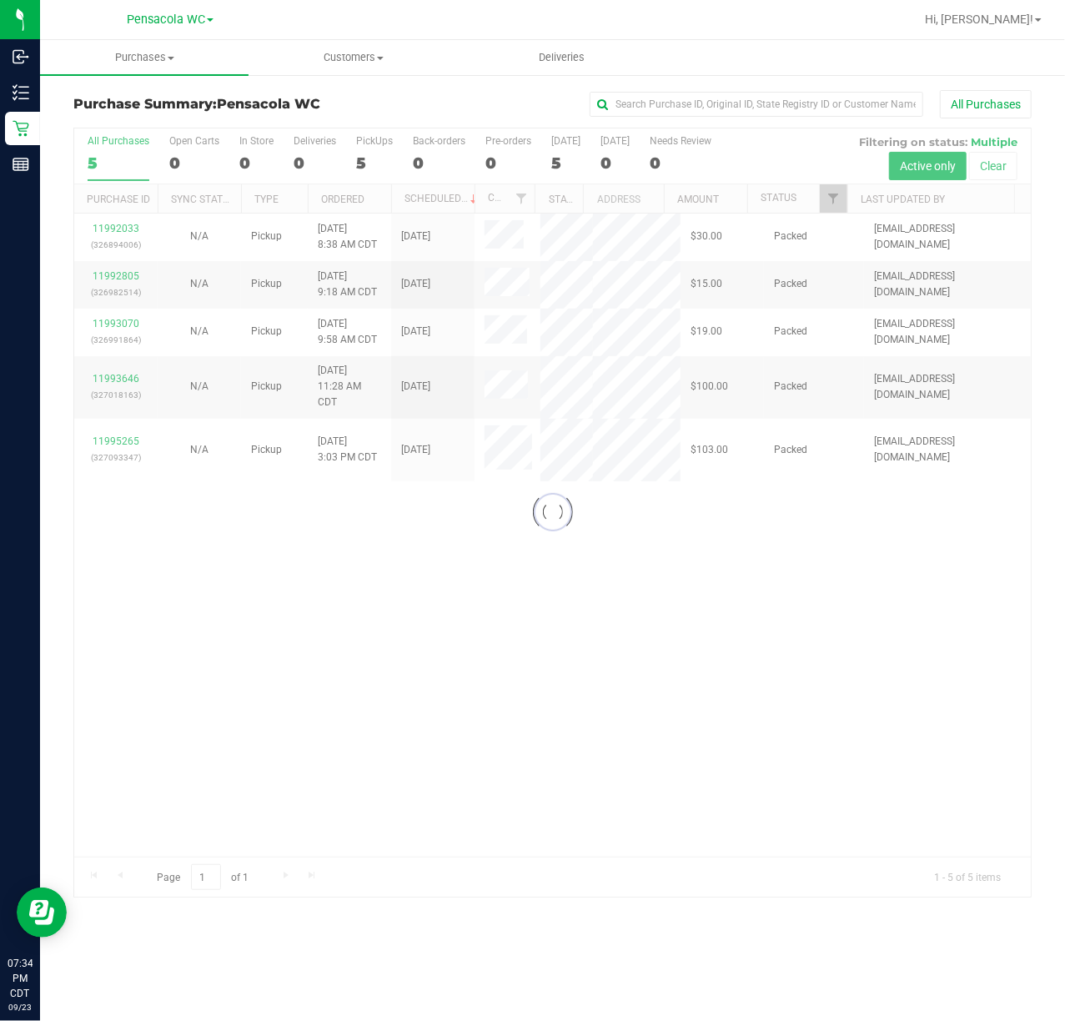
click at [564, 711] on div at bounding box center [552, 512] width 957 height 768
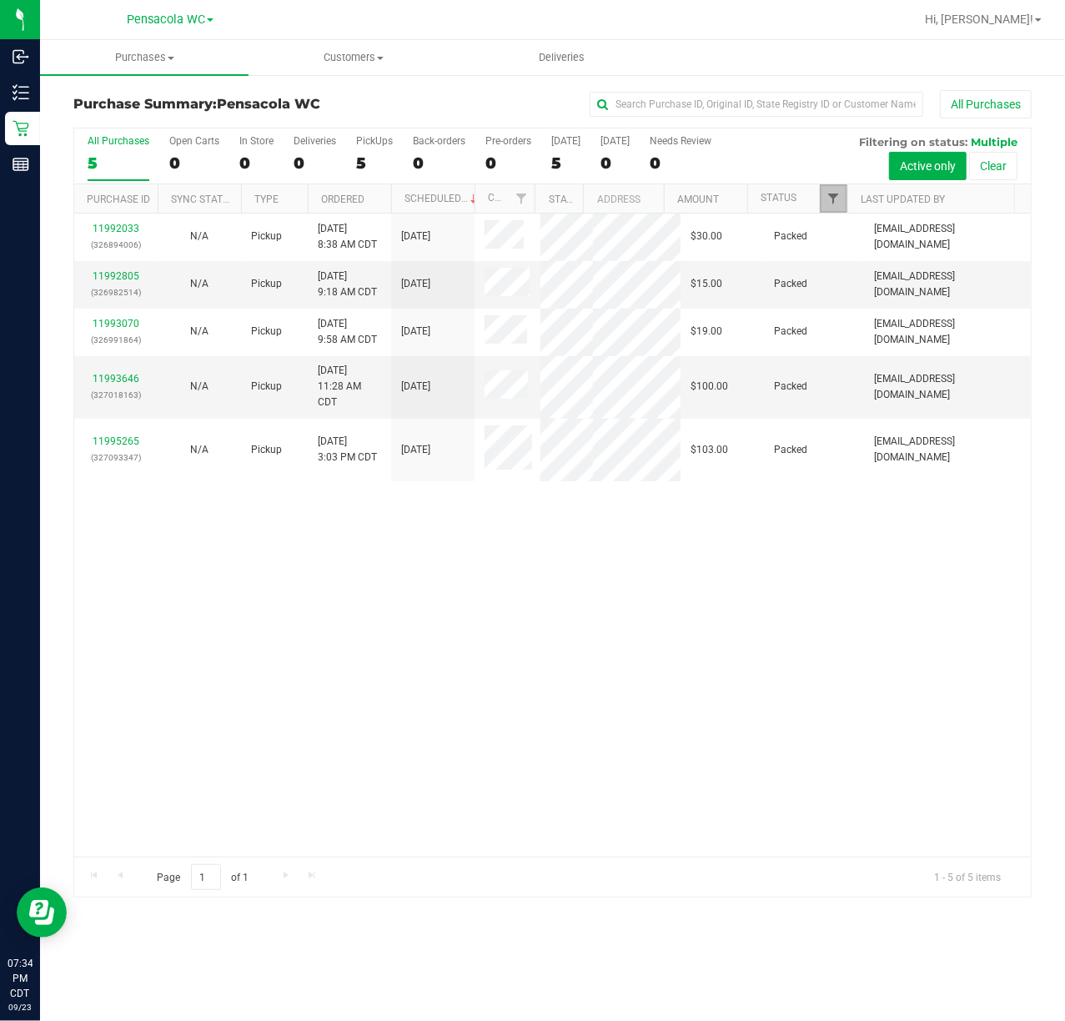
click at [836, 199] on span "Filter" at bounding box center [833, 198] width 13 height 13
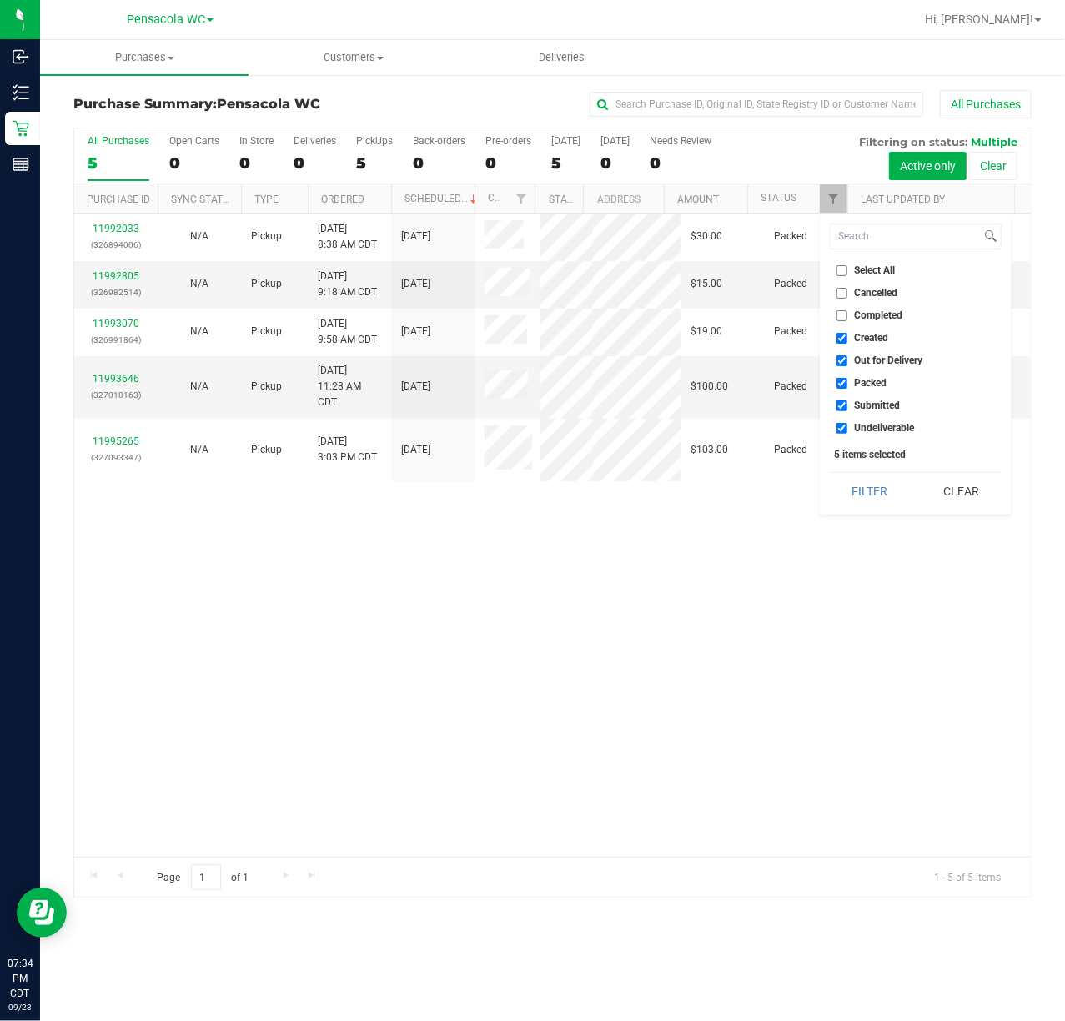
click at [869, 269] on span "Select All" at bounding box center [875, 270] width 41 height 10
click at [848, 269] on input "Select All" at bounding box center [842, 270] width 11 height 11
checkbox input "true"
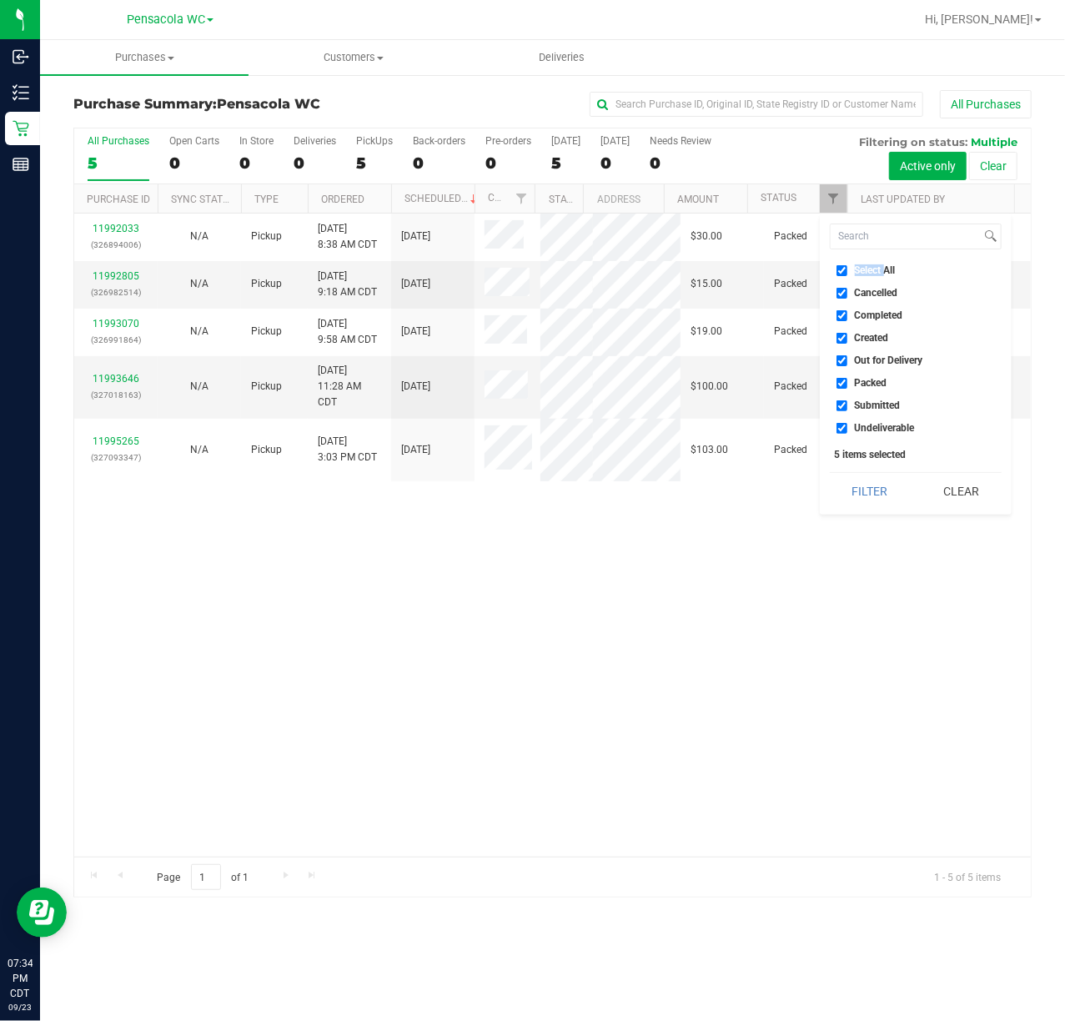
click at [869, 269] on span "Select All" at bounding box center [875, 270] width 41 height 10
click at [848, 269] on input "Select All" at bounding box center [842, 270] width 11 height 11
checkbox input "false"
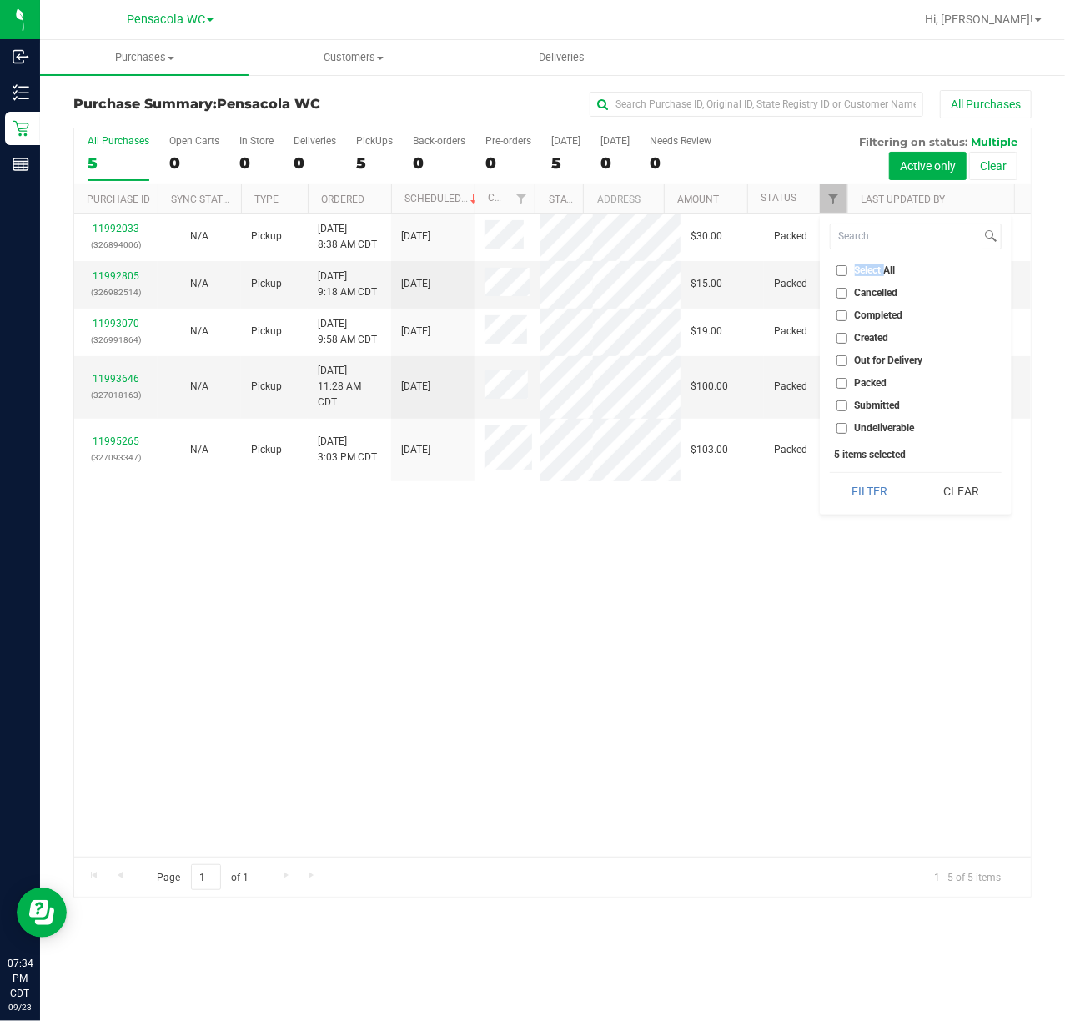
checkbox input "false"
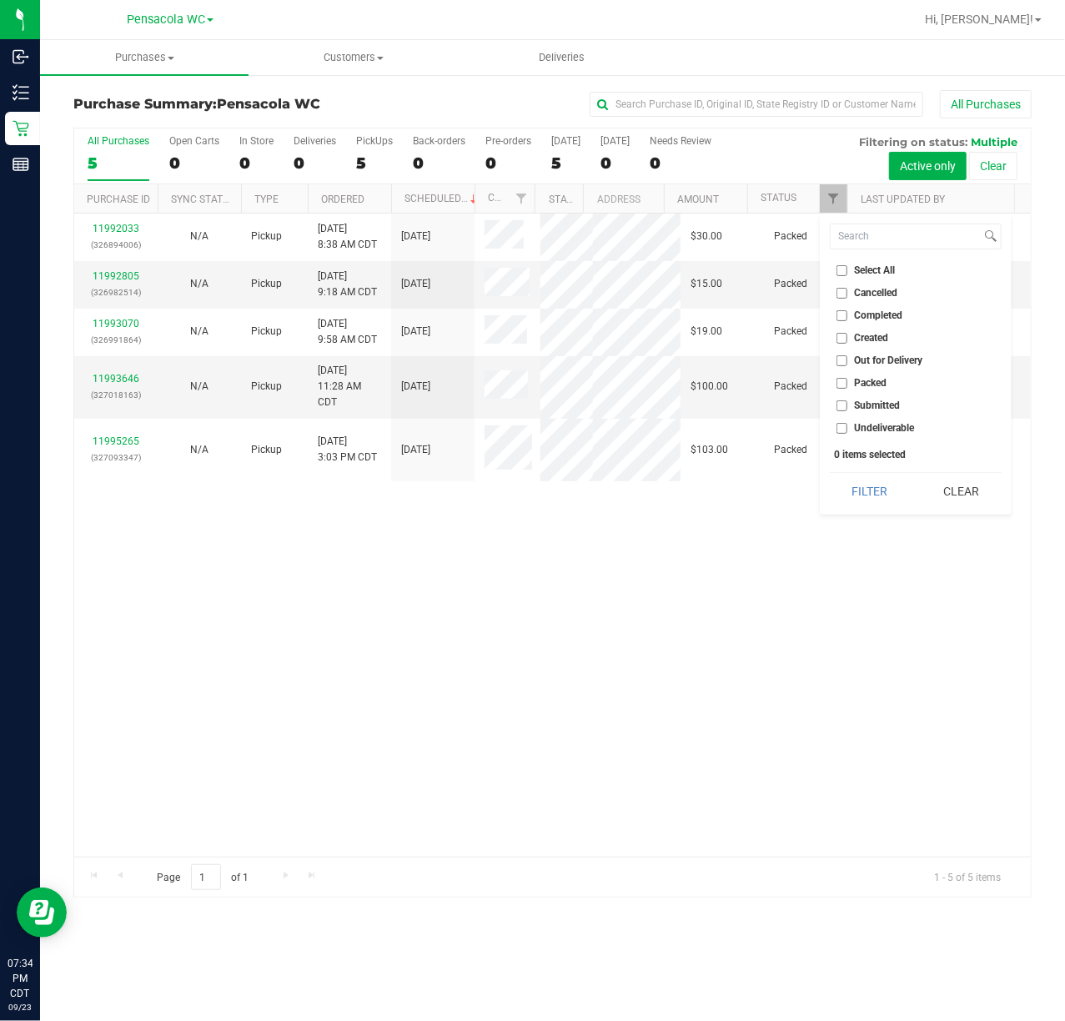
click at [879, 398] on li "Submitted" at bounding box center [916, 406] width 172 height 18
click at [868, 405] on span "Submitted" at bounding box center [878, 405] width 46 height 10
click at [848, 405] on input "Submitted" at bounding box center [842, 405] width 11 height 11
checkbox input "true"
click at [869, 499] on button "Filter" at bounding box center [870, 491] width 80 height 37
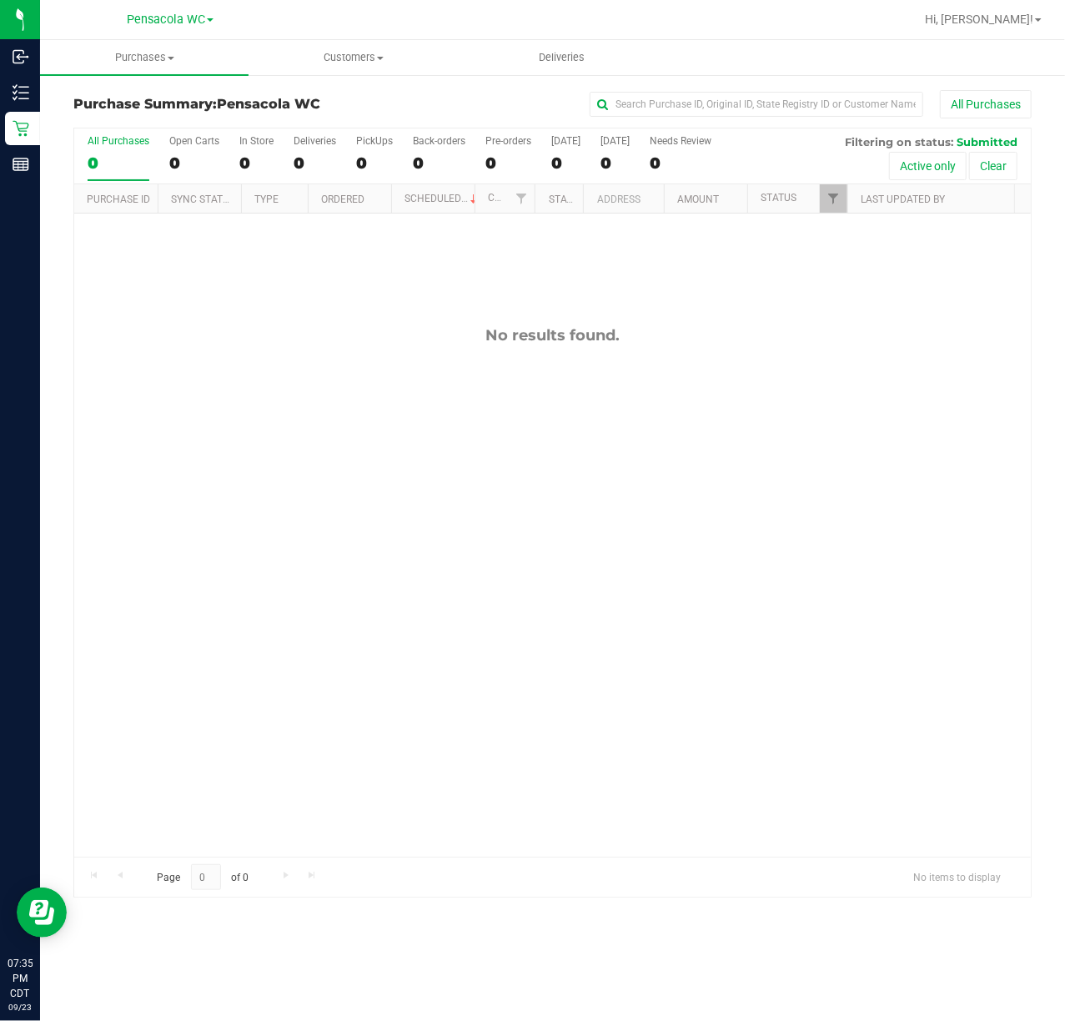
click at [312, 468] on div "No results found." at bounding box center [552, 592] width 957 height 756
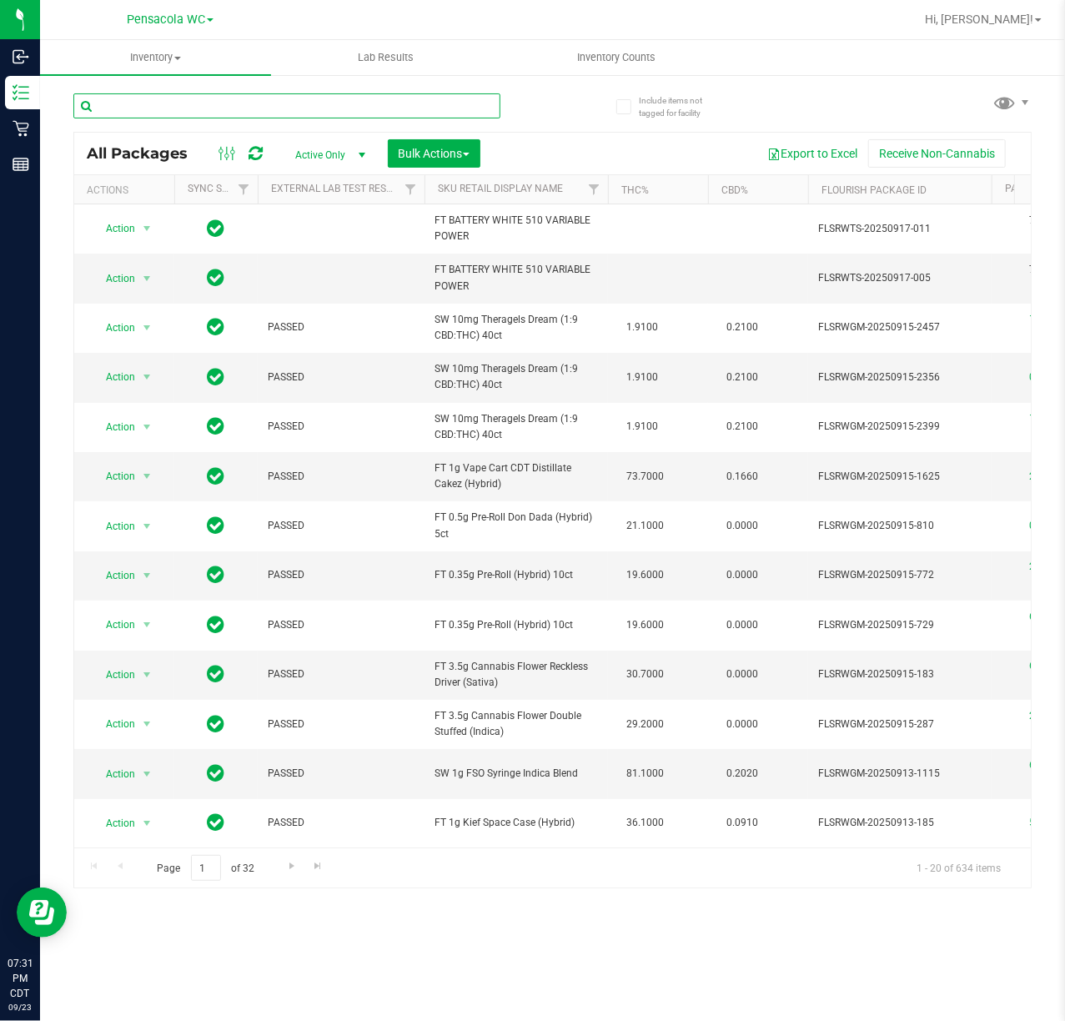
click at [199, 108] on input "text" at bounding box center [286, 105] width 427 height 25
paste input "APR25DBR02-0428"
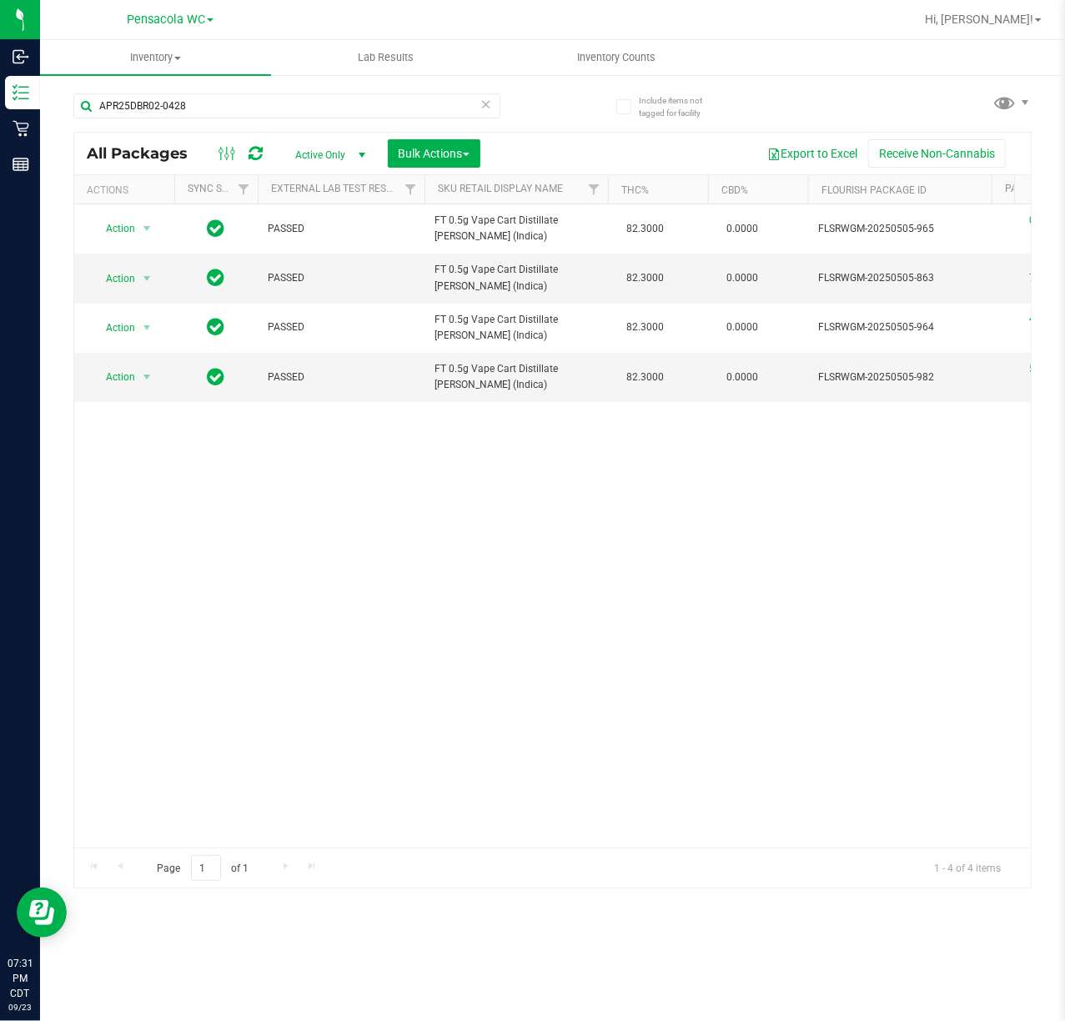
click at [692, 778] on div "Action Action Edit attributes Global inventory Locate package Package audit log…" at bounding box center [552, 525] width 957 height 643
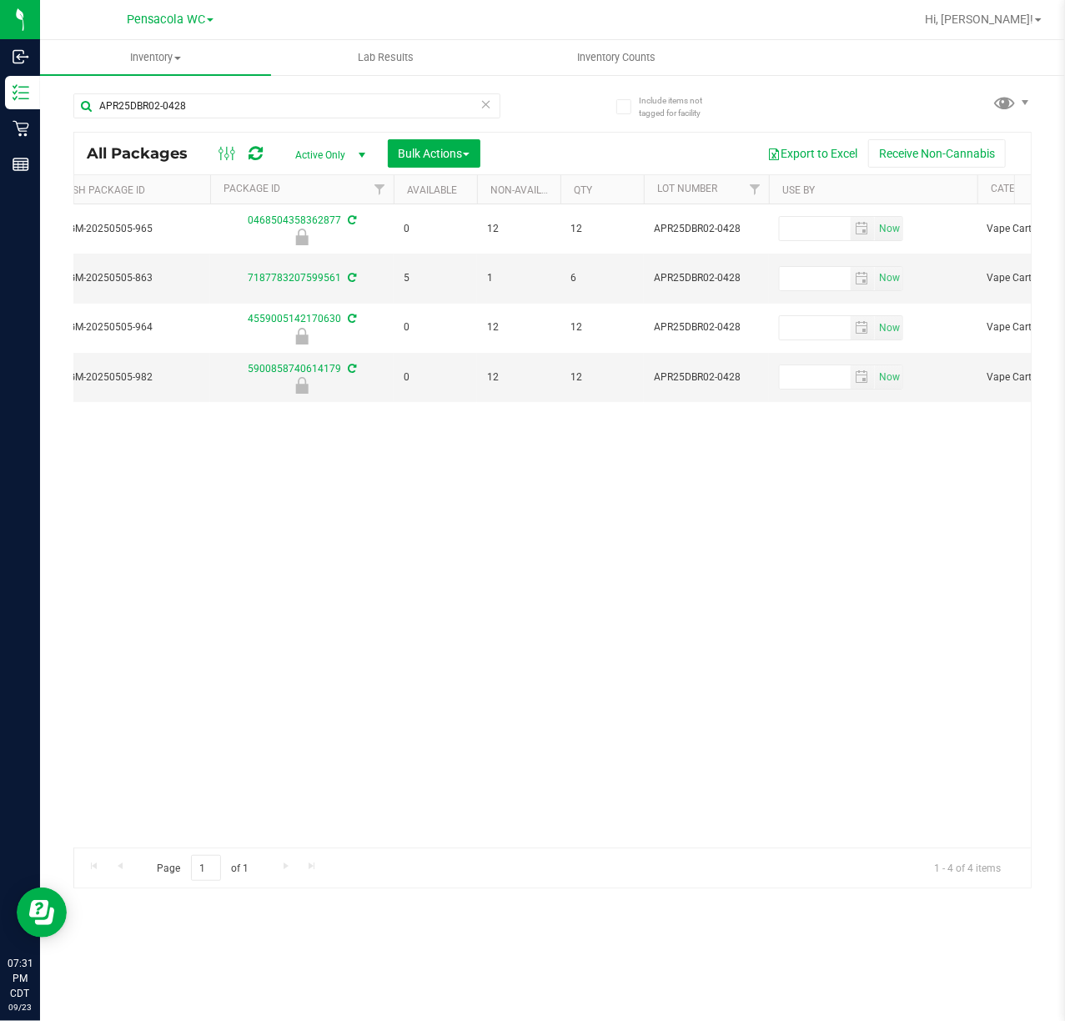
scroll to position [0, 772]
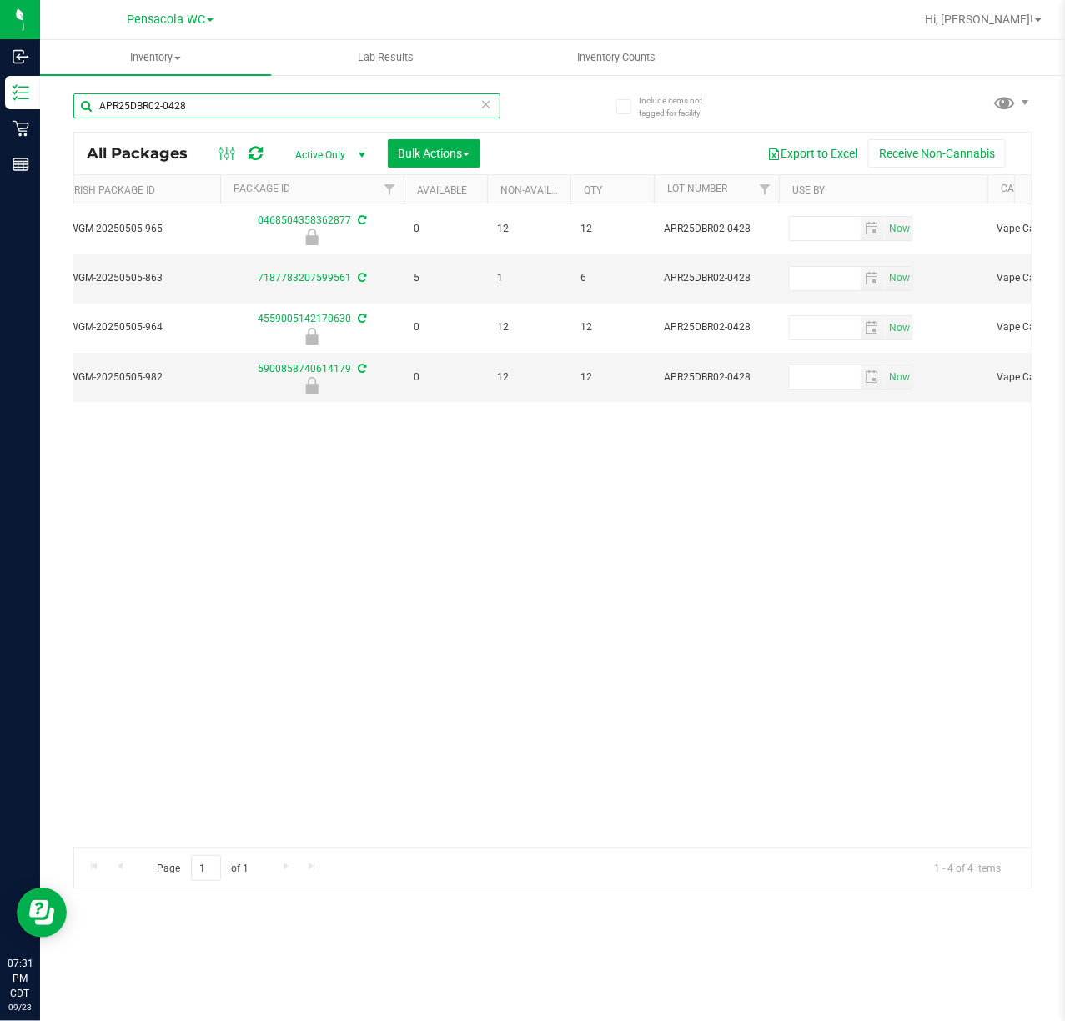
click at [230, 105] on input "APR25DBR02-0428" at bounding box center [286, 105] width 427 height 25
paste input "1992285-072025"
click at [411, 548] on div "Action Action Edit attributes Global inventory Locate package Package audit log…" at bounding box center [552, 525] width 957 height 643
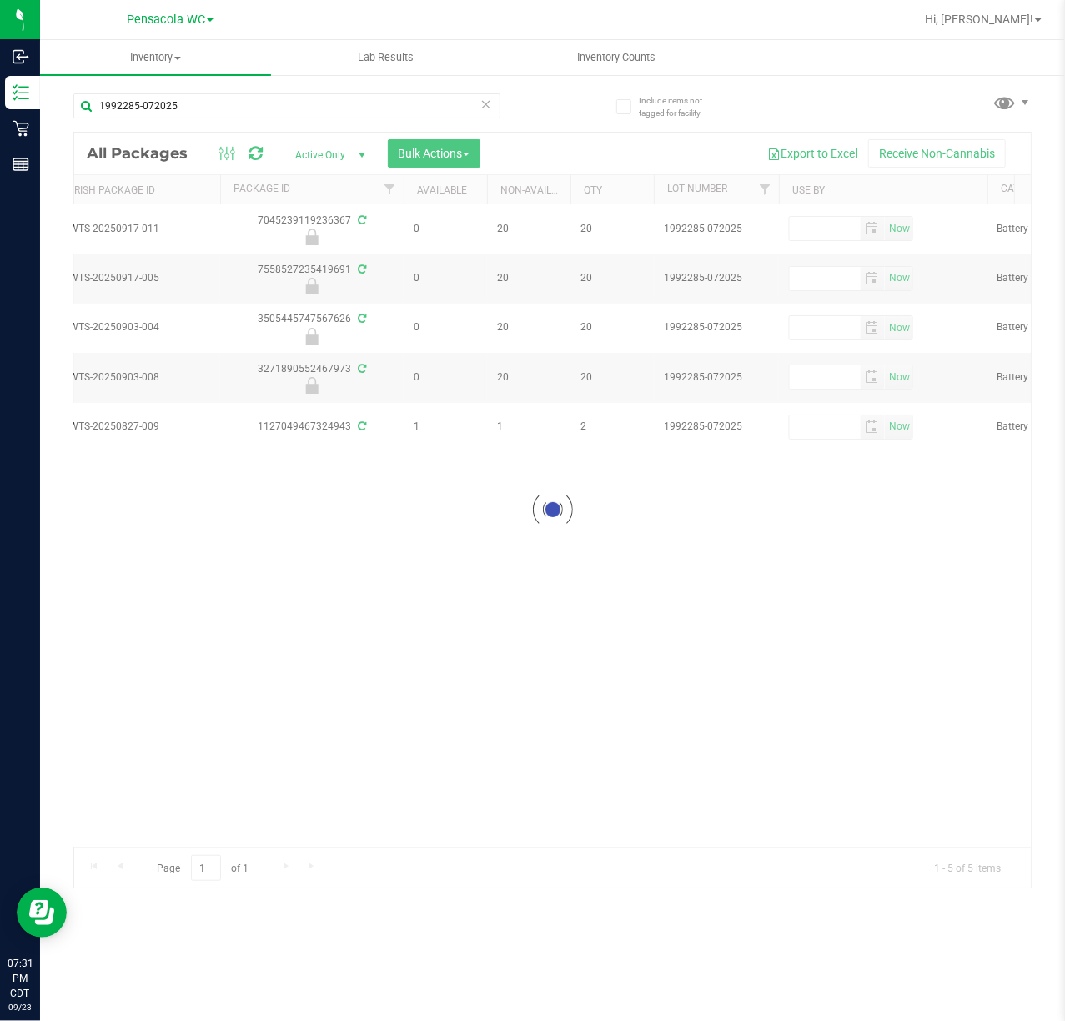
click at [462, 843] on div at bounding box center [552, 510] width 957 height 755
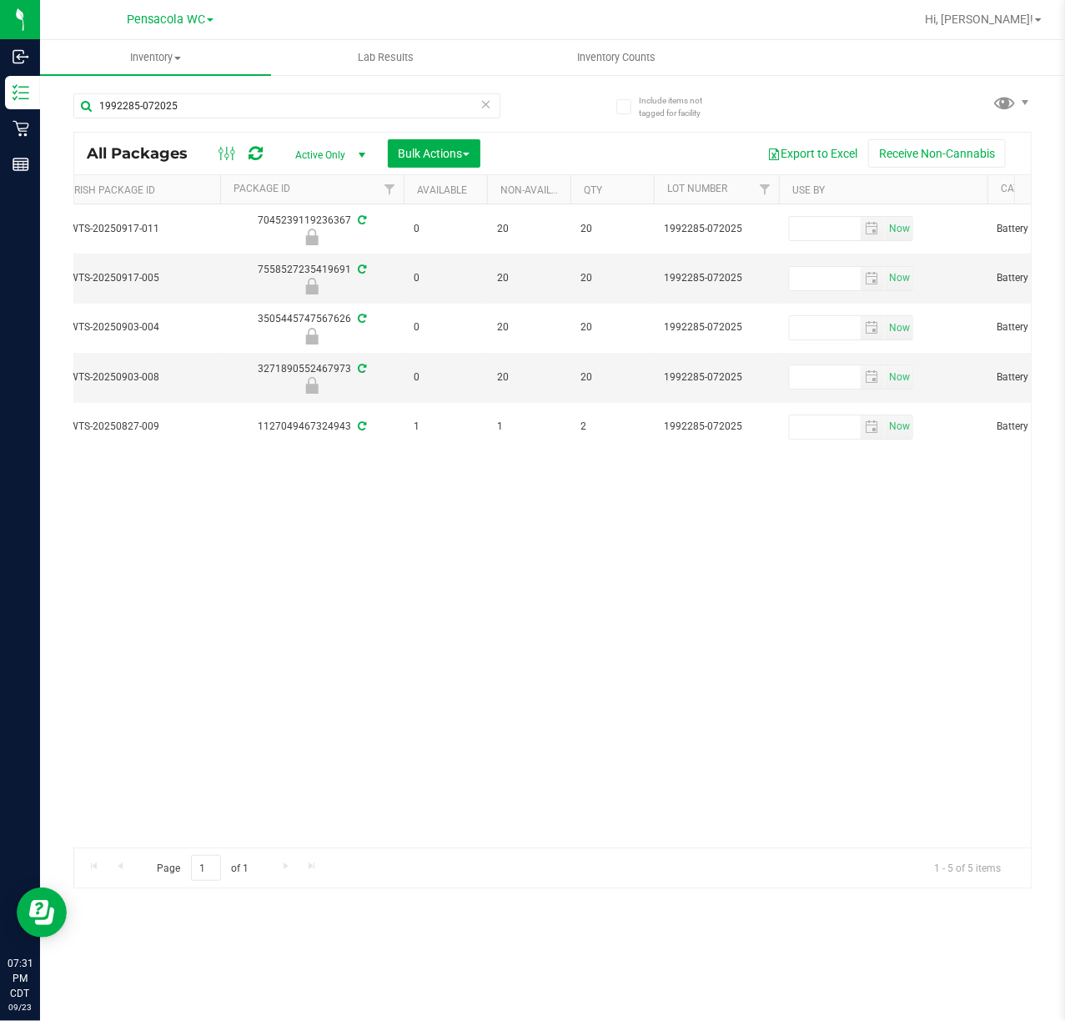
drag, startPoint x: 472, startPoint y: 829, endPoint x: 615, endPoint y: 846, distance: 143.6
click at [615, 846] on div "Action Action Edit attributes Global inventory Locate package Package audit log…" at bounding box center [552, 525] width 957 height 643
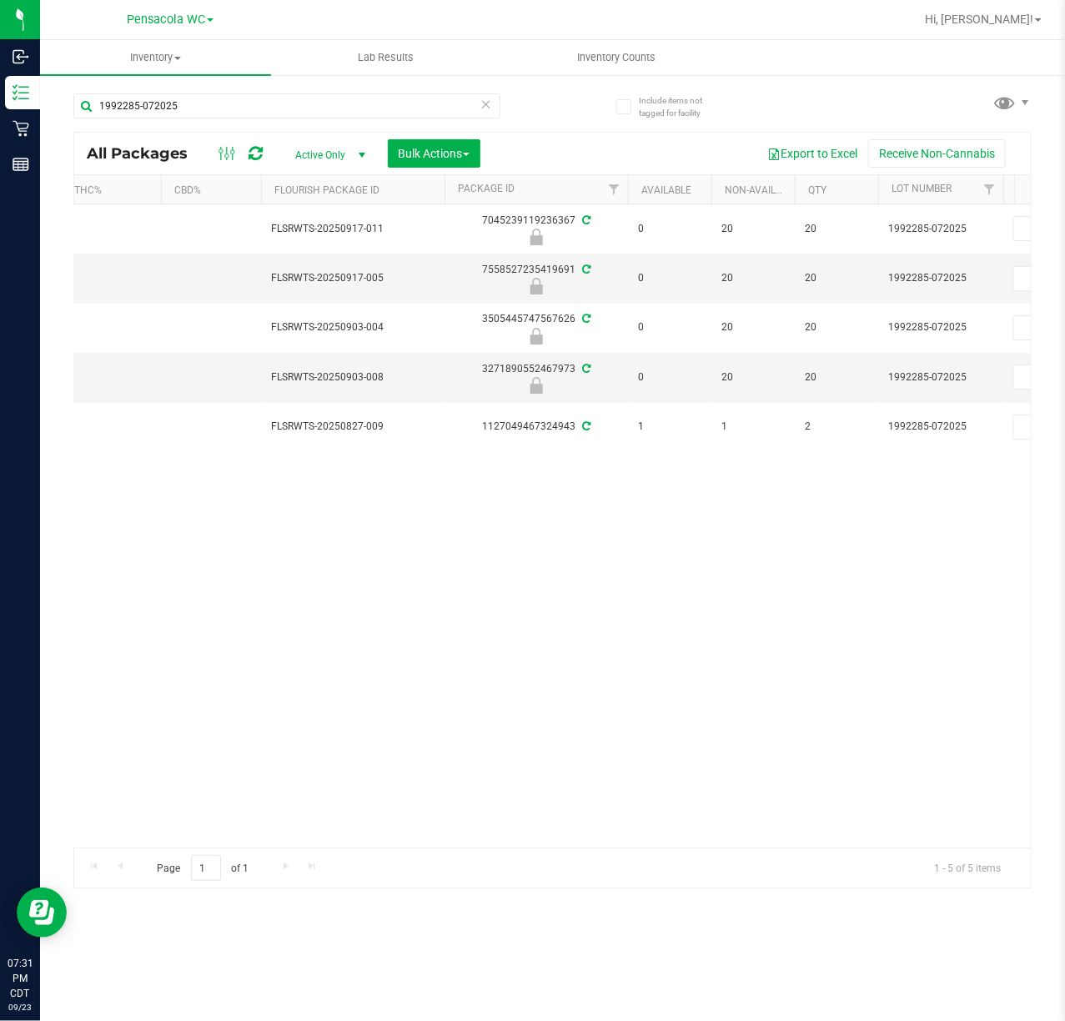
scroll to position [0, 557]
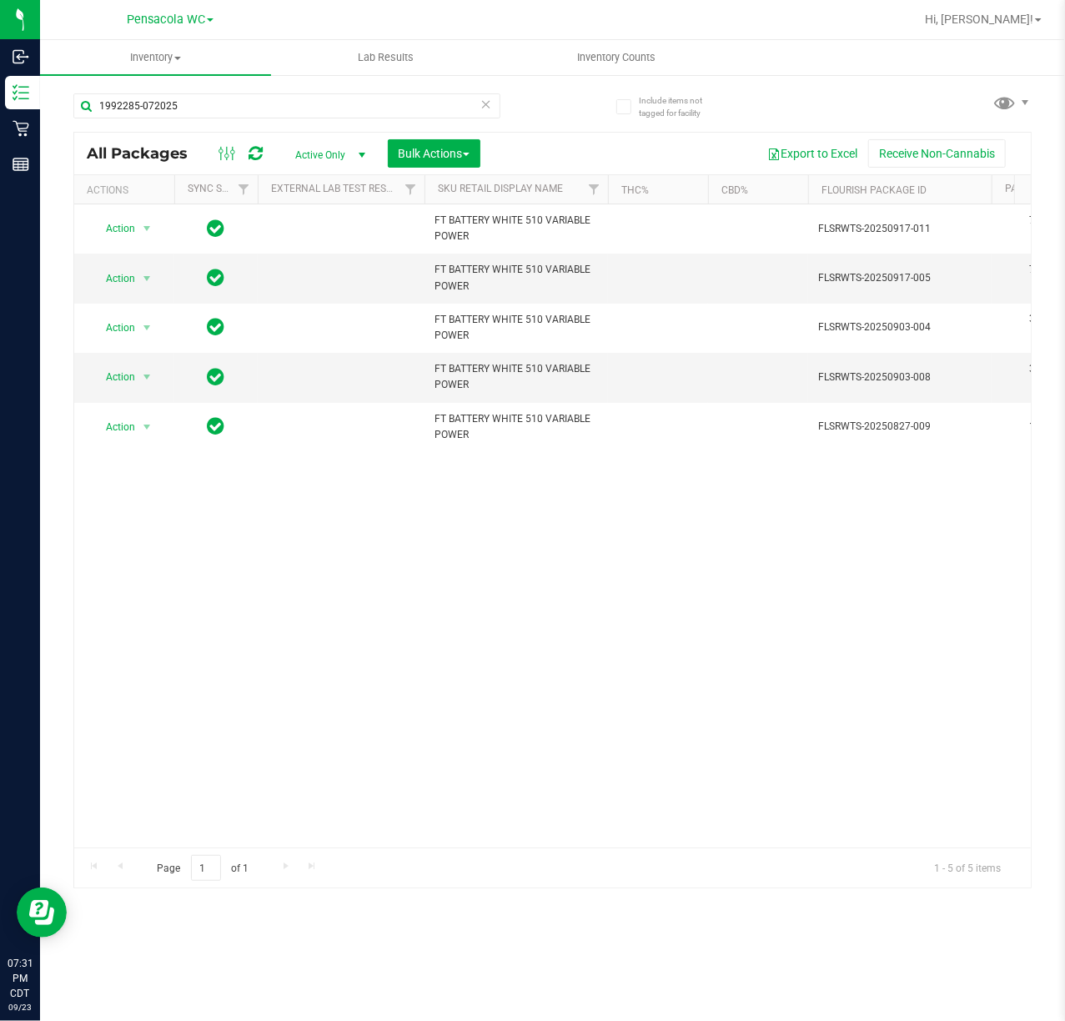
click at [417, 732] on div "Action Action Edit attributes Global inventory Locate package Package audit log…" at bounding box center [552, 525] width 957 height 643
click at [227, 104] on input "1992285-072025" at bounding box center [286, 105] width 427 height 25
paste input "866309806626907"
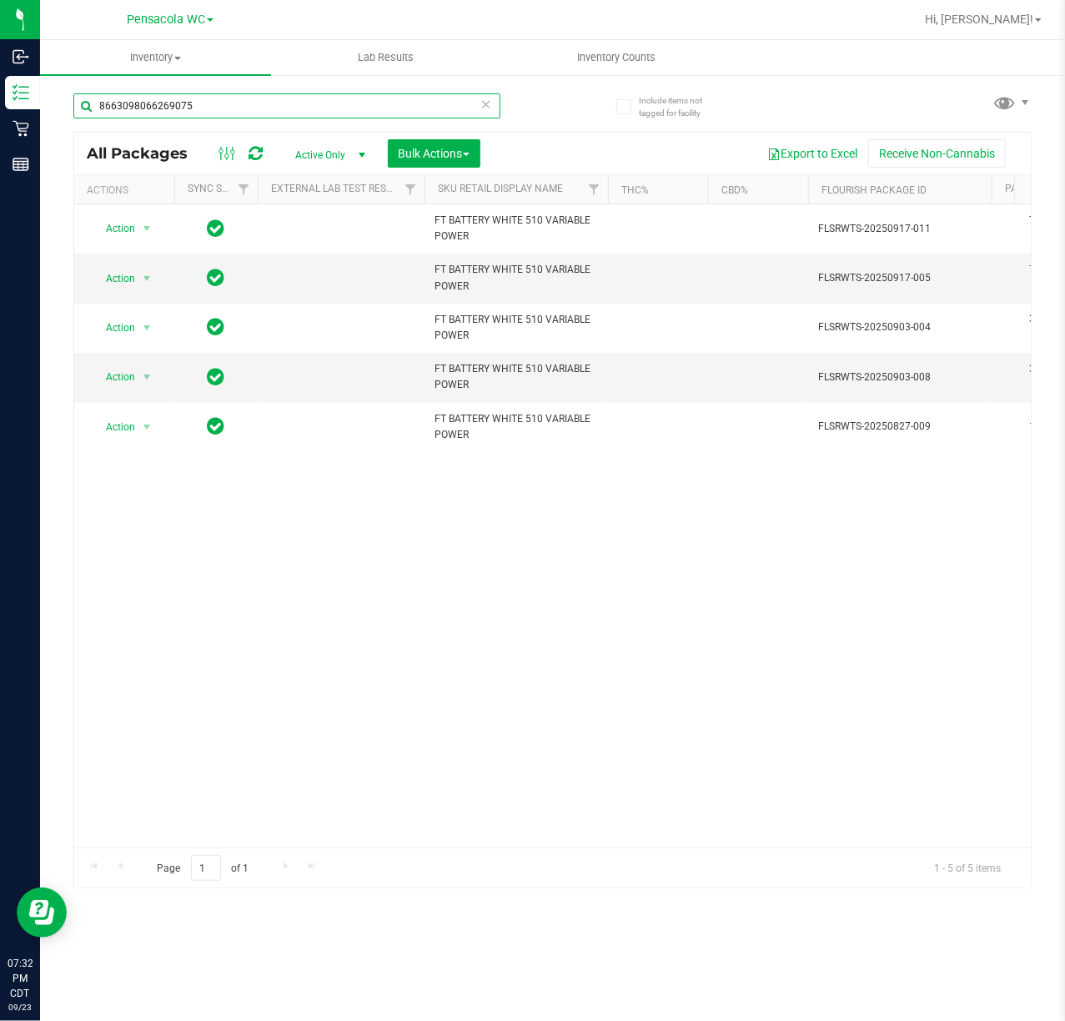
type input "8663098066269075"
click at [274, 494] on div "Action Action Edit attributes Global inventory Locate package Package audit log…" at bounding box center [552, 525] width 957 height 643
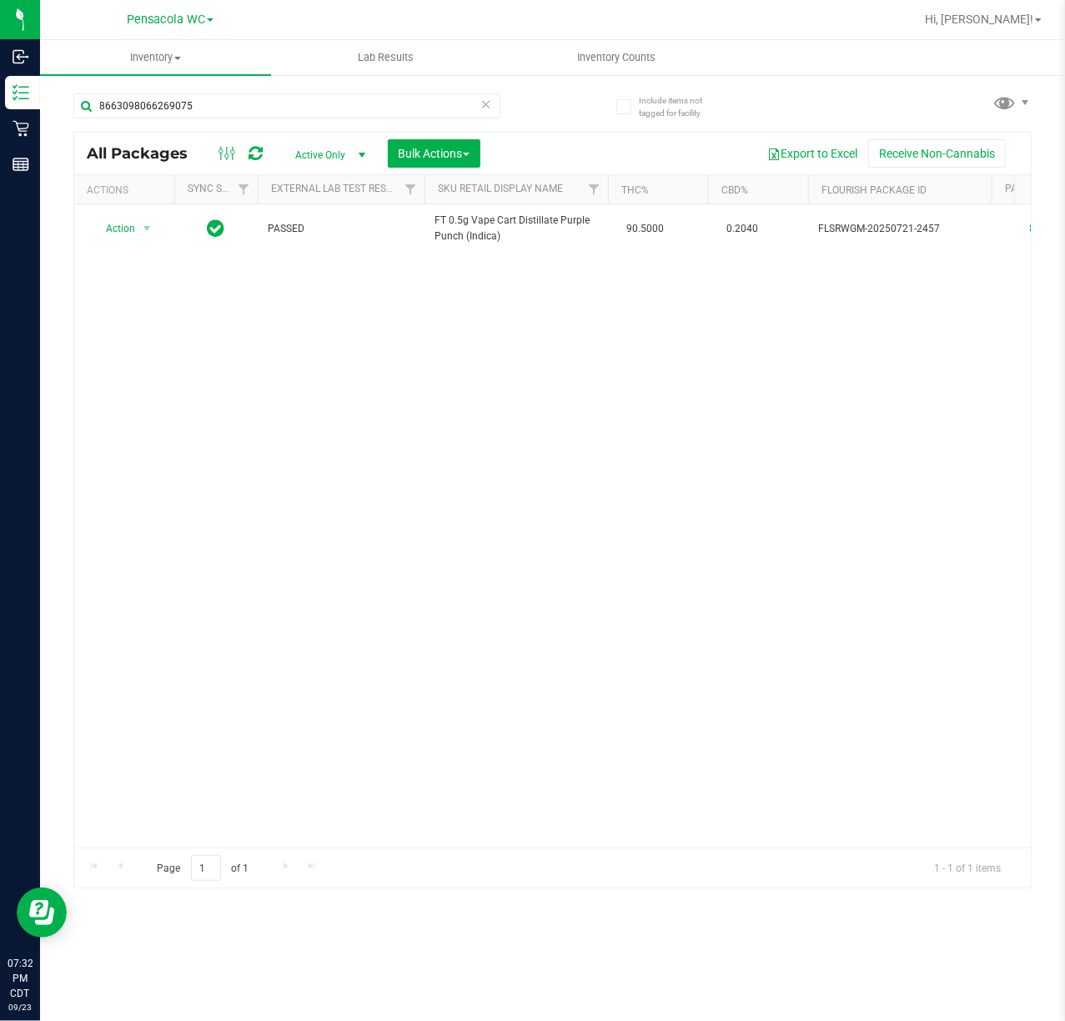
click at [215, 644] on div "Action Action Create package Edit attributes Global inventory Locate package Lo…" at bounding box center [552, 525] width 957 height 643
click at [491, 95] on icon at bounding box center [487, 103] width 12 height 20
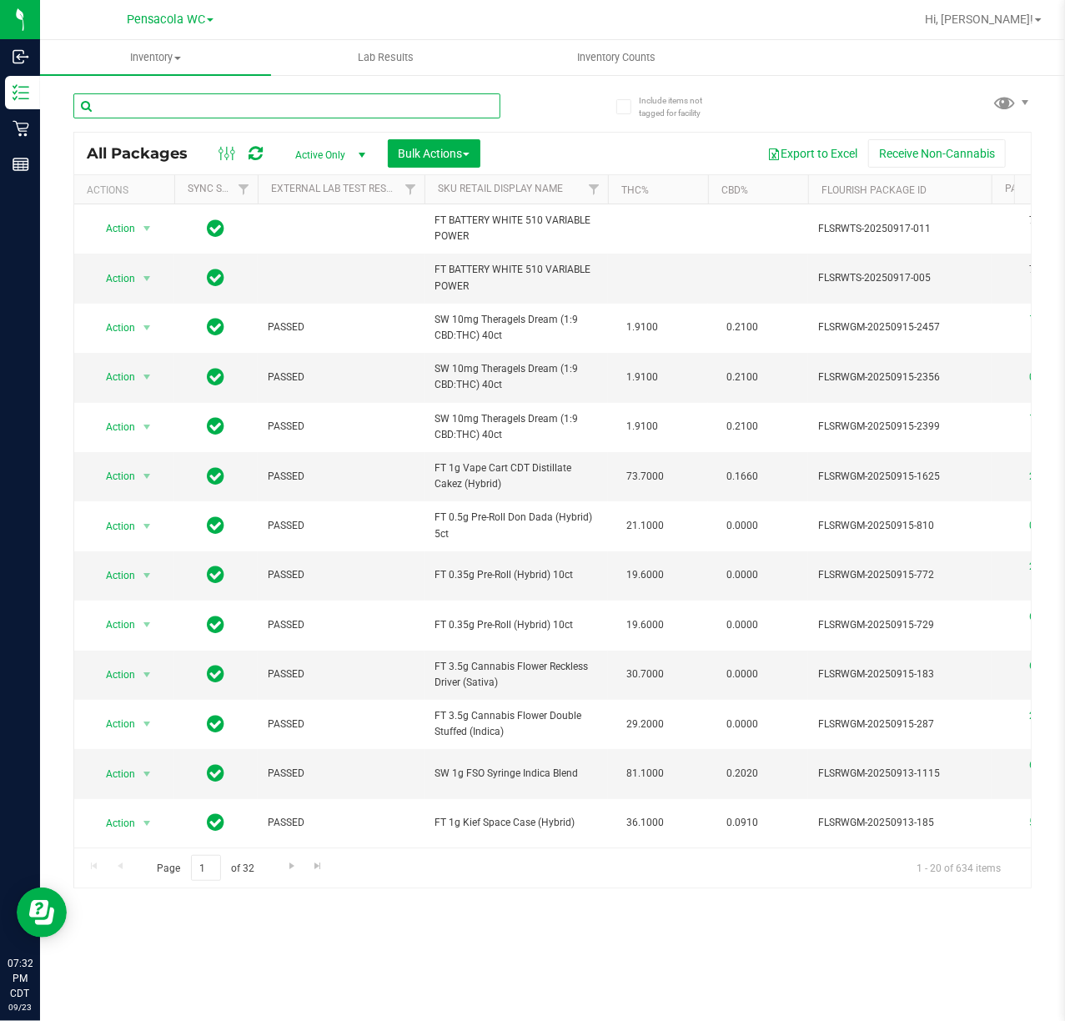
click at [228, 108] on input "text" at bounding box center [286, 105] width 427 height 25
paste input "SN250702PEP1-0709"
click at [518, 133] on div "All Packages Active Only Active Only Lab Samples Locked All External Internal B…" at bounding box center [552, 154] width 957 height 42
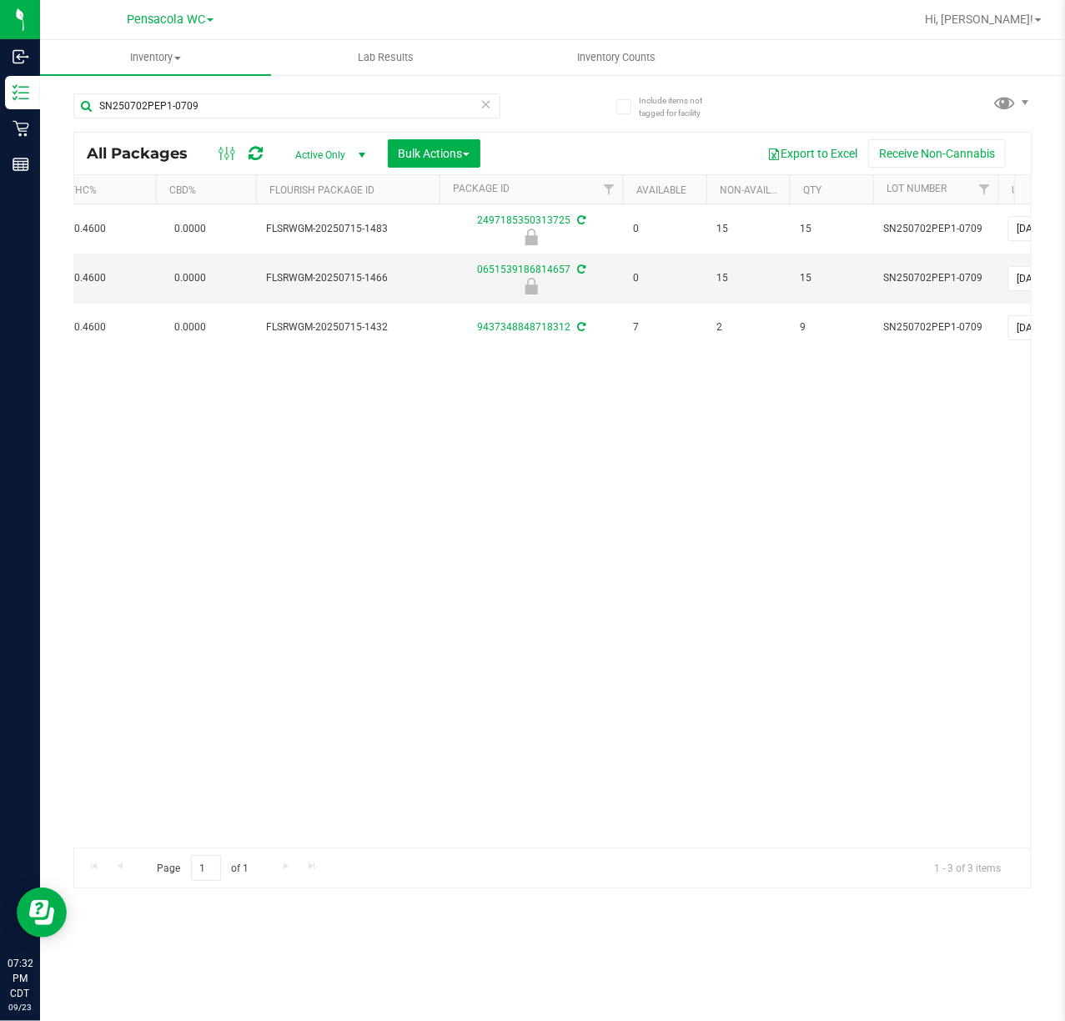
click at [496, 626] on div "Action Action Edit attributes Global inventory Locate package Package audit log…" at bounding box center [552, 525] width 957 height 643
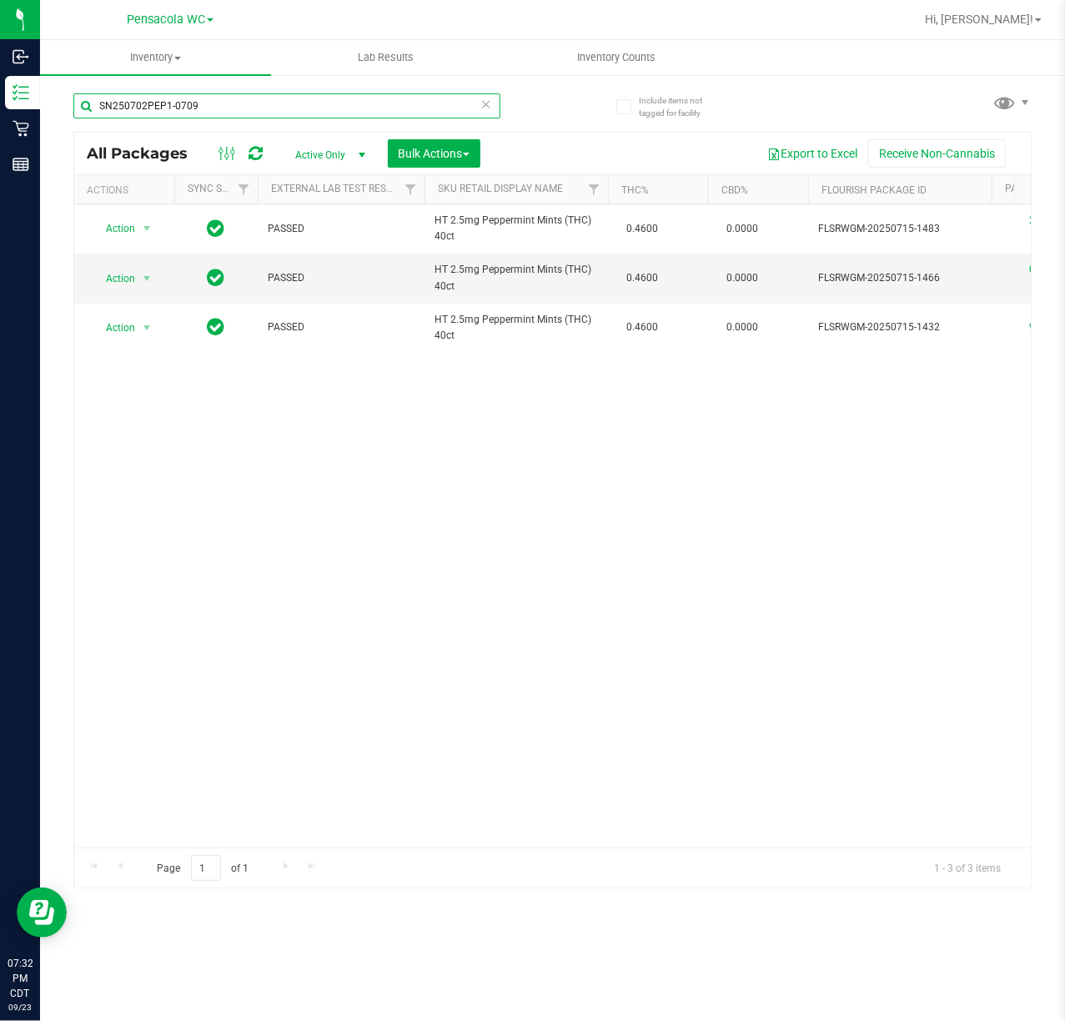
click at [299, 93] on input "SN250702PEP1-0709" at bounding box center [286, 105] width 427 height 25
paste input "K-AUG25FIC01-0806"
click at [466, 481] on div "Action Action Edit attributes Global inventory Locate package Package audit log…" at bounding box center [552, 525] width 957 height 643
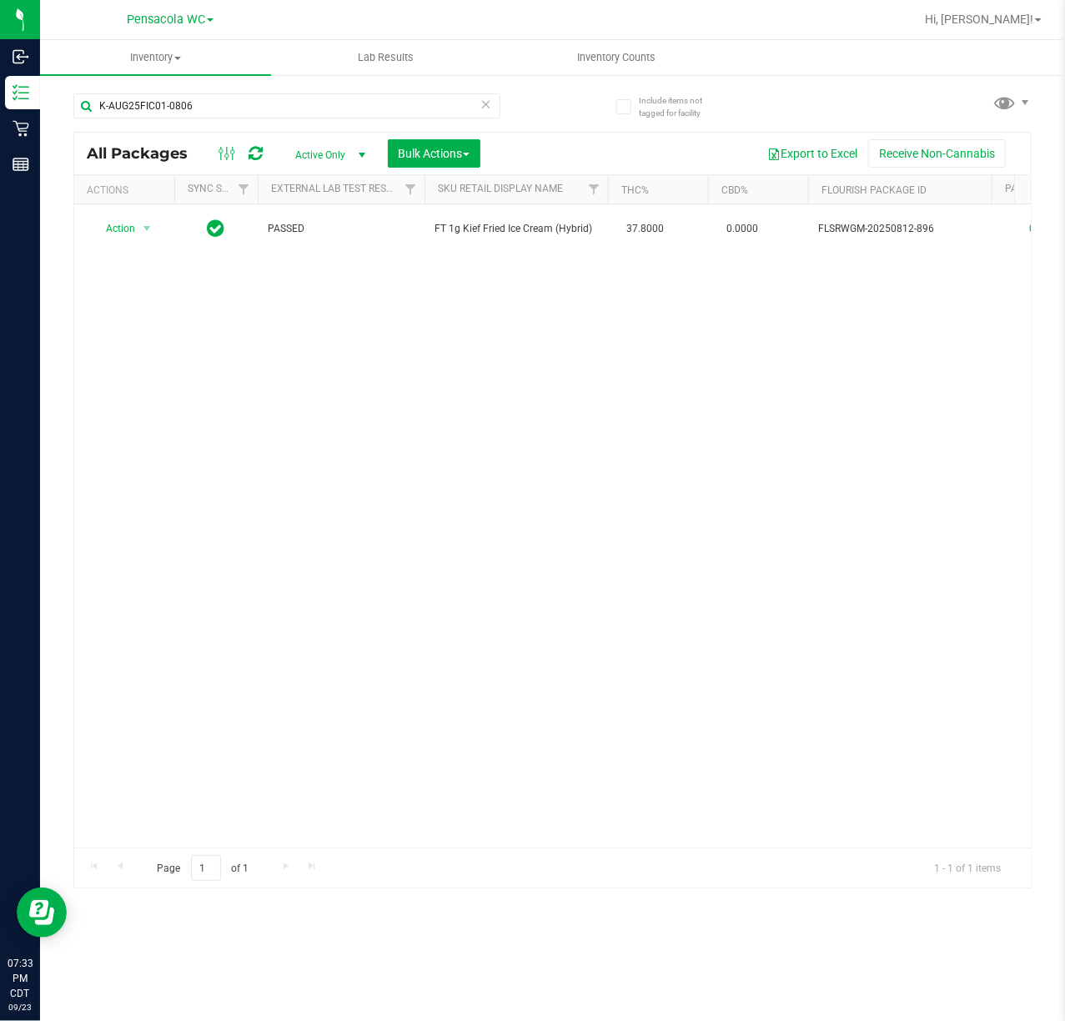
drag, startPoint x: 424, startPoint y: 445, endPoint x: 414, endPoint y: 445, distance: 10.0
click at [418, 445] on div "Action Action Create package Edit attributes Global inventory Locate package Lo…" at bounding box center [552, 525] width 957 height 643
click at [565, 401] on div "Action Action Create package Edit attributes Global inventory Locate package Lo…" at bounding box center [552, 525] width 957 height 643
click at [248, 91] on div "K-AUG25FIC01-0806" at bounding box center [313, 104] width 480 height 53
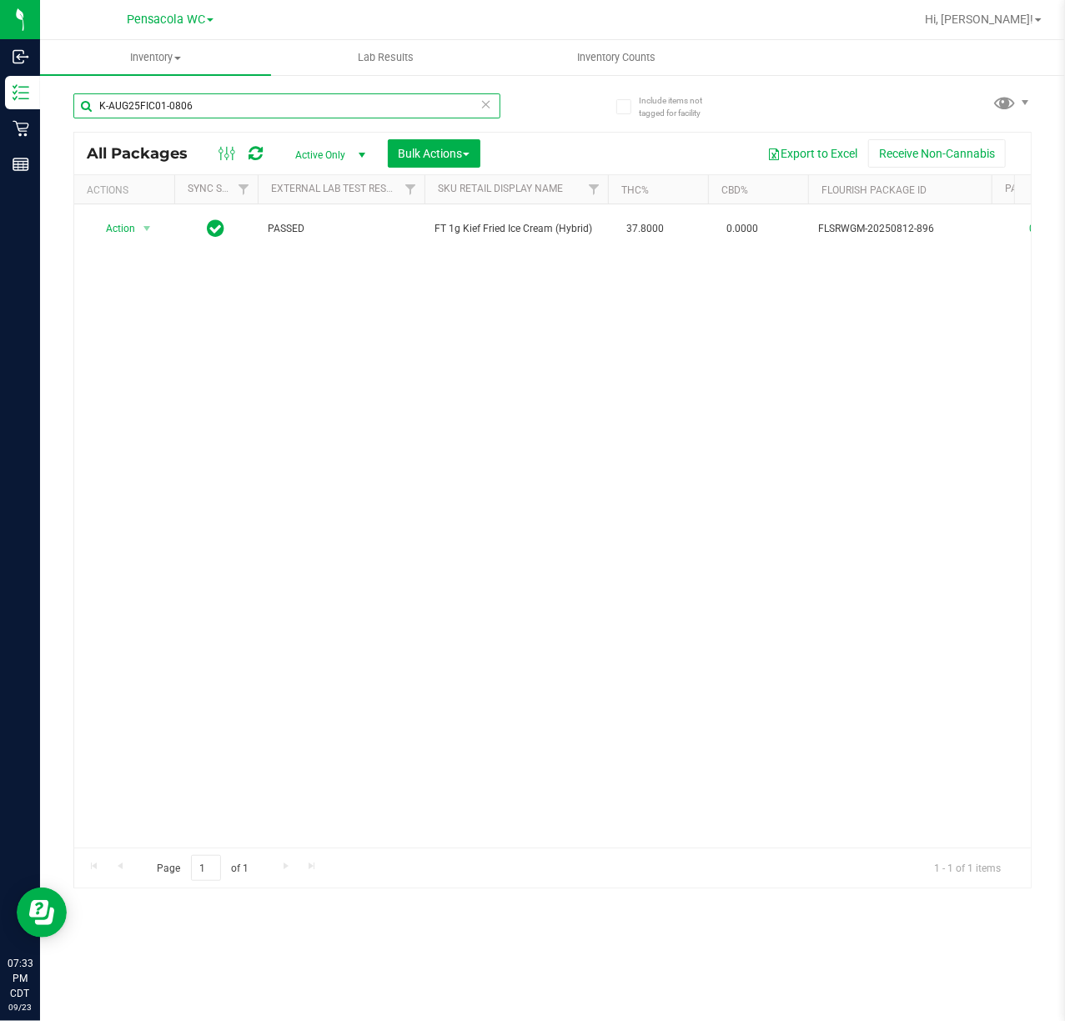
click at [231, 108] on input "K-AUG25FIC01-0806" at bounding box center [286, 105] width 427 height 25
paste input "1-JUL25WBV04-0811"
click at [574, 621] on div "Action Action Create package Edit attributes Global inventory Locate package Lo…" at bounding box center [552, 525] width 957 height 643
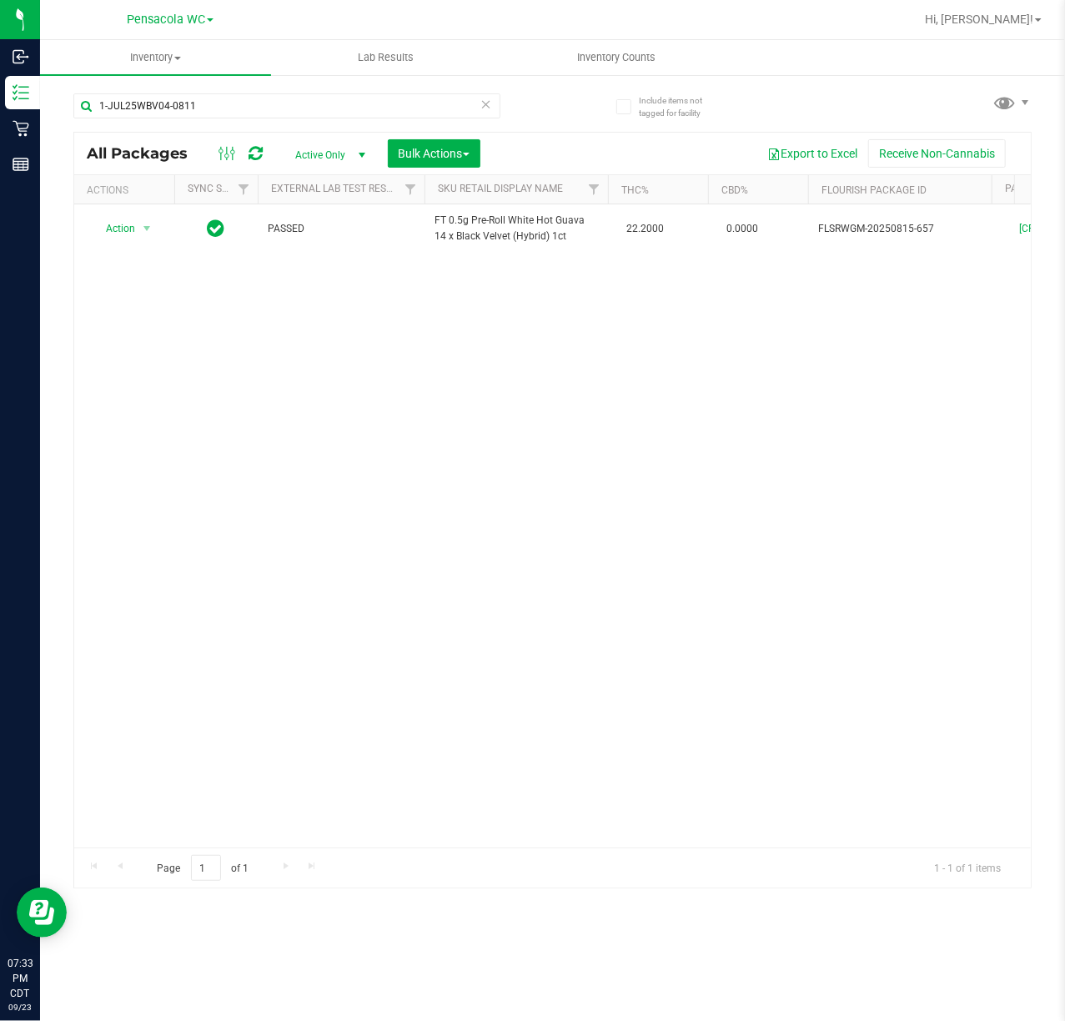
scroll to position [0, 205]
click at [230, 118] on input "1-JUL25WBV04-0811" at bounding box center [286, 105] width 427 height 25
click at [232, 108] on input "1-JUL25WBV04-0811" at bounding box center [286, 105] width 427 height 25
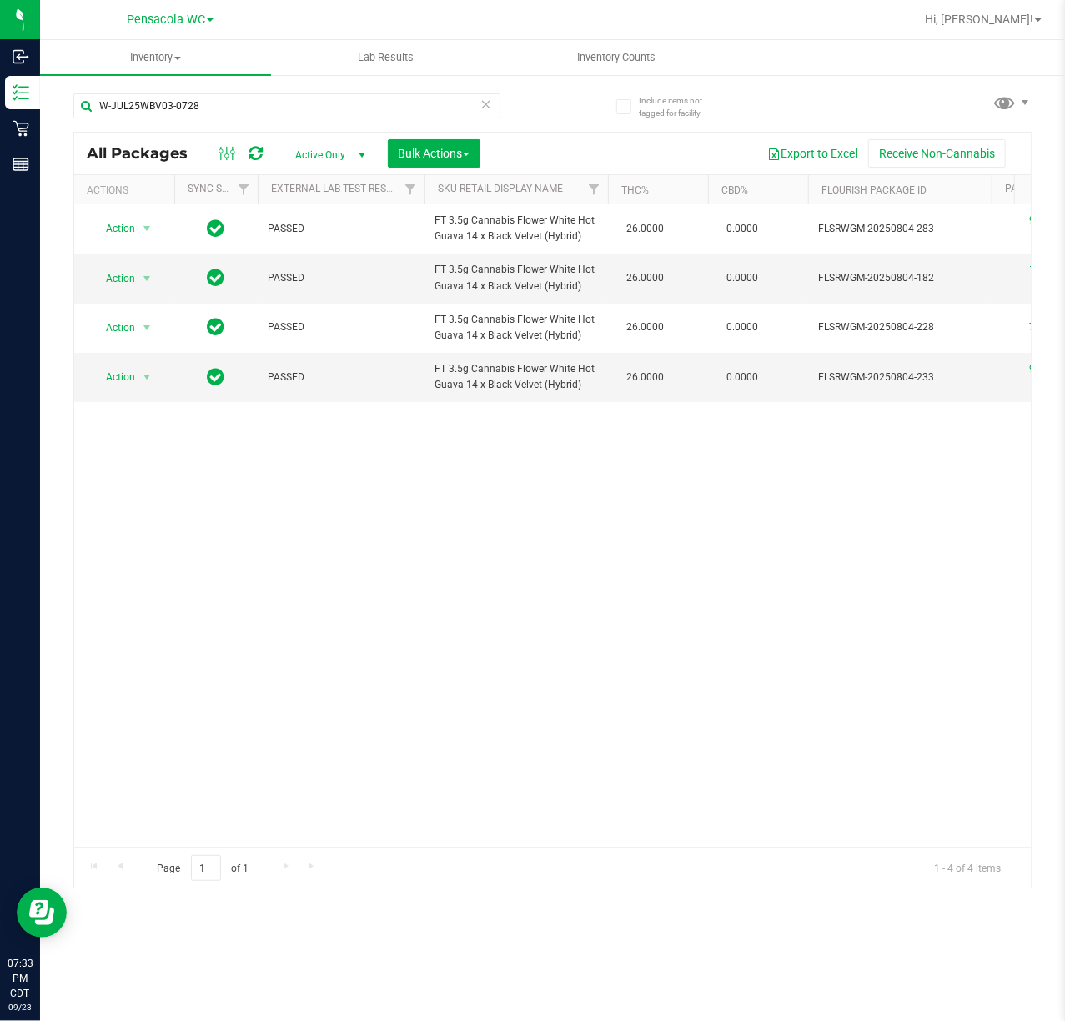
click at [362, 641] on div "Action Action Edit attributes Global inventory Locate package Package audit log…" at bounding box center [552, 525] width 957 height 643
click at [304, 108] on input "W-JUL25WBV03-0728" at bounding box center [286, 105] width 427 height 25
paste input "AUG25YHI01-0809"
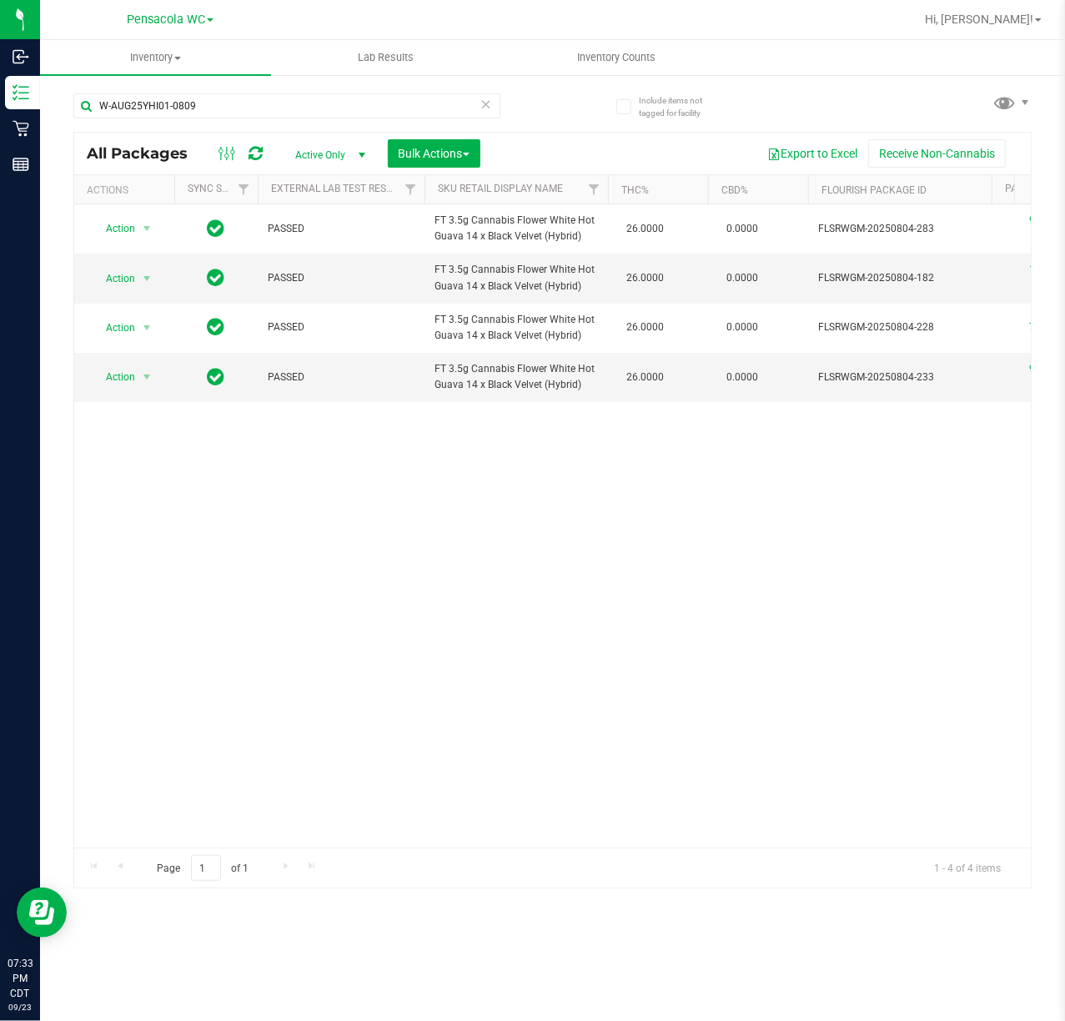
click at [679, 652] on div "Action Action Edit attributes Global inventory Locate package Package audit log…" at bounding box center [552, 525] width 957 height 643
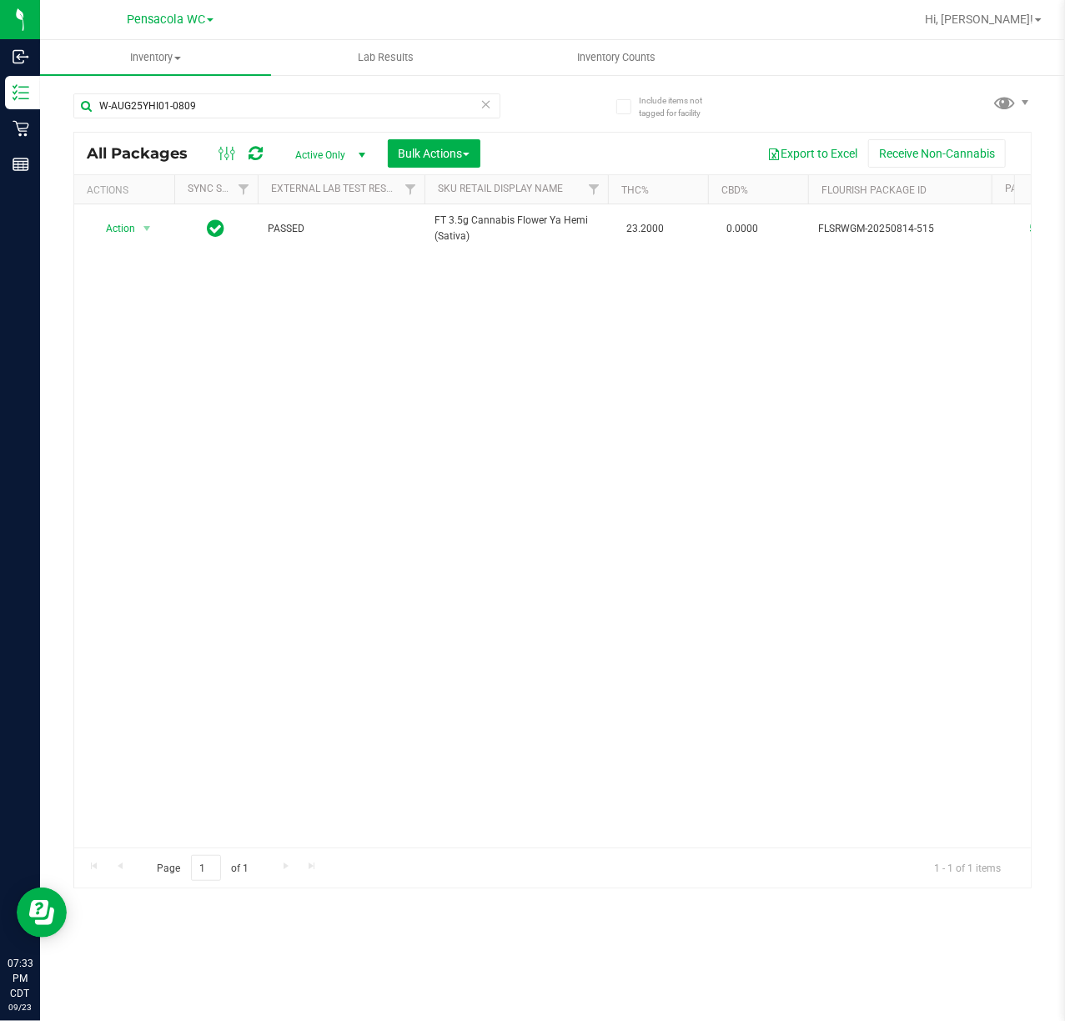
click at [472, 526] on div "Action Action Create package Edit attributes Global inventory Locate package Lo…" at bounding box center [552, 525] width 957 height 643
click at [275, 97] on input "W-AUG25YHI01-0809" at bounding box center [286, 105] width 427 height 25
paste input "HBG01-0818"
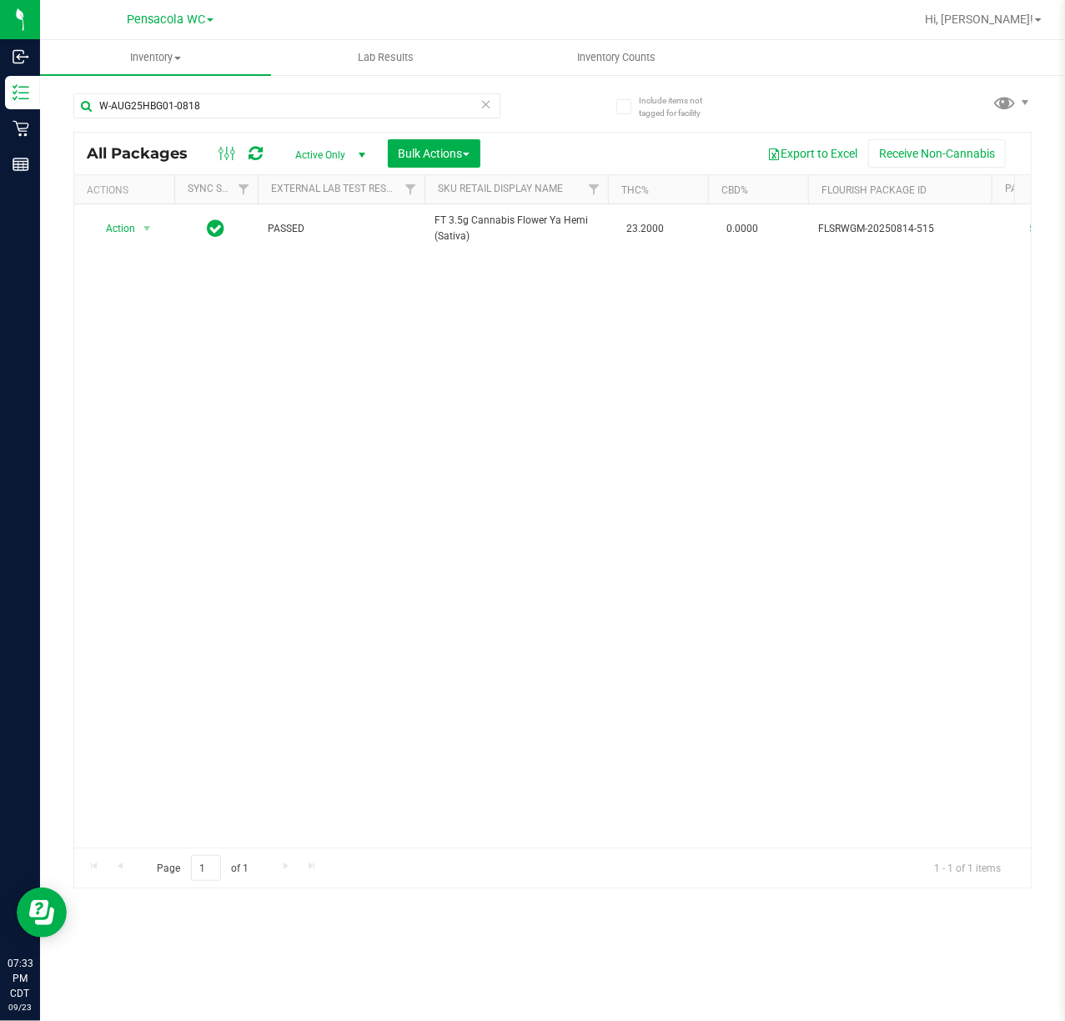
drag, startPoint x: 484, startPoint y: 518, endPoint x: 561, endPoint y: 541, distance: 80.0
click at [495, 514] on div "Action Action Create package Edit attributes Global inventory Locate package Lo…" at bounding box center [552, 525] width 957 height 643
click at [637, 567] on div "Action Action Create package Edit attributes Global inventory Locate package Lo…" at bounding box center [552, 525] width 957 height 643
click at [272, 97] on input "W-AUG25HBG01-0818" at bounding box center [286, 105] width 427 height 25
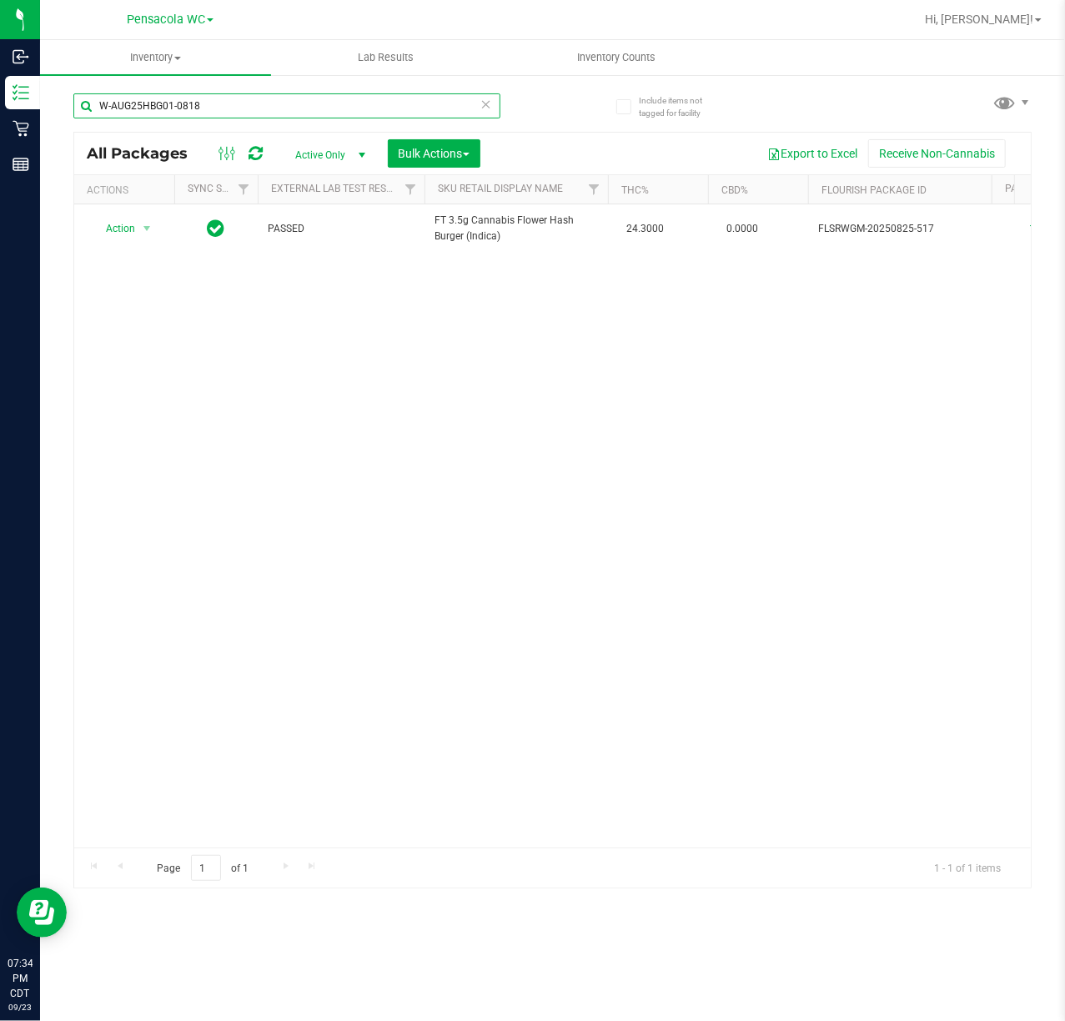
click at [269, 98] on input "W-AUG25HBG01-0818" at bounding box center [286, 105] width 427 height 25
click at [264, 98] on input "W-AUG25HBG01-0818" at bounding box center [286, 105] width 427 height 25
click at [254, 102] on input "W-AUG25HBG01-0818" at bounding box center [286, 105] width 427 height 25
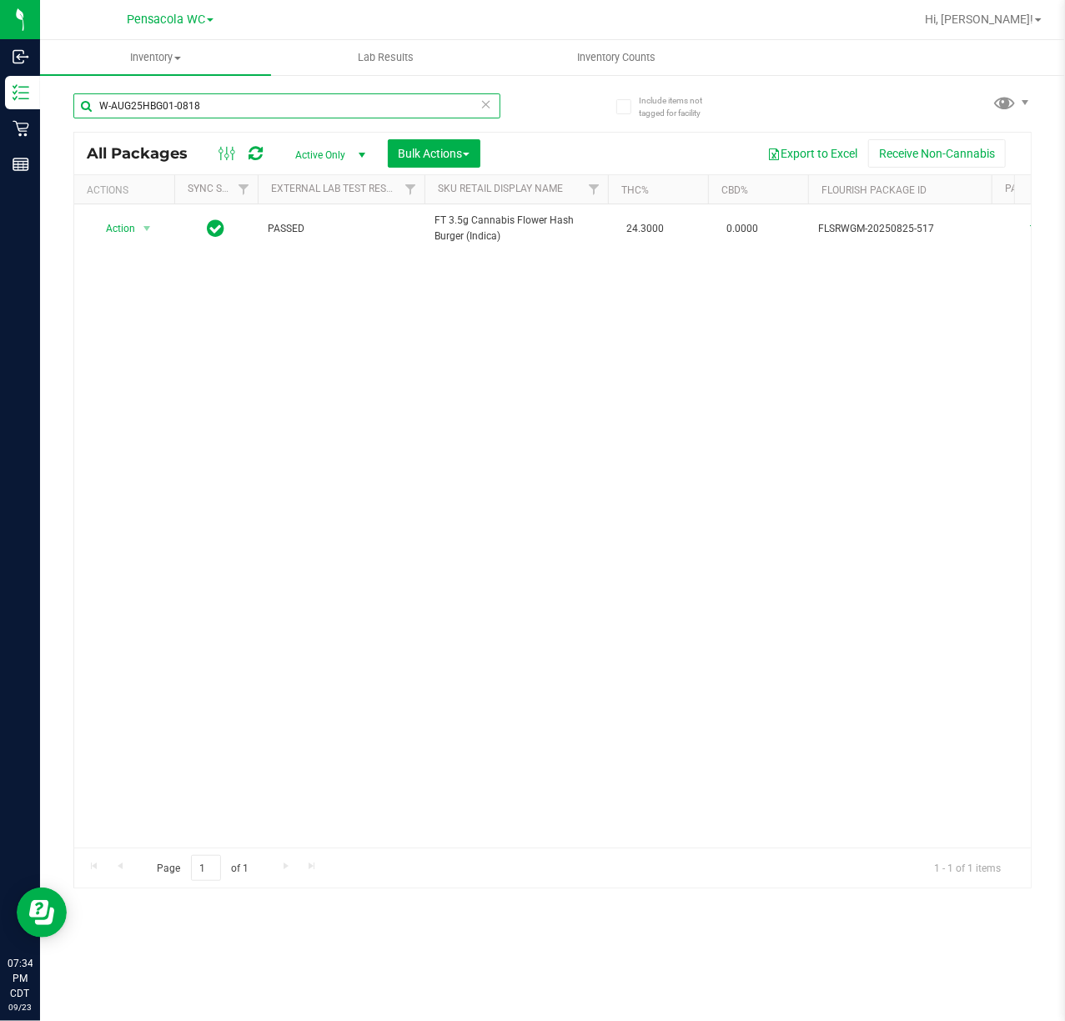
paste input "JUL25HTM04-0805"
click at [506, 786] on div "Action Action Create package Edit attributes Global inventory Locate package Lo…" at bounding box center [552, 525] width 957 height 643
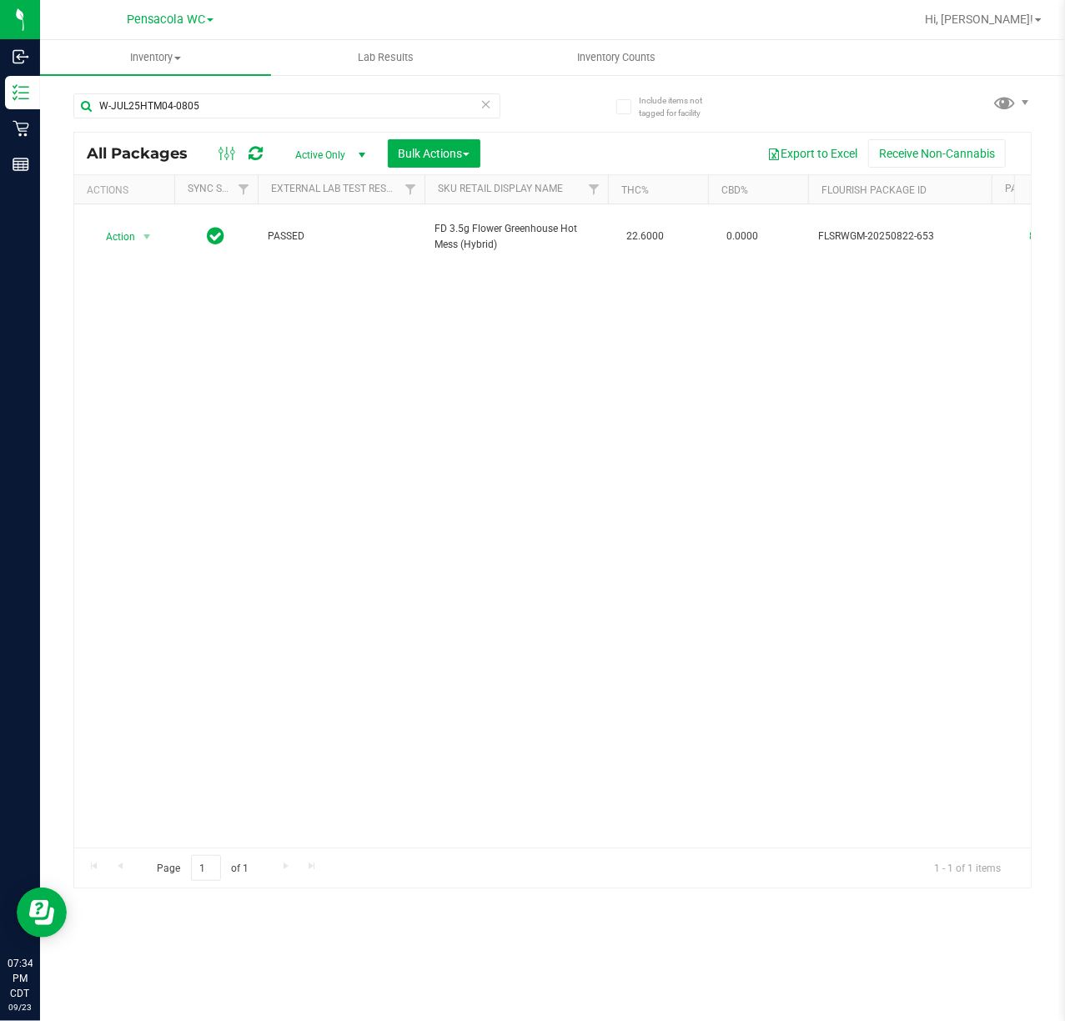
click at [374, 636] on div "Action Action Create package Edit attributes Global inventory Locate package Lo…" at bounding box center [552, 525] width 957 height 643
click at [208, 112] on input "W-JUL25HTM04-0805" at bounding box center [286, 105] width 427 height 25
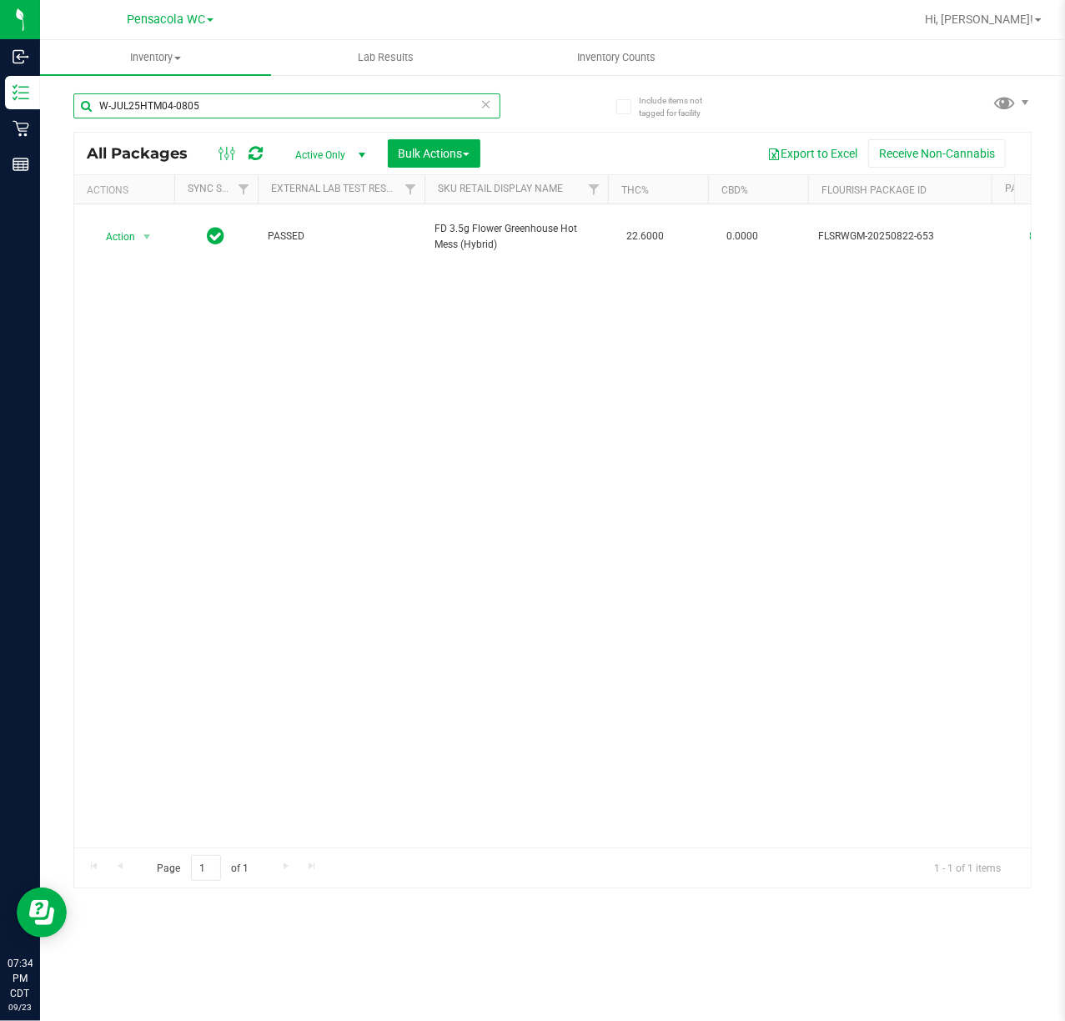
paste input "AUG25MFU01-0819"
type input "W-AUG25MFU01-0819"
click at [418, 471] on div "Action Action Create package Edit attributes Global inventory Locate package Lo…" at bounding box center [552, 525] width 957 height 643
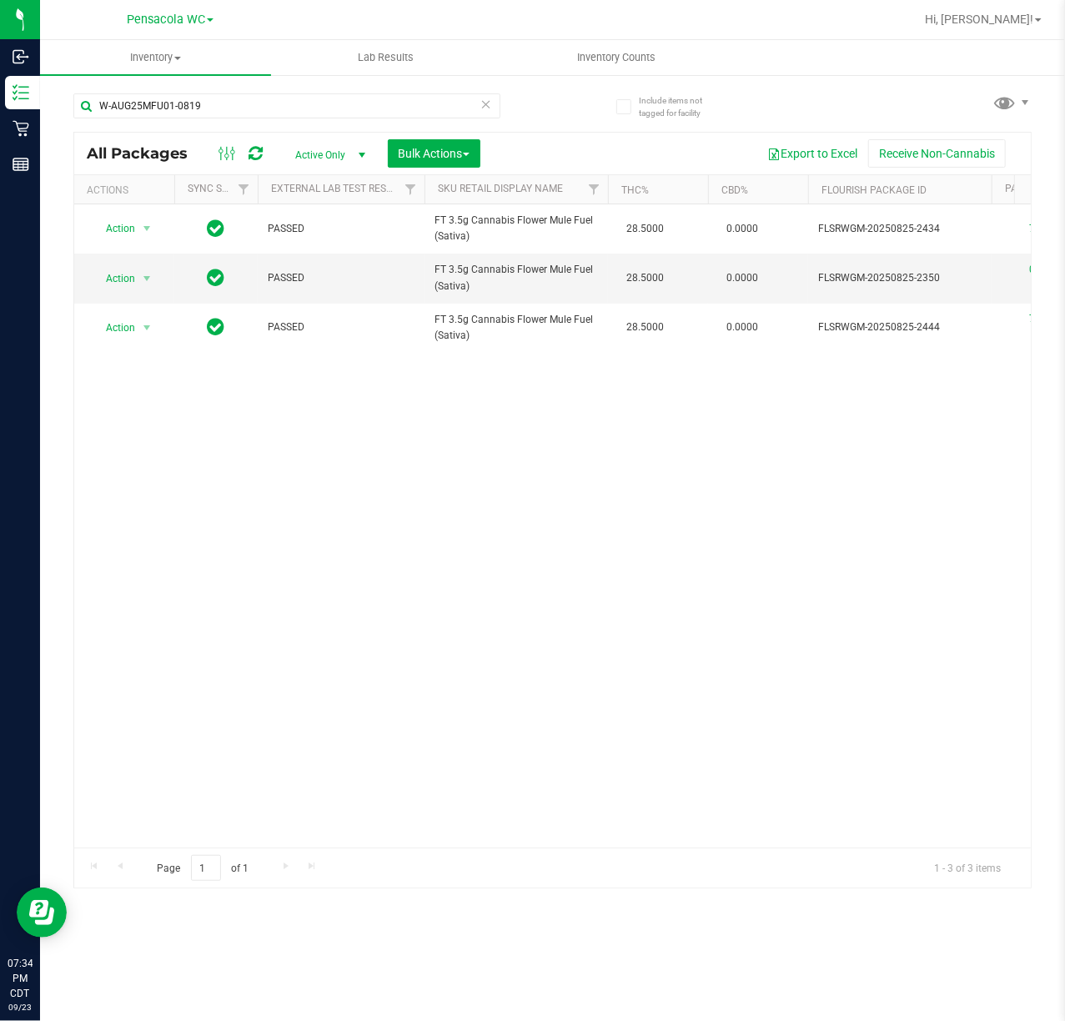
click at [310, 579] on div "Action Action Create package Edit attributes Global inventory Locate package Lo…" at bounding box center [552, 525] width 957 height 643
click at [491, 107] on icon at bounding box center [487, 103] width 12 height 20
